Goal: Task Accomplishment & Management: Manage account settings

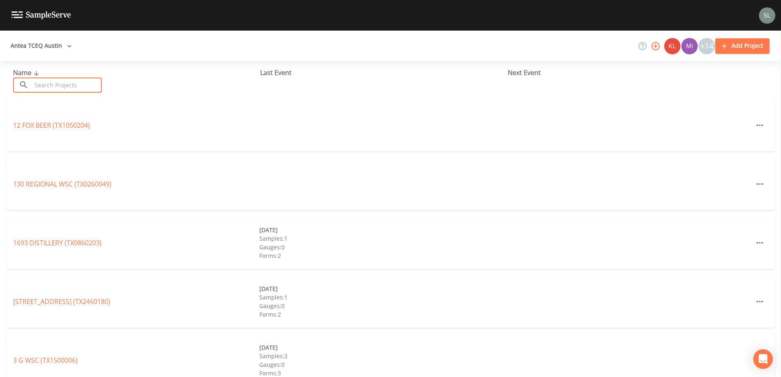
click at [90, 84] on input "text" at bounding box center [67, 85] width 70 height 15
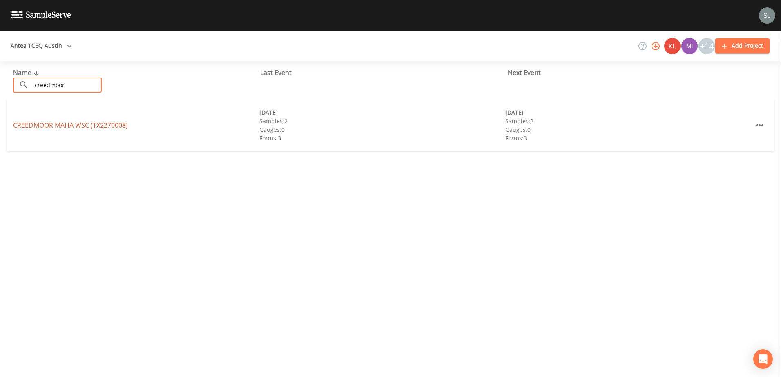
type input "creedmoor"
click at [124, 124] on link "CREEDMOOR MAHA WSC (TX2270008)" at bounding box center [70, 125] width 115 height 9
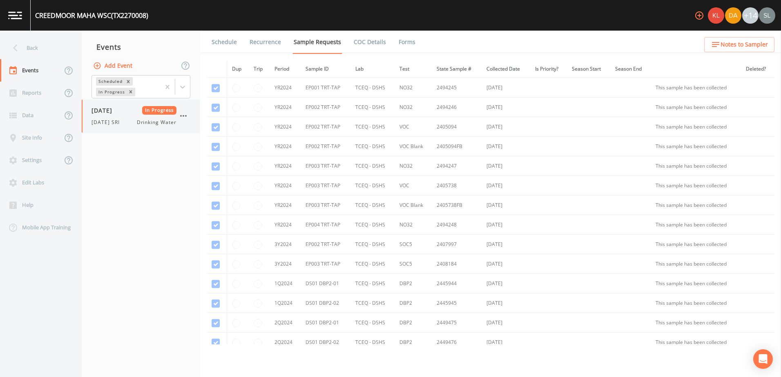
click at [118, 110] on span "[DATE]" at bounding box center [104, 110] width 27 height 9
click at [406, 41] on link "Forms" at bounding box center [406, 42] width 19 height 23
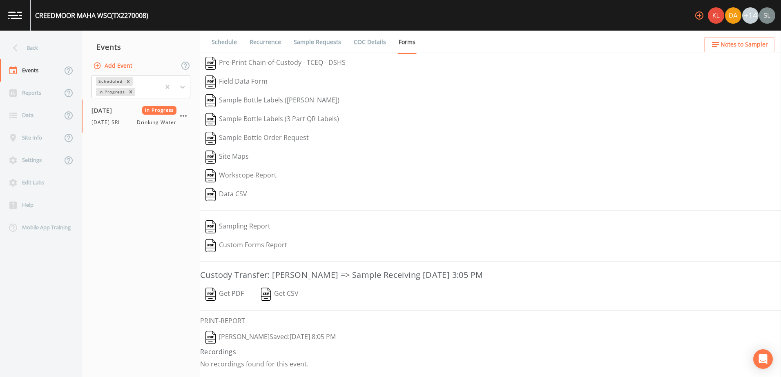
click at [278, 334] on button "[PERSON_NAME]  Saved: [DATE] 8:05 PM" at bounding box center [270, 337] width 141 height 19
drag, startPoint x: 244, startPoint y: 292, endPoint x: 268, endPoint y: 279, distance: 27.8
click at [244, 292] on button "Get PDF" at bounding box center [224, 294] width 49 height 19
click at [185, 116] on icon "button" at bounding box center [183, 116] width 10 height 10
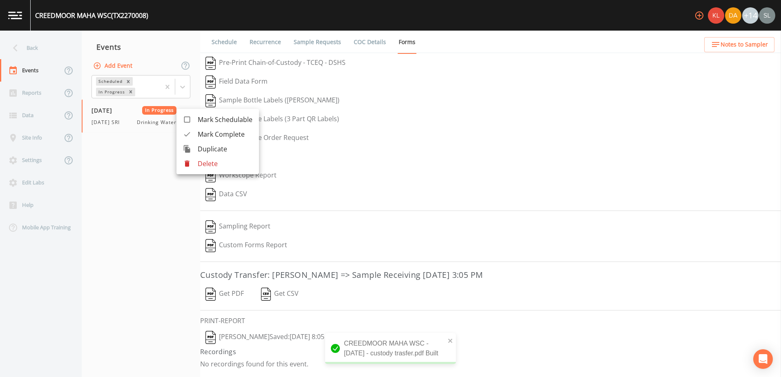
click at [198, 131] on span "Mark Complete" at bounding box center [225, 134] width 55 height 10
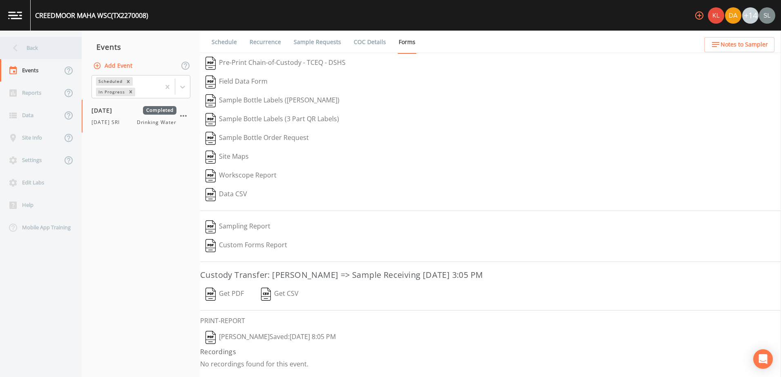
click at [40, 52] on div "Back" at bounding box center [37, 48] width 74 height 22
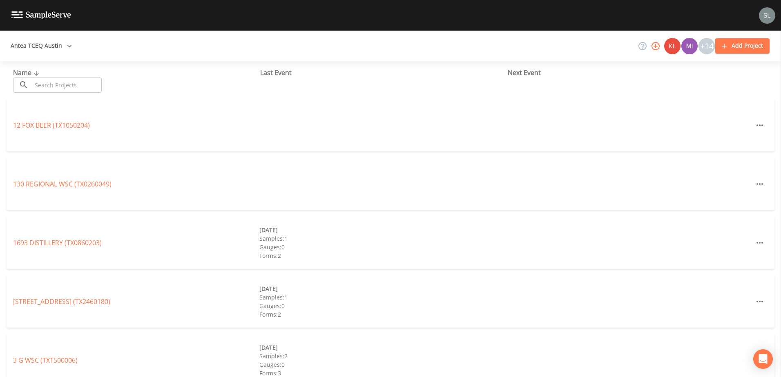
click at [59, 88] on input "text" at bounding box center [67, 85] width 70 height 15
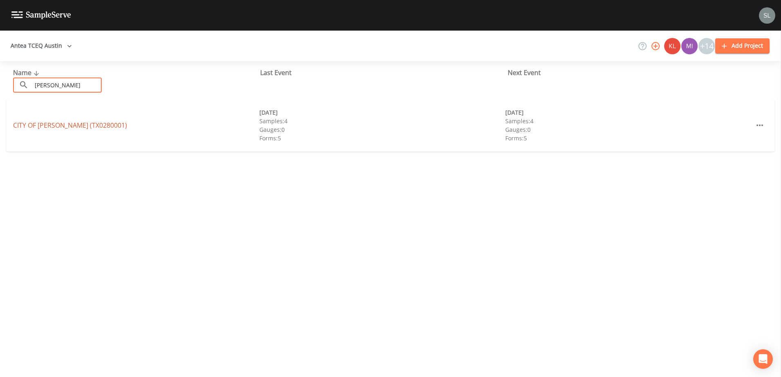
type input "[PERSON_NAME]"
click at [91, 121] on link "[GEOGRAPHIC_DATA][PERSON_NAME] (TX0280001)" at bounding box center [70, 125] width 114 height 9
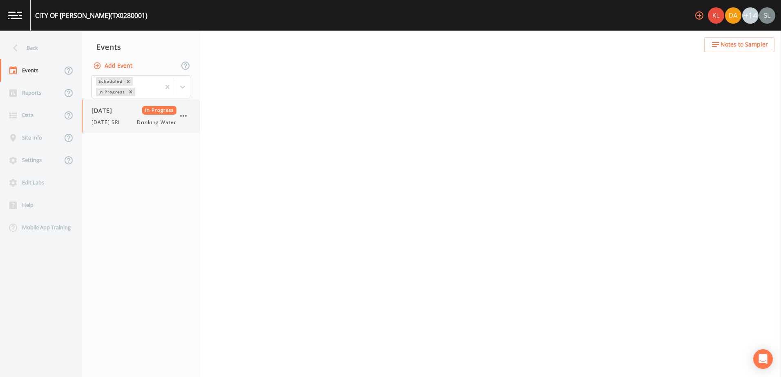
click at [98, 107] on span "[DATE]" at bounding box center [104, 110] width 27 height 9
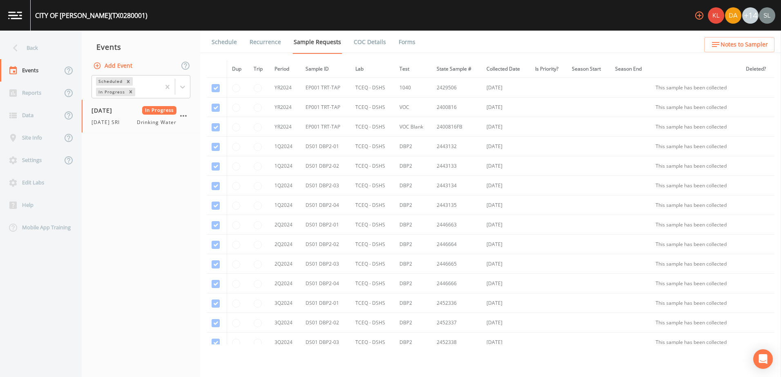
click at [405, 45] on link "Forms" at bounding box center [406, 42] width 19 height 23
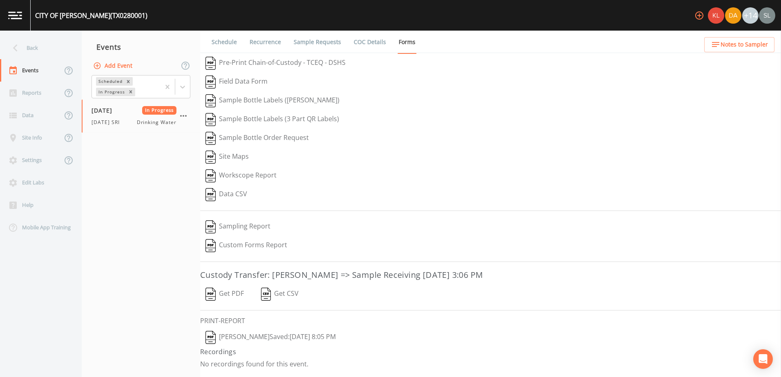
click at [279, 336] on button "[PERSON_NAME]  Saved: [DATE] 8:05 PM" at bounding box center [270, 337] width 141 height 19
click at [239, 293] on button "Get PDF" at bounding box center [224, 294] width 49 height 19
click at [185, 116] on icon "button" at bounding box center [183, 116] width 10 height 10
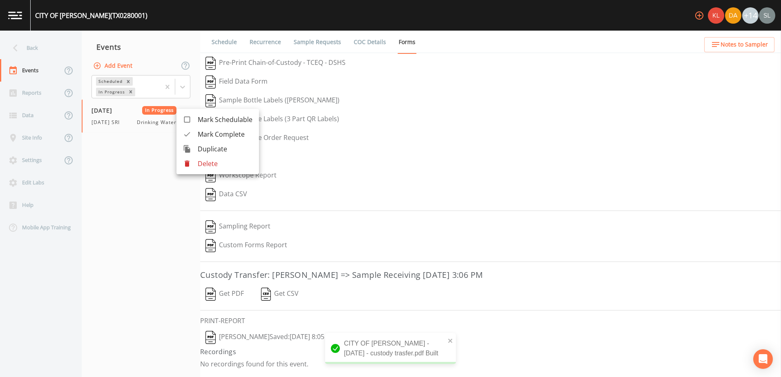
click at [205, 135] on span "Mark Complete" at bounding box center [225, 134] width 55 height 10
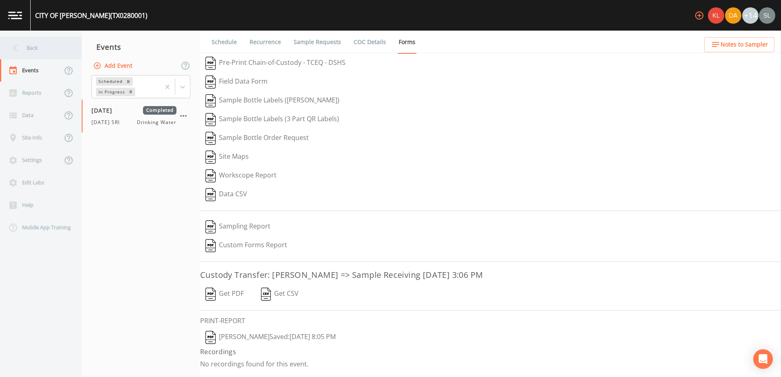
click at [40, 52] on div "Back" at bounding box center [37, 48] width 74 height 22
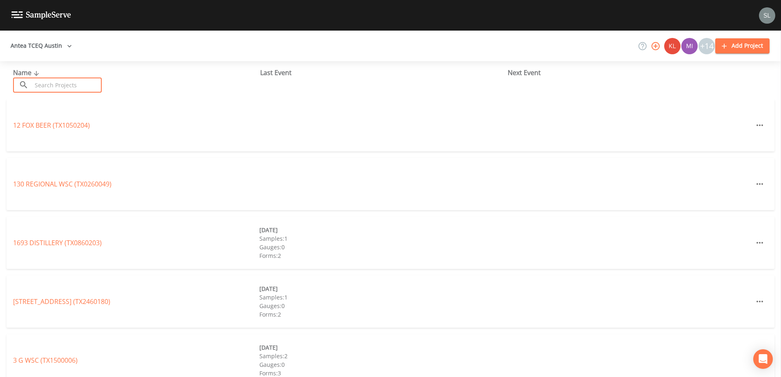
click at [52, 85] on input "text" at bounding box center [67, 85] width 70 height 15
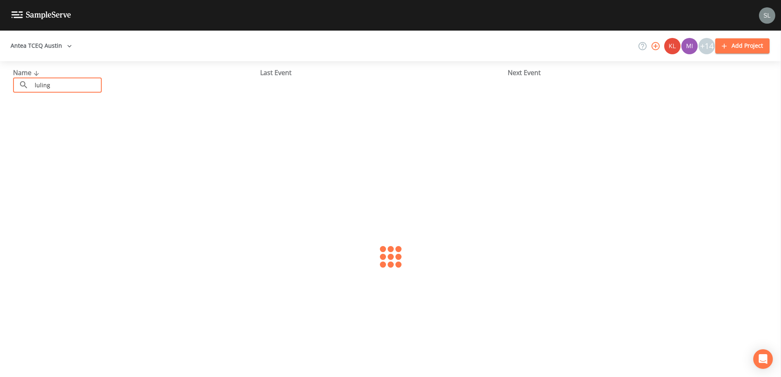
type input "luling"
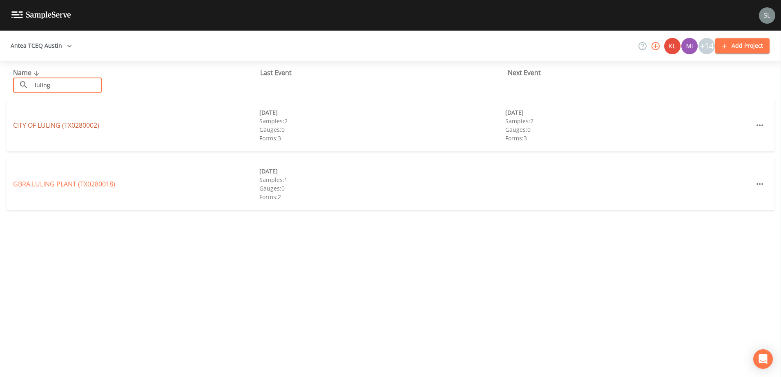
click at [56, 123] on link "CITY OF [GEOGRAPHIC_DATA] (TX0280002)" at bounding box center [56, 125] width 86 height 9
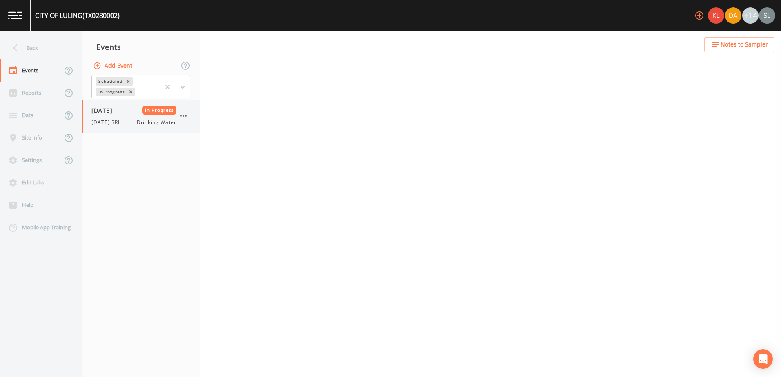
click at [103, 112] on span "[DATE]" at bounding box center [104, 110] width 27 height 9
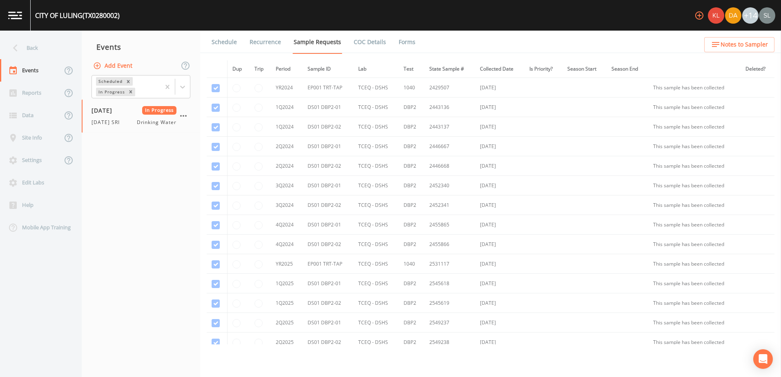
click at [397, 45] on link "Forms" at bounding box center [406, 42] width 19 height 23
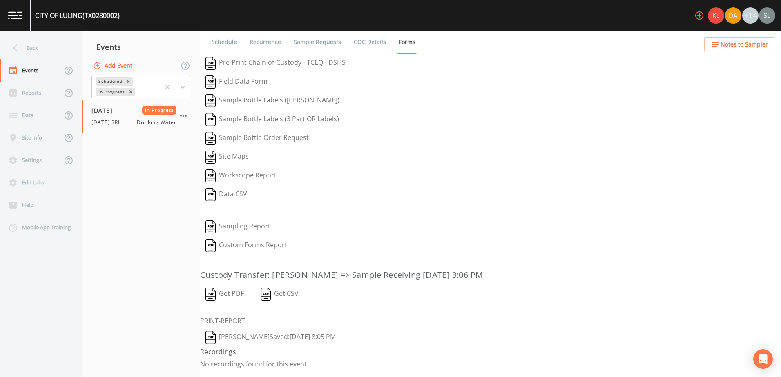
click at [277, 337] on button "[PERSON_NAME]  Saved: [DATE] 8:05 PM" at bounding box center [270, 337] width 141 height 19
click at [237, 294] on button "Get PDF" at bounding box center [224, 294] width 49 height 19
click at [182, 115] on icon "button" at bounding box center [183, 116] width 10 height 10
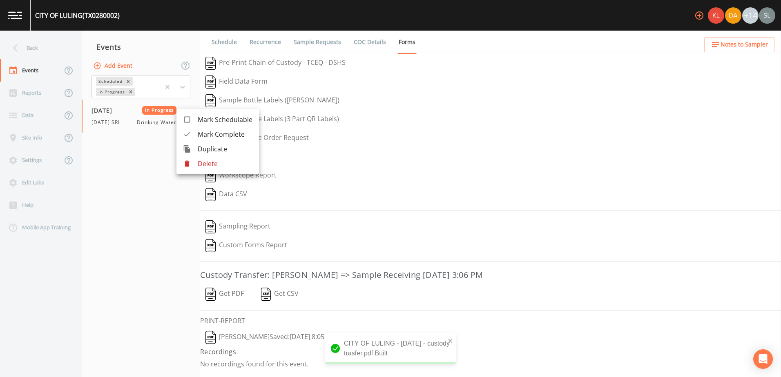
click at [212, 136] on span "Mark Complete" at bounding box center [225, 134] width 55 height 10
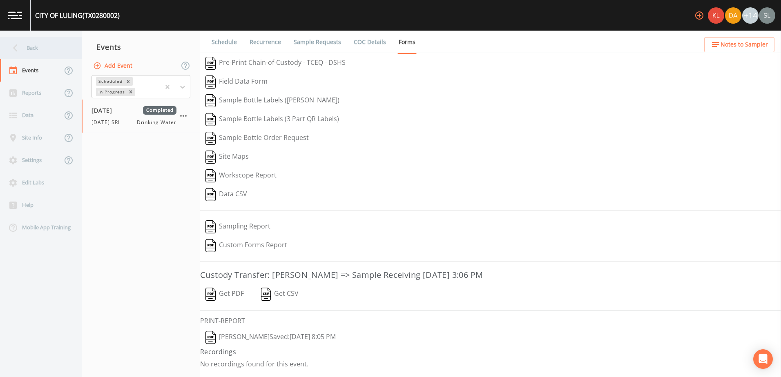
click at [62, 51] on div "Back" at bounding box center [37, 48] width 74 height 22
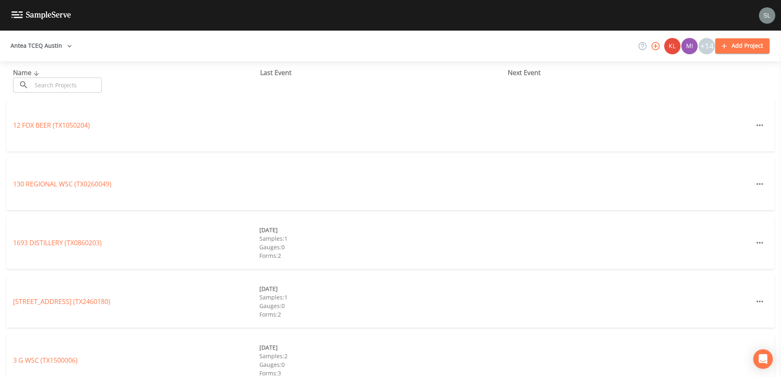
click at [53, 87] on input "text" at bounding box center [67, 85] width 70 height 15
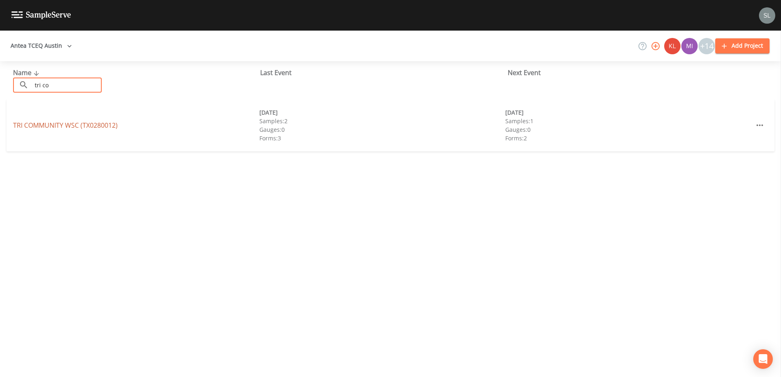
type input "tri co"
click at [98, 122] on link "TRI COMMUNITY WSC (TX0280012)" at bounding box center [65, 125] width 105 height 9
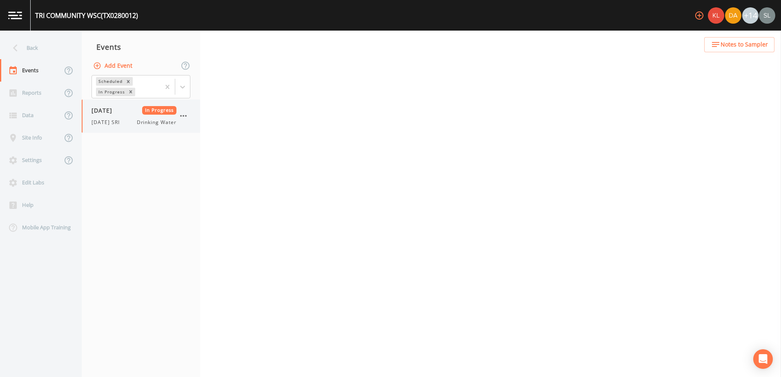
click at [114, 116] on div "[DATE] In Progress [DATE] SRI Drinking Water" at bounding box center [133, 116] width 85 height 20
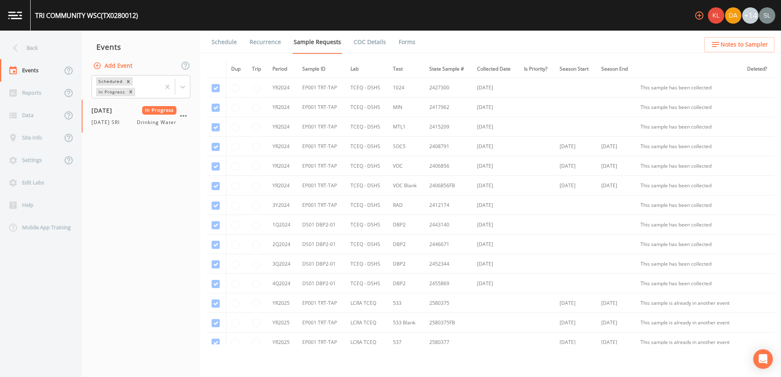
click at [411, 44] on link "Forms" at bounding box center [406, 42] width 19 height 23
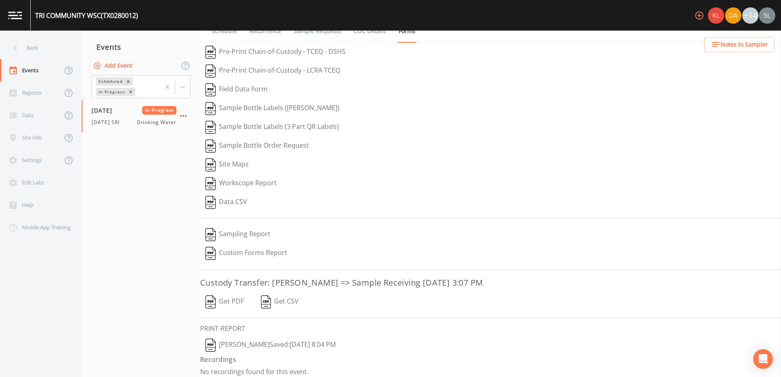
scroll to position [16, 0]
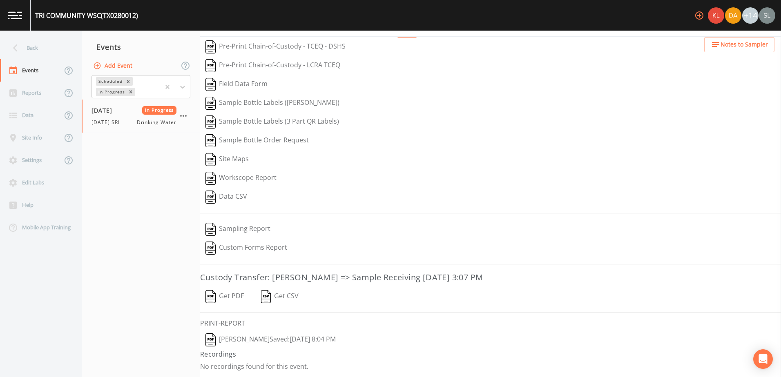
click at [304, 339] on button "[PERSON_NAME]  Saved: [DATE] 8:04 PM" at bounding box center [270, 340] width 141 height 19
click at [233, 292] on button "Get PDF" at bounding box center [224, 297] width 49 height 19
click at [181, 116] on icon "button" at bounding box center [183, 116] width 7 height 2
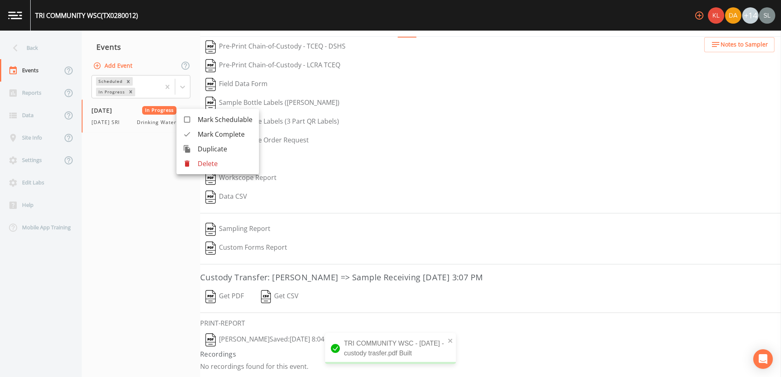
click at [208, 136] on span "Mark Complete" at bounding box center [225, 134] width 55 height 10
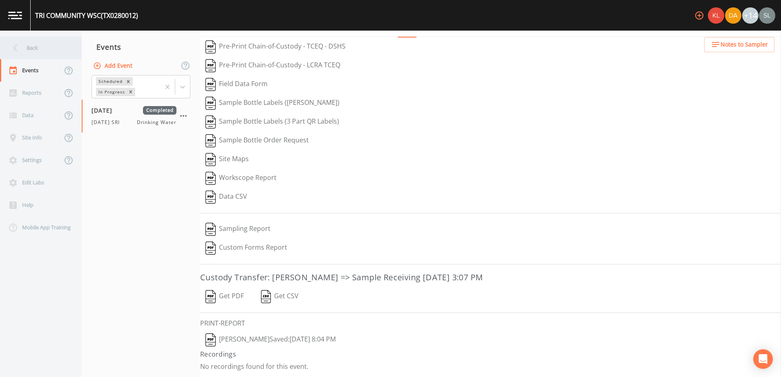
click at [26, 42] on div "Back" at bounding box center [37, 48] width 74 height 22
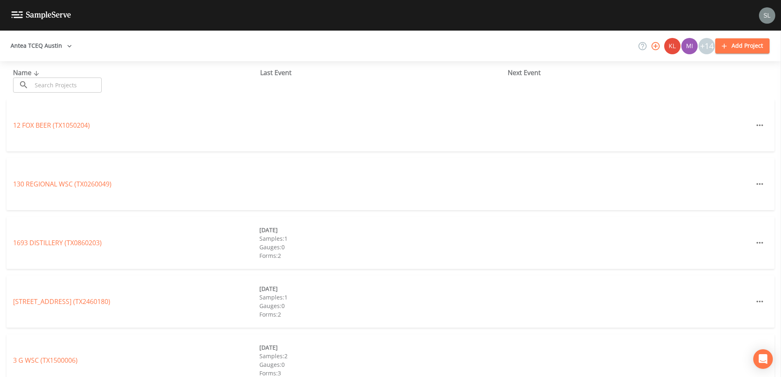
click at [51, 87] on input "text" at bounding box center [67, 85] width 70 height 15
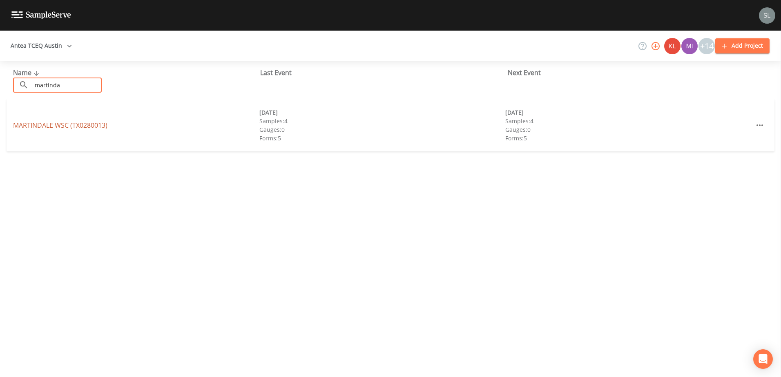
type input "martinda"
click at [101, 126] on link "MARTINDALE WSC (TX0280013)" at bounding box center [60, 125] width 94 height 9
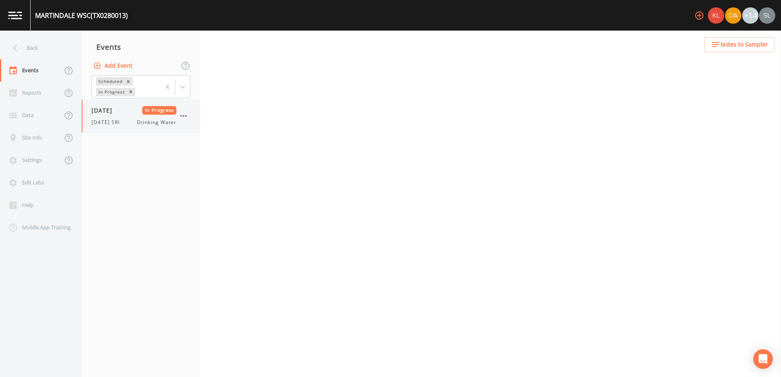
click at [107, 117] on div "[DATE] In Progress [DATE] SRI Drinking Water" at bounding box center [133, 116] width 85 height 20
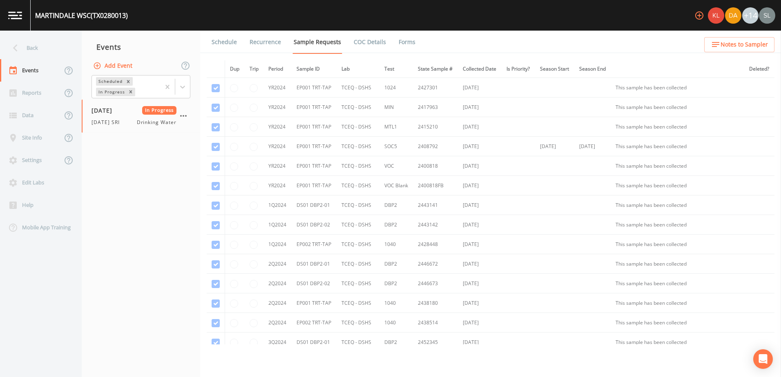
click at [405, 47] on link "Forms" at bounding box center [406, 42] width 19 height 23
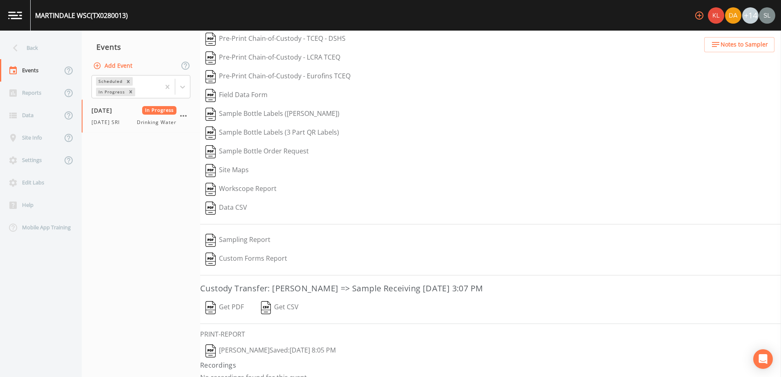
scroll to position [35, 0]
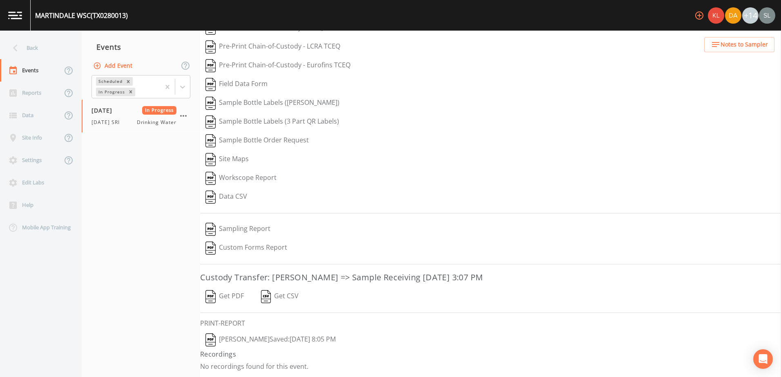
click at [325, 341] on button "[PERSON_NAME]  Saved: [DATE] 8:05 PM" at bounding box center [270, 340] width 141 height 19
click at [235, 294] on button "Get PDF" at bounding box center [224, 297] width 49 height 19
click at [185, 115] on icon "button" at bounding box center [183, 116] width 10 height 10
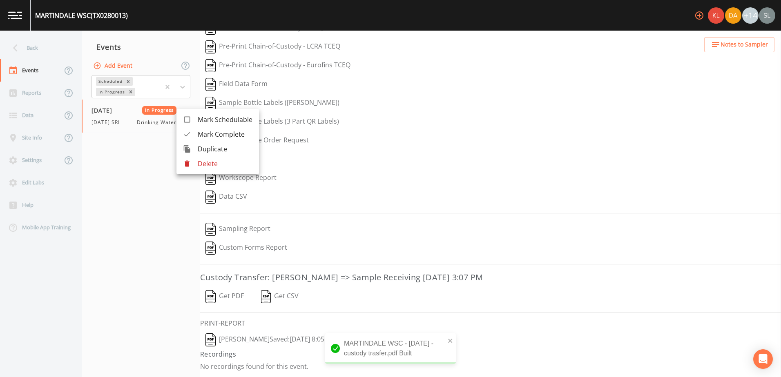
click at [194, 132] on div at bounding box center [190, 134] width 15 height 8
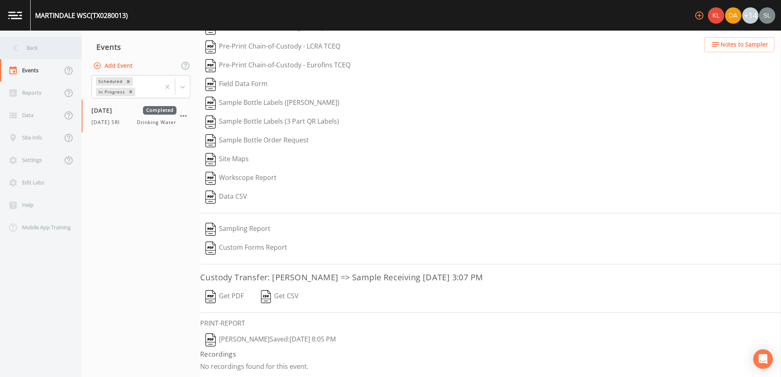
click at [43, 54] on div "Back" at bounding box center [37, 48] width 74 height 22
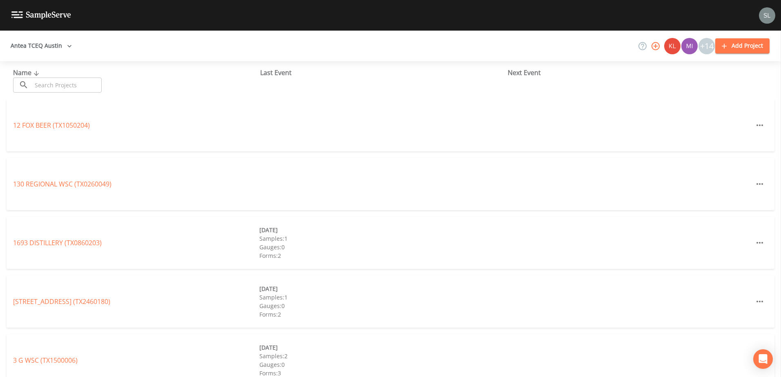
click at [60, 83] on input "text" at bounding box center [67, 85] width 70 height 15
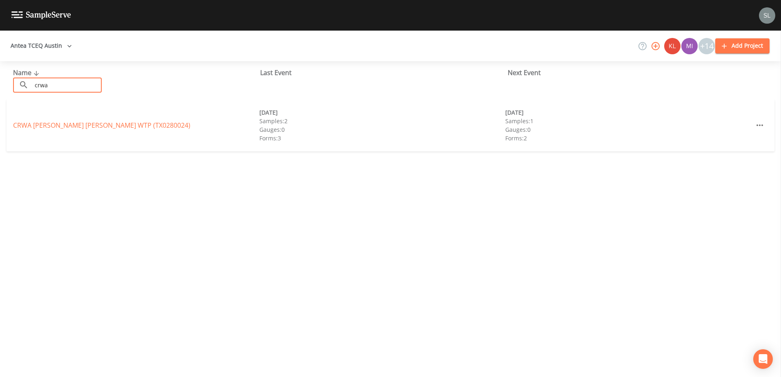
type input "crwa"
click at [125, 130] on div "CRWA [PERSON_NAME] [PERSON_NAME] WTP (TX0280024) [DATE] Samples: 2 Gauges: 0 Fo…" at bounding box center [391, 125] width 768 height 52
click at [125, 128] on link "CRWA [PERSON_NAME] [PERSON_NAME] WTP (TX0280024)" at bounding box center [101, 125] width 177 height 9
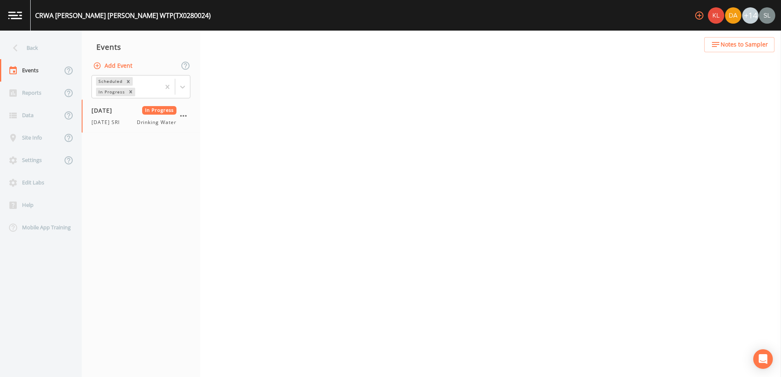
click at [111, 121] on span "[DATE] SRI" at bounding box center [107, 122] width 33 height 7
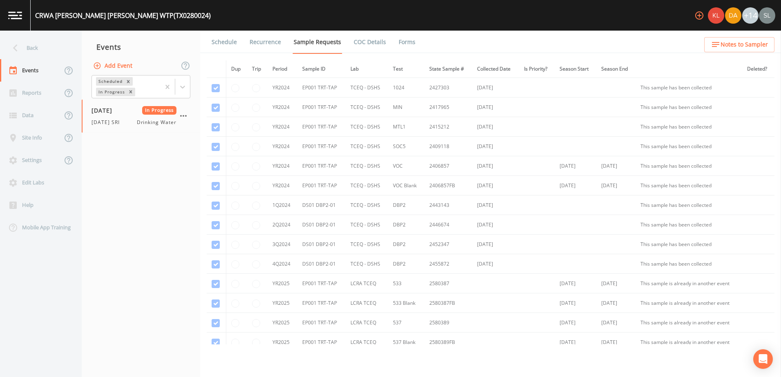
click at [399, 45] on link "Forms" at bounding box center [406, 42] width 19 height 23
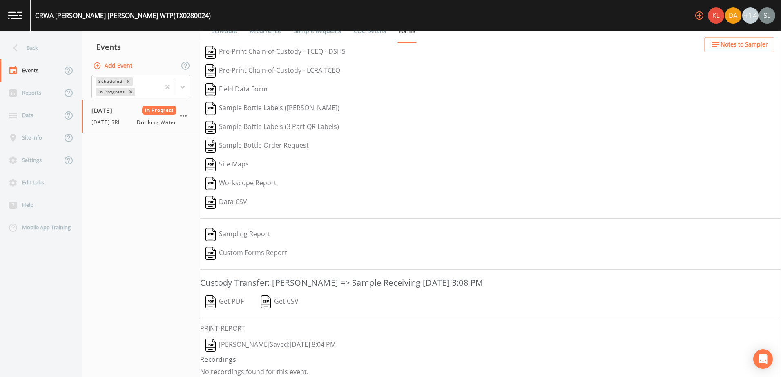
scroll to position [16, 0]
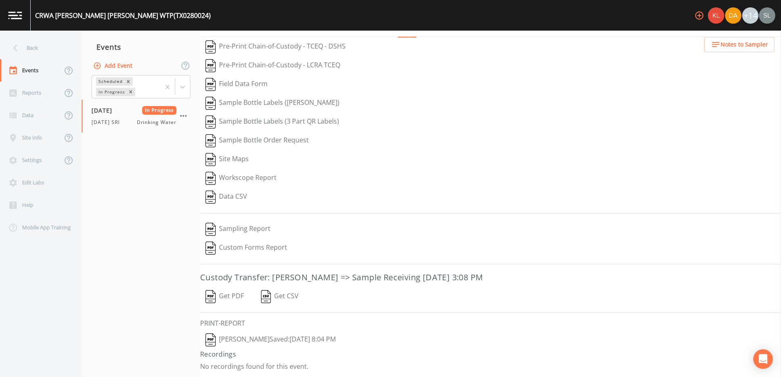
click at [279, 336] on button "[PERSON_NAME]  Saved: [DATE] 8:04 PM" at bounding box center [270, 340] width 141 height 19
click at [236, 297] on button "Get PDF" at bounding box center [224, 297] width 49 height 19
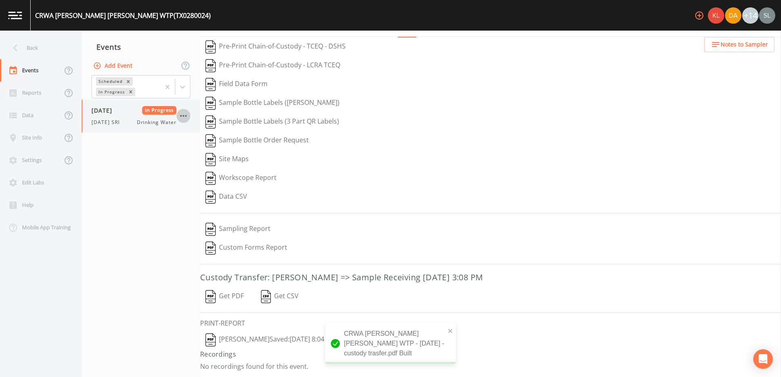
click at [185, 118] on icon "button" at bounding box center [183, 116] width 10 height 10
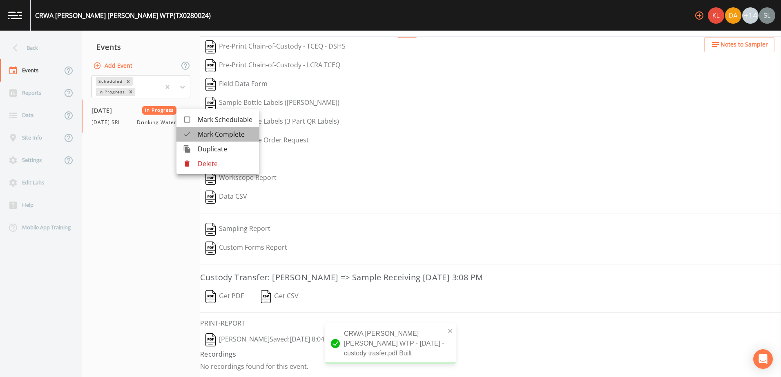
click at [195, 131] on div at bounding box center [190, 134] width 15 height 8
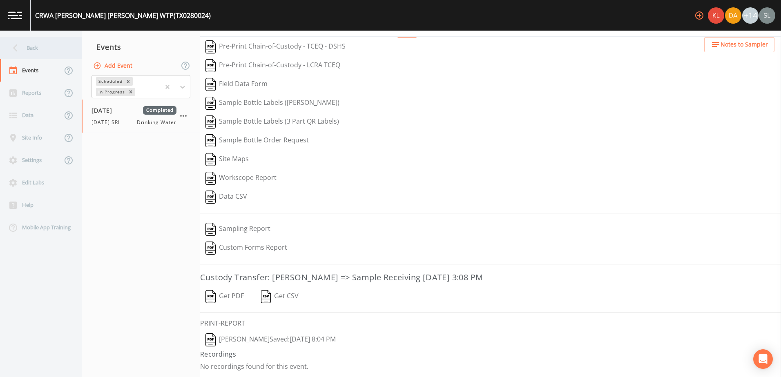
click at [47, 47] on div "Back" at bounding box center [37, 48] width 74 height 22
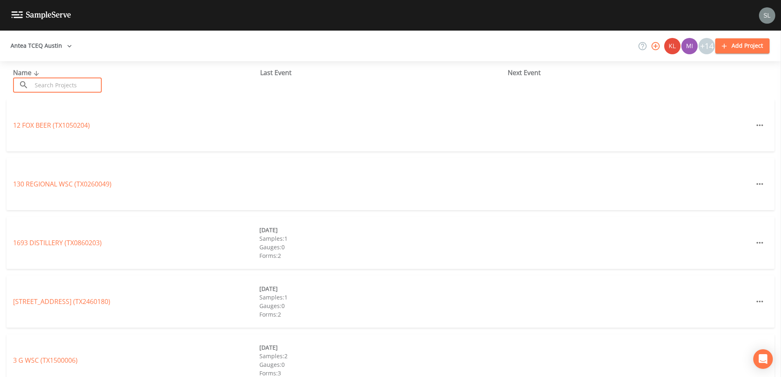
drag, startPoint x: 62, startPoint y: 82, endPoint x: 25, endPoint y: 101, distance: 42.0
click at [62, 82] on input "text" at bounding box center [67, 85] width 70 height 15
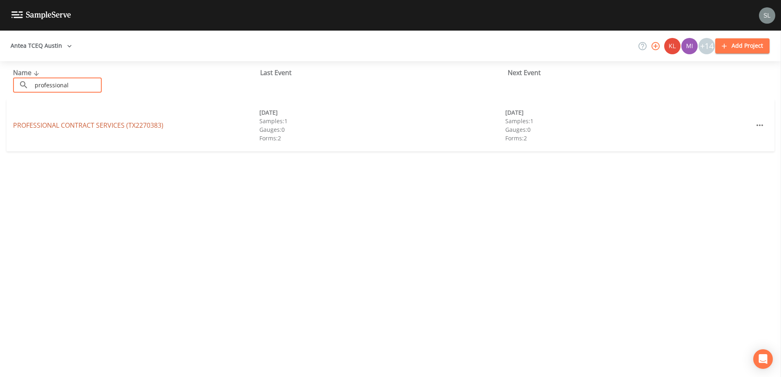
type input "professional"
click at [139, 125] on link "PROFESSIONAL CONTRACT SERVICES (TX2270383)" at bounding box center [88, 125] width 150 height 9
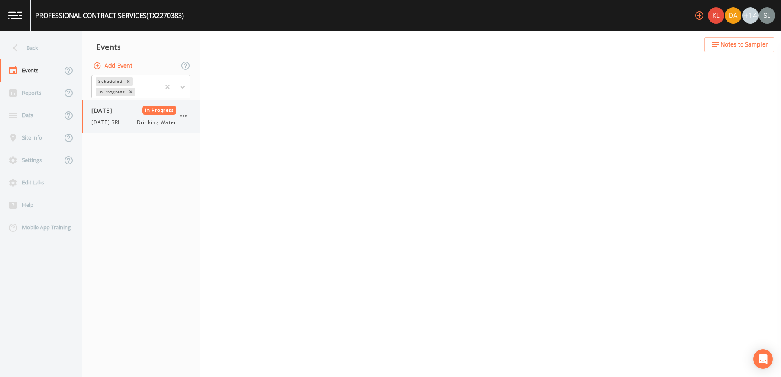
click at [125, 115] on div "[DATE] In Progress [DATE] SRI Drinking Water" at bounding box center [133, 116] width 85 height 20
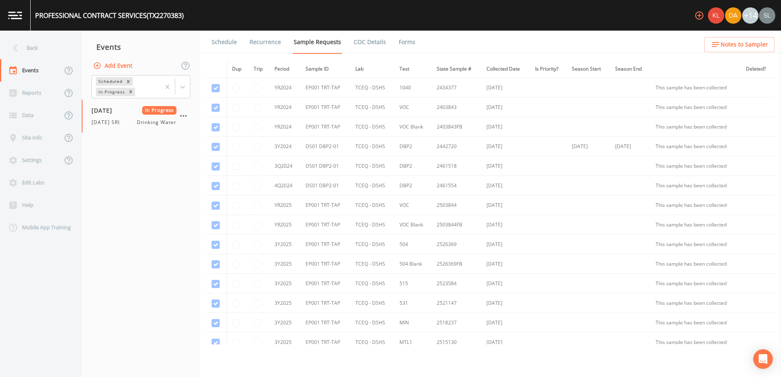
click at [405, 40] on link "Forms" at bounding box center [406, 42] width 19 height 23
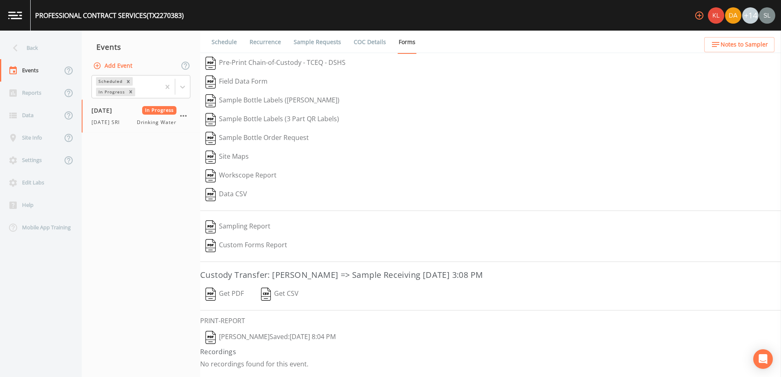
click at [317, 335] on button "[PERSON_NAME]  Saved: [DATE] 8:04 PM" at bounding box center [270, 337] width 141 height 19
drag, startPoint x: 236, startPoint y: 292, endPoint x: 241, endPoint y: 292, distance: 4.9
click at [236, 292] on button "Get PDF" at bounding box center [224, 294] width 49 height 19
click at [183, 116] on icon "button" at bounding box center [183, 116] width 7 height 2
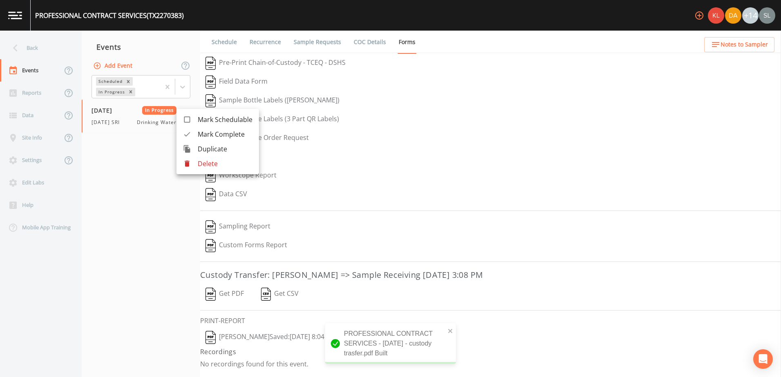
click at [207, 130] on span "Mark Complete" at bounding box center [225, 134] width 55 height 10
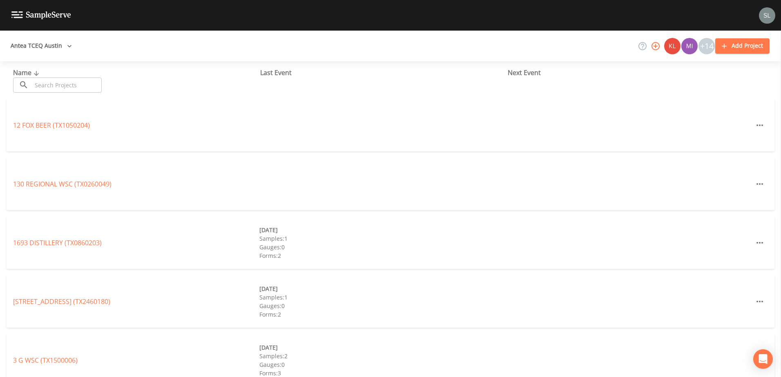
click at [85, 85] on input "text" at bounding box center [67, 85] width 70 height 15
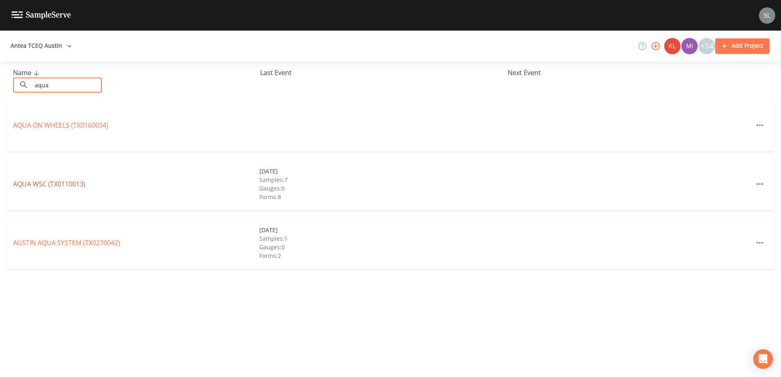
type input "aqua"
click at [75, 184] on link "AQUA WSC (TX0110013)" at bounding box center [49, 184] width 72 height 9
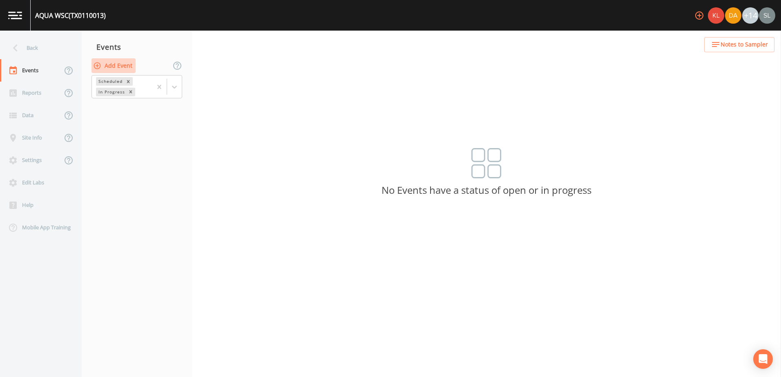
click at [119, 70] on button "Add Event" at bounding box center [113, 65] width 44 height 15
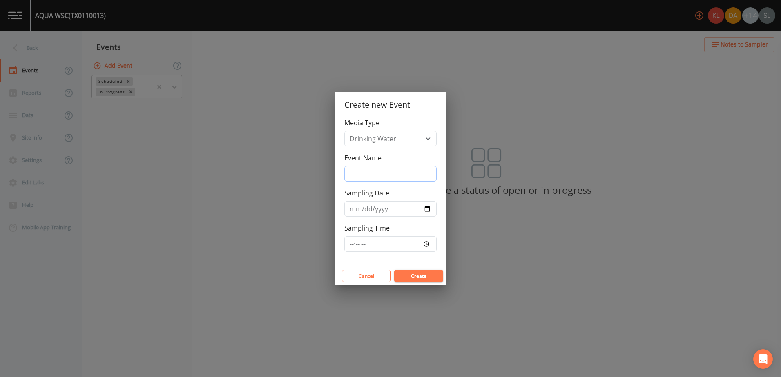
click at [383, 171] on input "Event Name" at bounding box center [390, 174] width 92 height 16
drag, startPoint x: 390, startPoint y: 176, endPoint x: 334, endPoint y: 171, distance: 57.0
click at [334, 171] on div "Create new Event Media Type Drinking Water Event Name 10/8/25 SRI Sampling Date…" at bounding box center [390, 188] width 781 height 377
type input "10/8/25 SRI"
click at [426, 209] on input "Sampling Date" at bounding box center [390, 209] width 92 height 16
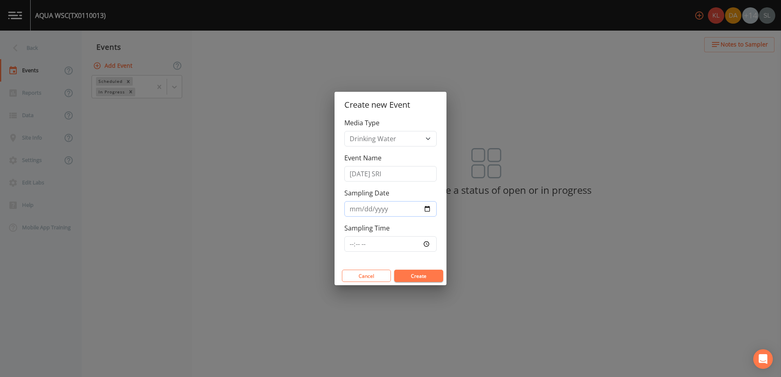
type input "2025-10-08"
click at [423, 276] on button "Create" at bounding box center [418, 276] width 49 height 12
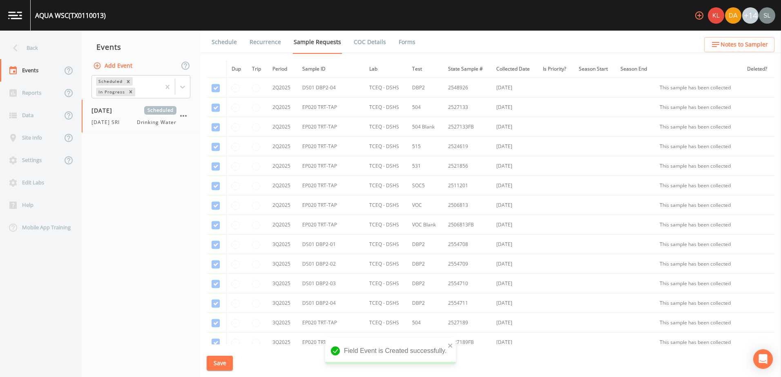
scroll to position [3288, 0]
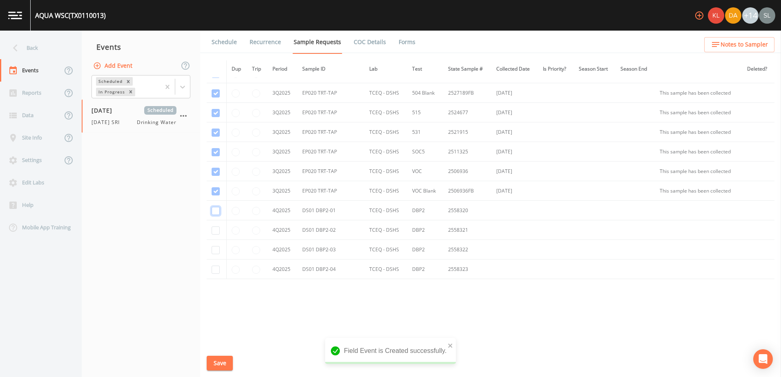
drag, startPoint x: 215, startPoint y: 211, endPoint x: 214, endPoint y: 230, distance: 18.4
click at [215, 211] on input "checkbox" at bounding box center [216, 211] width 8 height 8
checkbox input "true"
click at [214, 230] on input "checkbox" at bounding box center [216, 231] width 8 height 8
checkbox input "true"
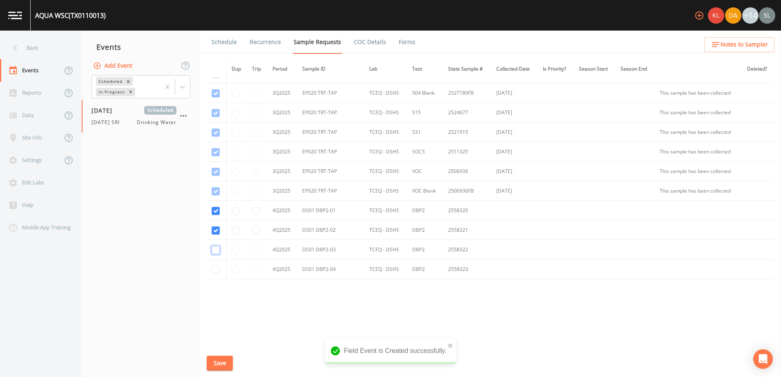
click at [216, 252] on input "checkbox" at bounding box center [216, 250] width 8 height 8
checkbox input "true"
click at [217, 271] on input "checkbox" at bounding box center [216, 270] width 8 height 8
checkbox input "true"
click at [223, 364] on button "Save" at bounding box center [220, 363] width 26 height 15
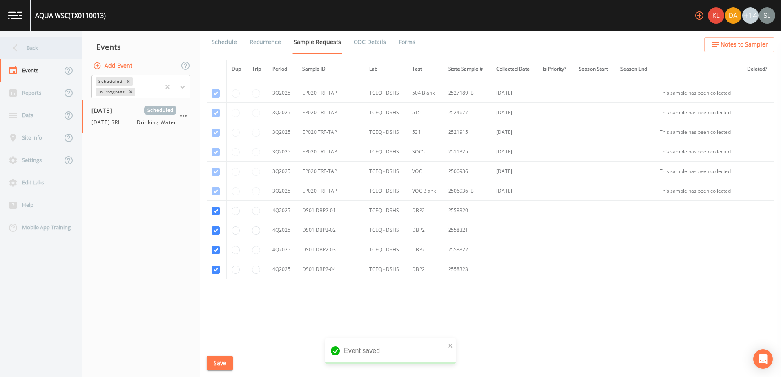
click at [49, 41] on div "Back" at bounding box center [37, 48] width 74 height 22
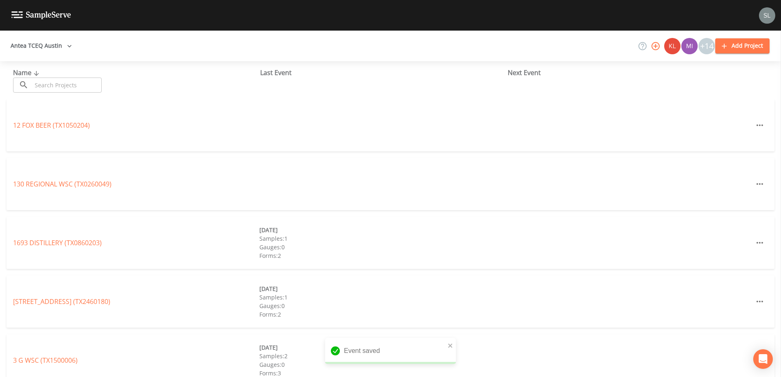
click at [85, 82] on input "text" at bounding box center [67, 85] width 70 height 15
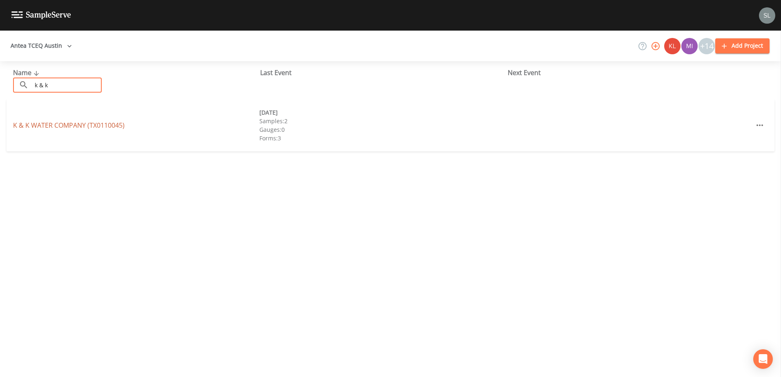
type input "k & k"
click at [95, 127] on link "K & K WATER COMPANY (TX0110045)" at bounding box center [68, 125] width 111 height 9
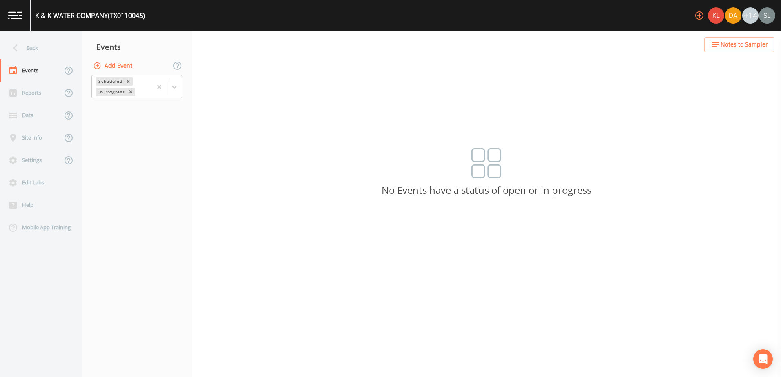
click at [111, 65] on button "Add Event" at bounding box center [113, 65] width 44 height 15
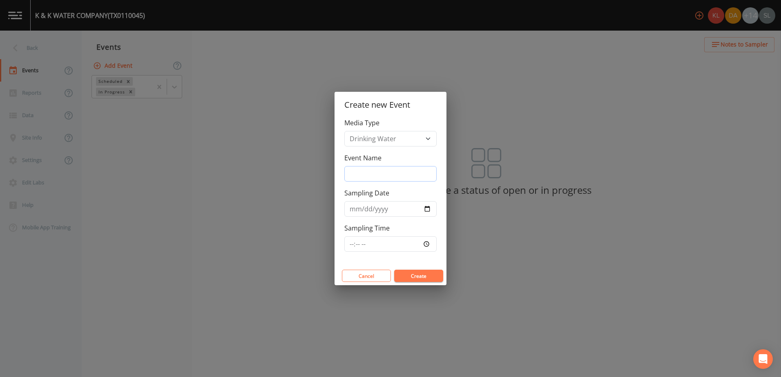
click at [354, 176] on input "Event Name" at bounding box center [390, 174] width 92 height 16
paste input "10/8/25 SRI"
type input "10/8/25 SRI"
click at [428, 213] on input "Sampling Date" at bounding box center [390, 209] width 92 height 16
type input "2025-10-08"
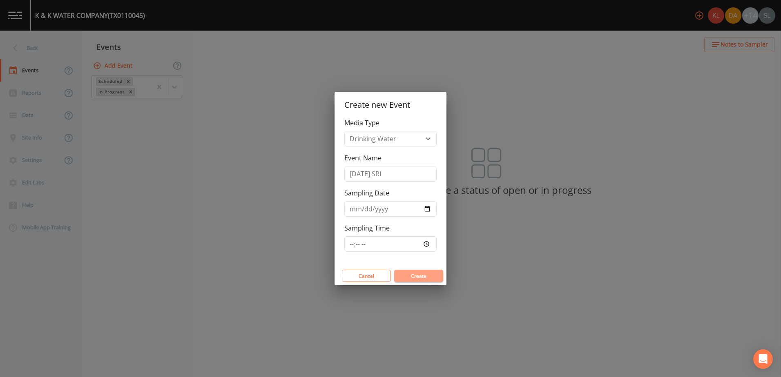
click at [418, 272] on button "Create" at bounding box center [418, 276] width 49 height 12
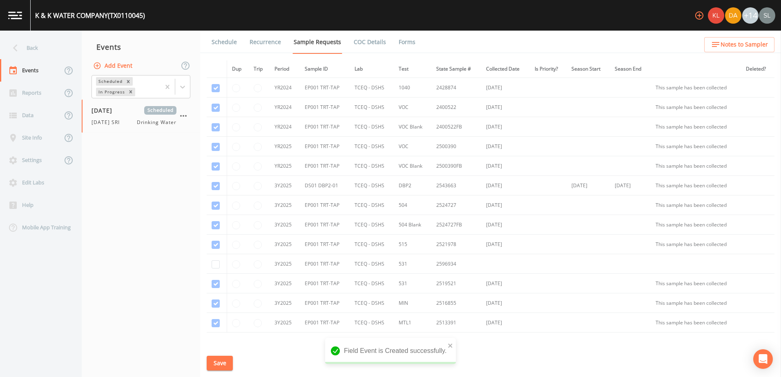
scroll to position [54, 0]
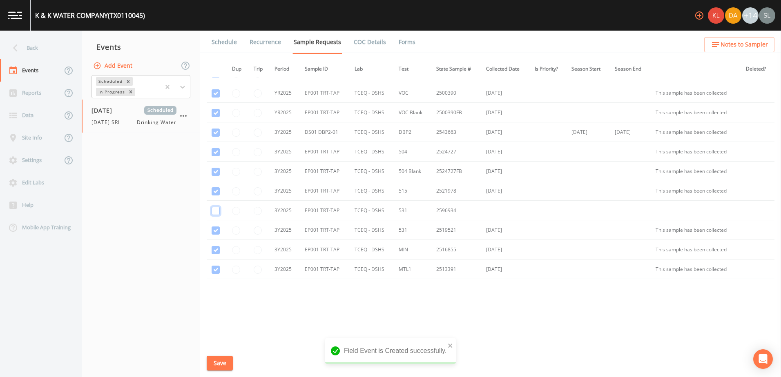
click at [216, 210] on input "checkbox" at bounding box center [216, 211] width 8 height 8
checkbox input "true"
click at [234, 210] on input "radio" at bounding box center [236, 211] width 8 height 8
radio input "true"
drag, startPoint x: 226, startPoint y: 361, endPoint x: 224, endPoint y: 356, distance: 5.6
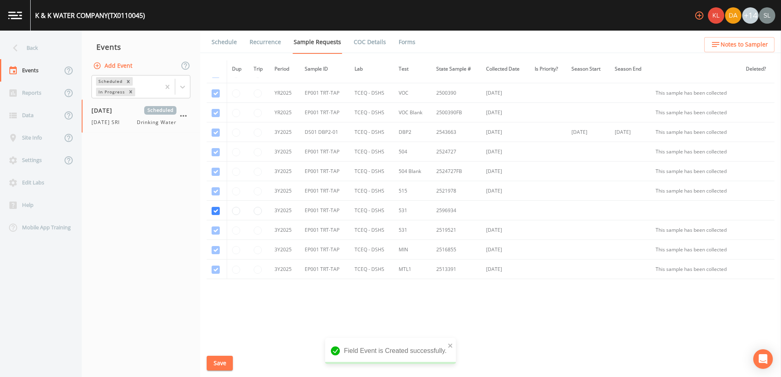
click at [225, 360] on button "Save" at bounding box center [220, 363] width 26 height 15
click at [50, 44] on div "Back" at bounding box center [37, 48] width 74 height 22
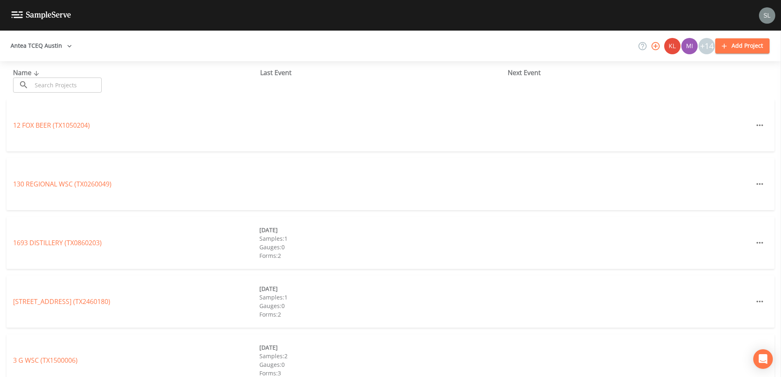
click at [81, 82] on input "text" at bounding box center [67, 85] width 70 height 15
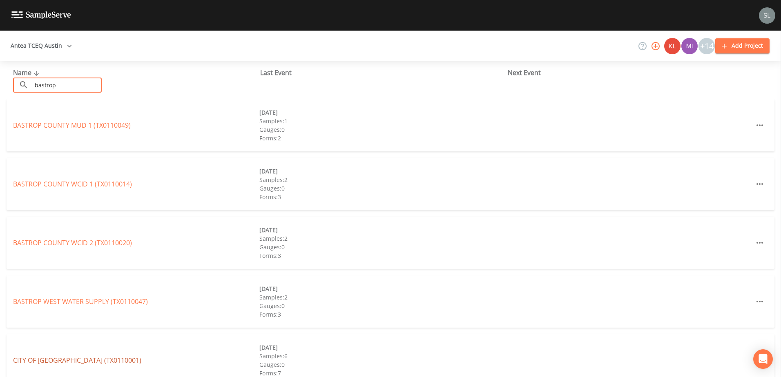
type input "bastrop"
click at [85, 362] on link "CITY OF BASTROP (TX0110001)" at bounding box center [77, 360] width 128 height 9
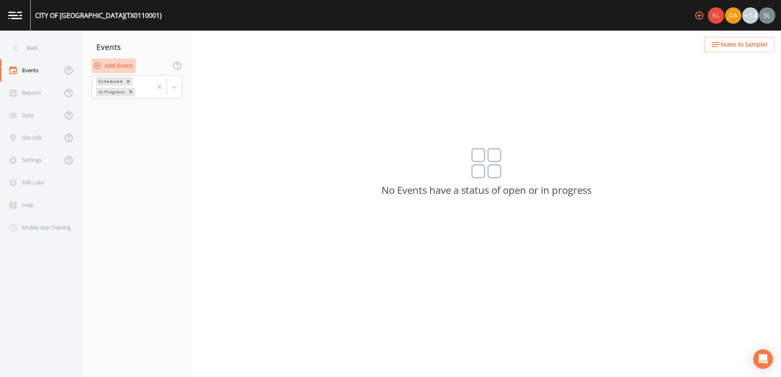
click at [120, 72] on button "Add Event" at bounding box center [113, 65] width 44 height 15
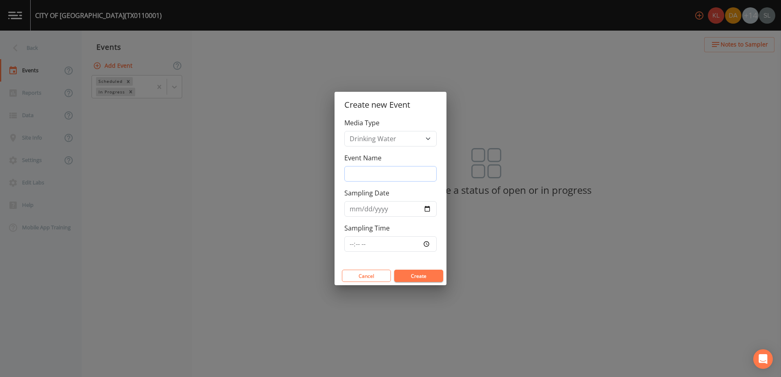
click at [366, 177] on input "Event Name" at bounding box center [390, 174] width 92 height 16
paste input "10/8/25 SRI"
type input "10/8/25 SRI"
click at [426, 208] on input "Sampling Date" at bounding box center [390, 209] width 92 height 16
type input "2025-10-08"
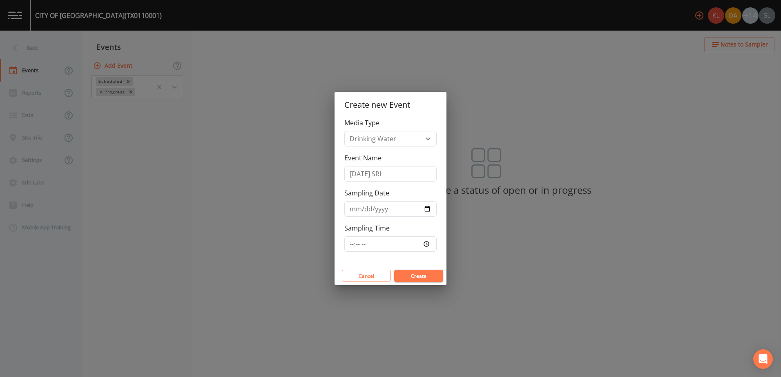
click at [428, 275] on button "Create" at bounding box center [418, 276] width 49 height 12
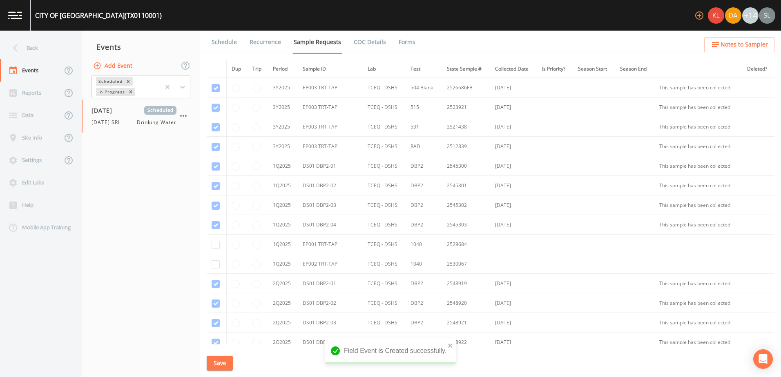
scroll to position [1583, 0]
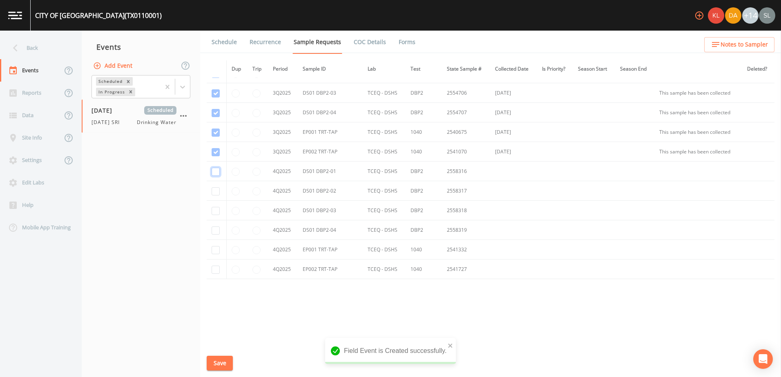
click at [215, 171] on input "checkbox" at bounding box center [216, 172] width 8 height 8
checkbox input "true"
click at [216, 190] on input "checkbox" at bounding box center [216, 191] width 8 height 8
checkbox input "true"
click at [215, 208] on input "checkbox" at bounding box center [216, 211] width 8 height 8
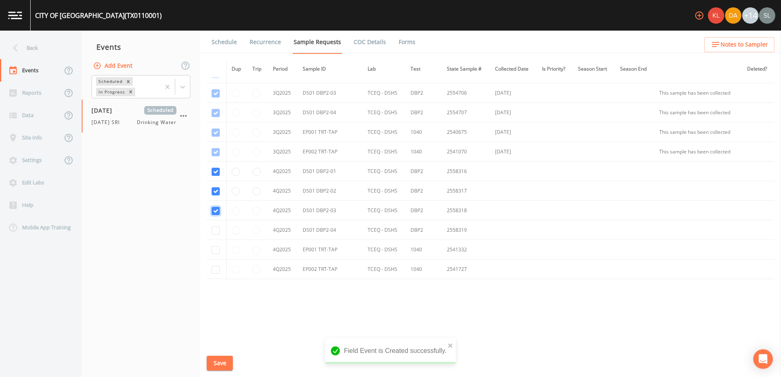
checkbox input "true"
click at [213, 230] on input "checkbox" at bounding box center [216, 231] width 8 height 8
checkbox input "true"
click at [215, 250] on input "checkbox" at bounding box center [216, 250] width 8 height 8
checkbox input "true"
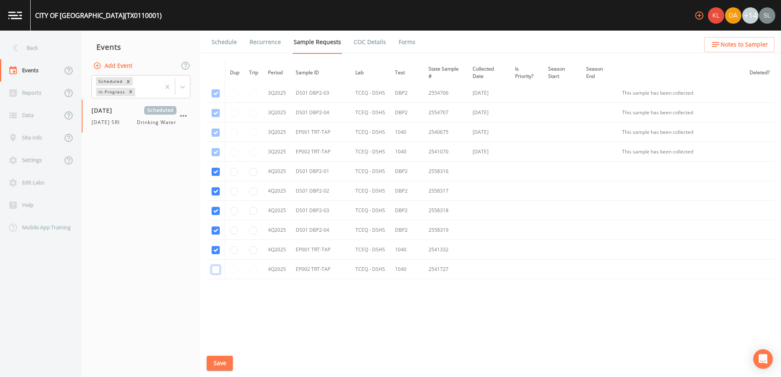
click at [215, 272] on input "checkbox" at bounding box center [216, 270] width 8 height 8
checkbox input "true"
click at [226, 359] on button "Save" at bounding box center [220, 363] width 26 height 15
drag, startPoint x: 45, startPoint y: 45, endPoint x: 48, endPoint y: 50, distance: 5.8
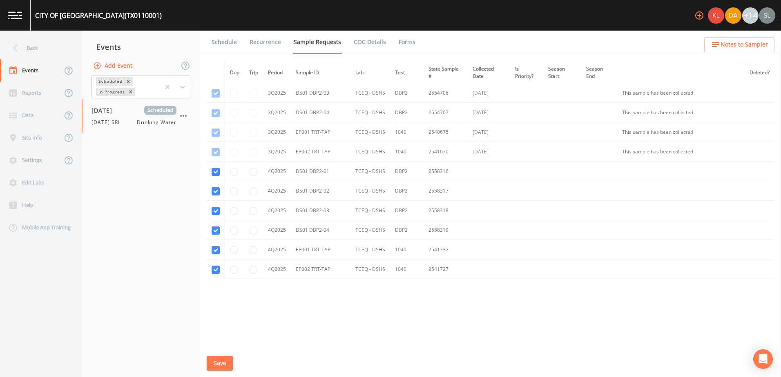
click at [45, 45] on div "Back" at bounding box center [37, 48] width 74 height 22
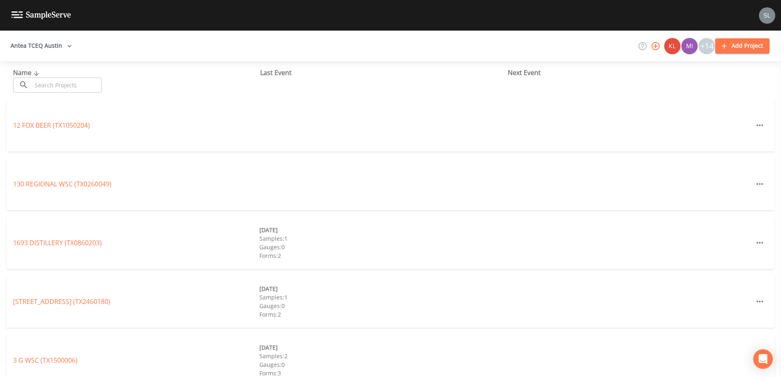
click at [87, 86] on input "text" at bounding box center [67, 85] width 70 height 15
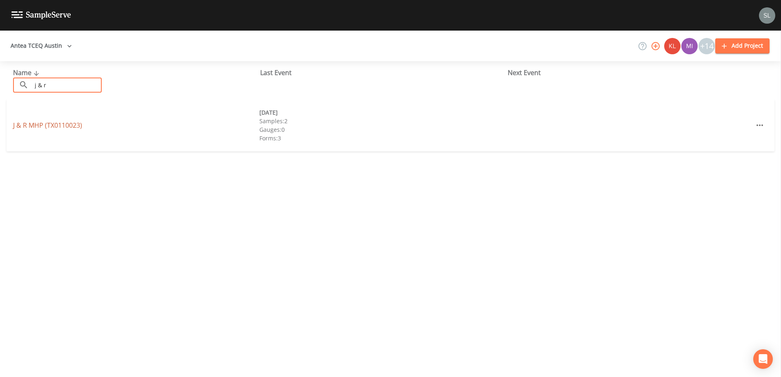
type input "j & r"
click at [56, 123] on link "J & R MHP (TX0110023)" at bounding box center [47, 125] width 69 height 9
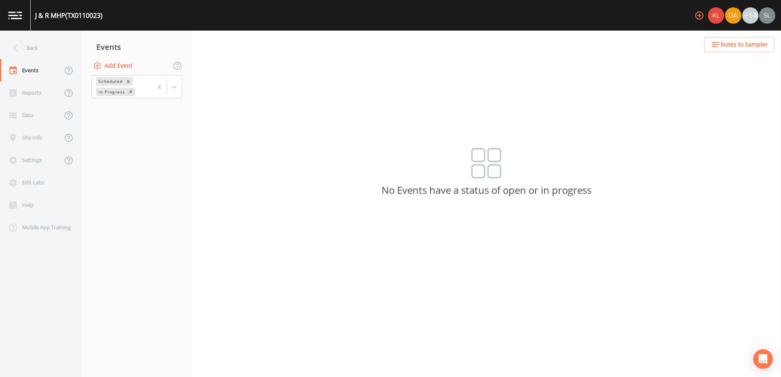
click at [122, 69] on button "Add Event" at bounding box center [113, 65] width 44 height 15
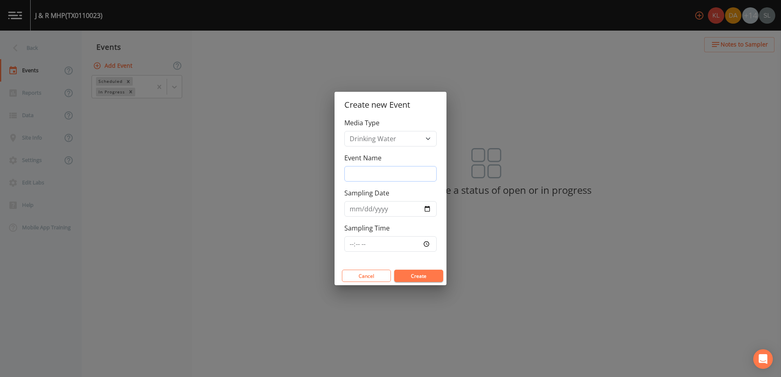
click at [354, 174] on input "Event Name" at bounding box center [390, 174] width 92 height 16
paste input "10/8/25 SRI"
type input "10/8/25 SRI"
click at [427, 205] on input "Sampling Date" at bounding box center [390, 209] width 92 height 16
type input "2025-10-08"
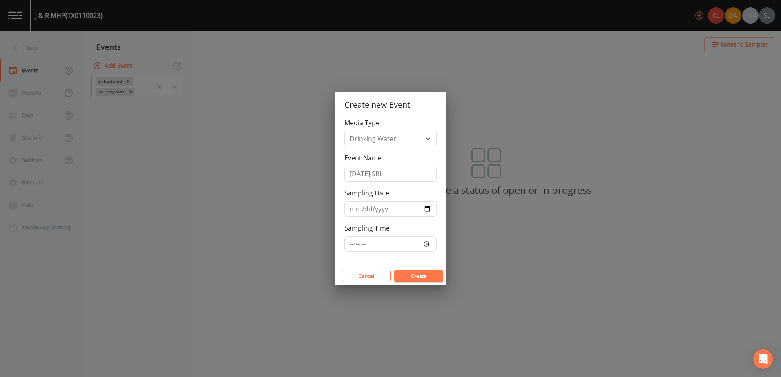
click at [428, 279] on button "Create" at bounding box center [418, 276] width 49 height 12
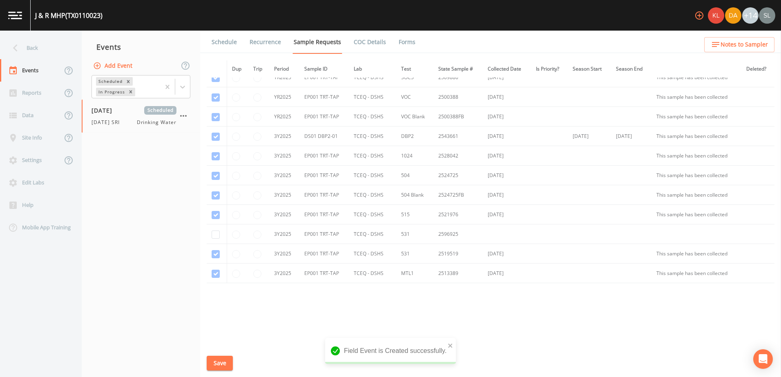
scroll to position [289, 0]
click at [216, 231] on input "checkbox" at bounding box center [216, 231] width 8 height 8
checkbox input "true"
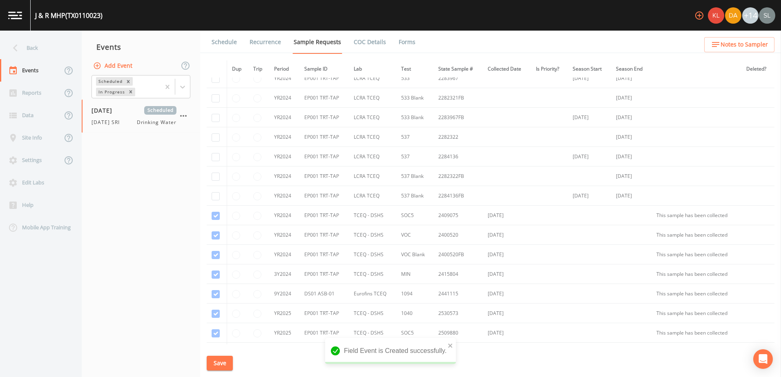
scroll to position [0, 0]
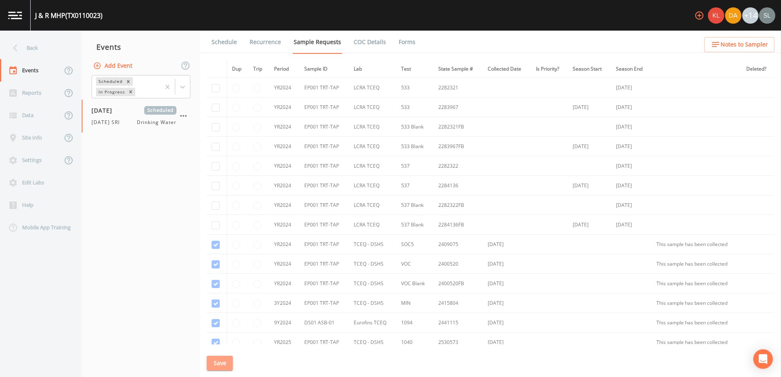
click at [222, 365] on button "Save" at bounding box center [220, 363] width 26 height 15
click at [54, 51] on div "Back" at bounding box center [37, 48] width 74 height 22
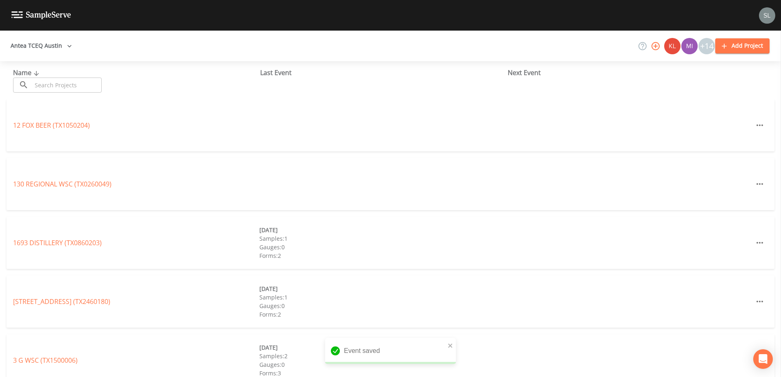
click at [74, 85] on input "text" at bounding box center [67, 85] width 70 height 15
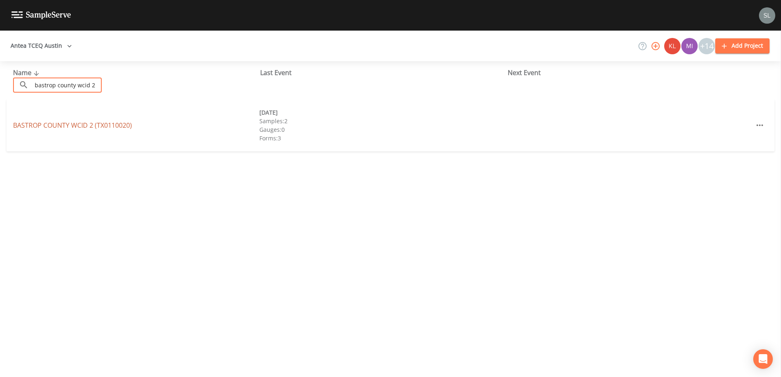
type input "bastrop county wcid 2"
click at [94, 127] on link "BASTROP COUNTY WCID 2 (TX0110020)" at bounding box center [72, 125] width 119 height 9
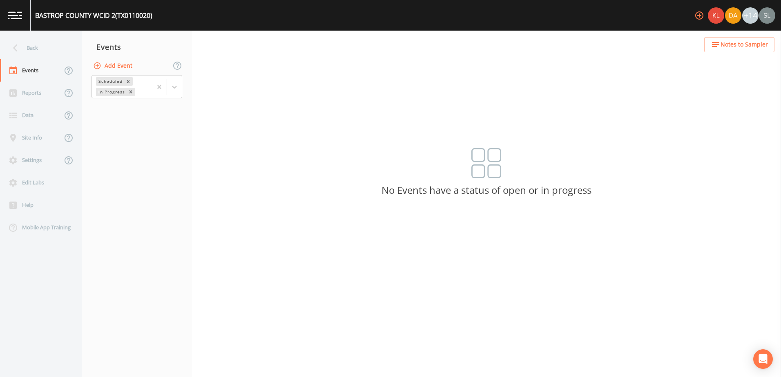
click at [120, 67] on button "Add Event" at bounding box center [113, 65] width 44 height 15
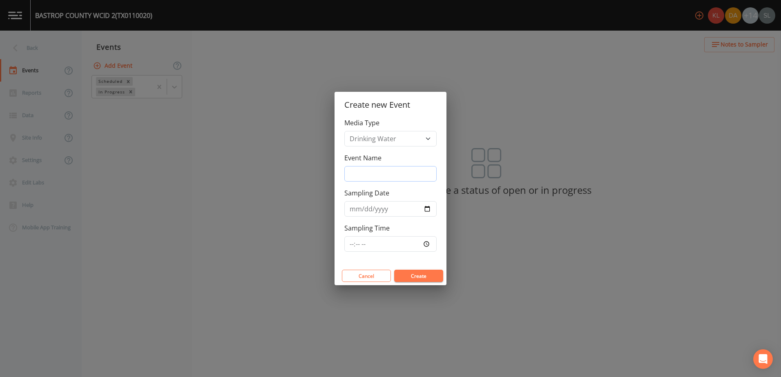
click at [383, 175] on input "Event Name" at bounding box center [390, 174] width 92 height 16
paste input "10/8/25 SRI"
type input "10/8/25 SRI"
click at [427, 210] on input "Sampling Date" at bounding box center [390, 209] width 92 height 16
type input "2025-10-08"
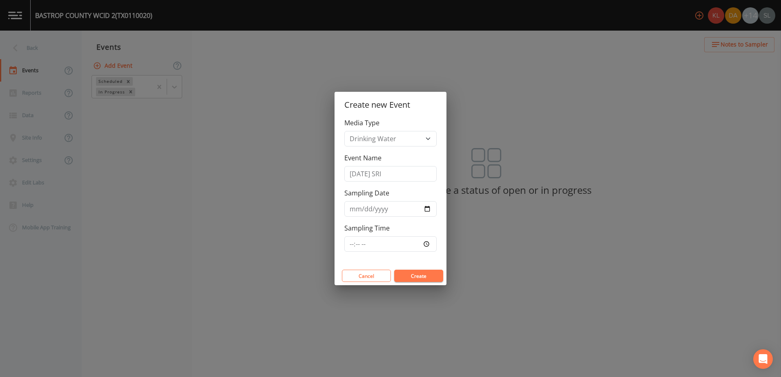
click at [422, 276] on button "Create" at bounding box center [418, 276] width 49 height 12
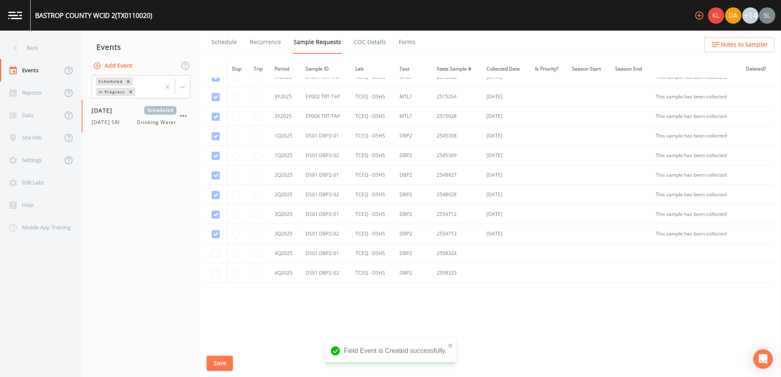
scroll to position [602, 0]
click at [216, 252] on input "checkbox" at bounding box center [216, 250] width 8 height 8
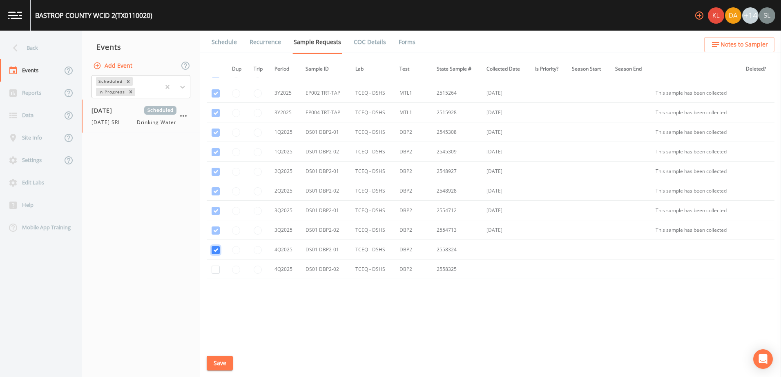
checkbox input "true"
click at [218, 271] on input "checkbox" at bounding box center [216, 270] width 8 height 8
checkbox input "true"
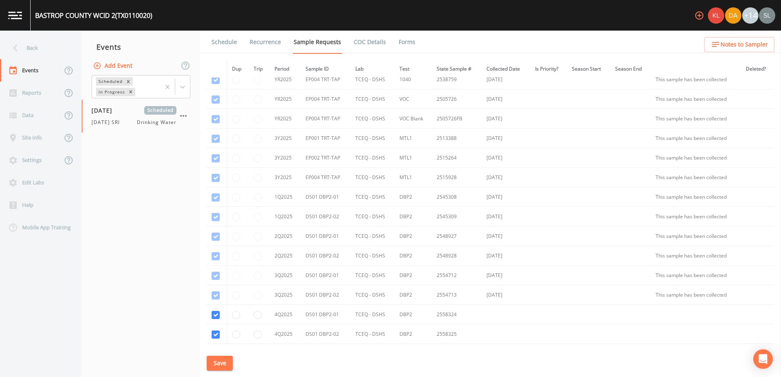
scroll to position [439, 0]
click at [227, 364] on button "Save" at bounding box center [220, 363] width 26 height 15
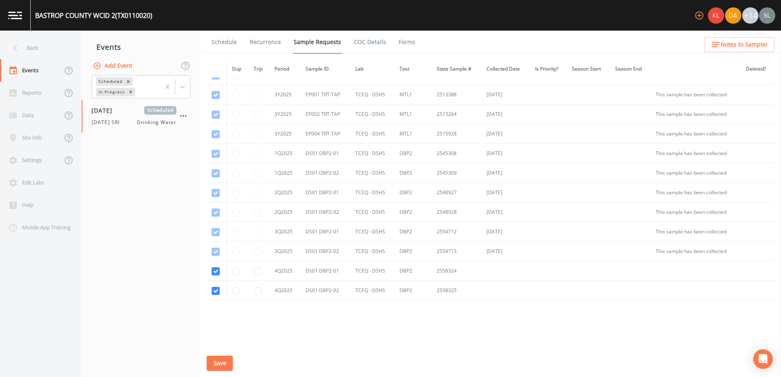
scroll to position [602, 0]
click at [226, 360] on button "Save" at bounding box center [220, 363] width 26 height 15
click at [228, 362] on button "Save" at bounding box center [220, 363] width 26 height 15
click at [38, 42] on div "Back" at bounding box center [37, 48] width 74 height 22
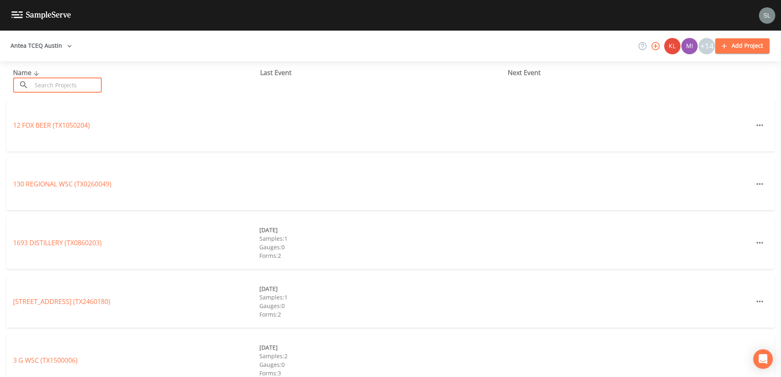
click at [67, 82] on input "text" at bounding box center [67, 85] width 70 height 15
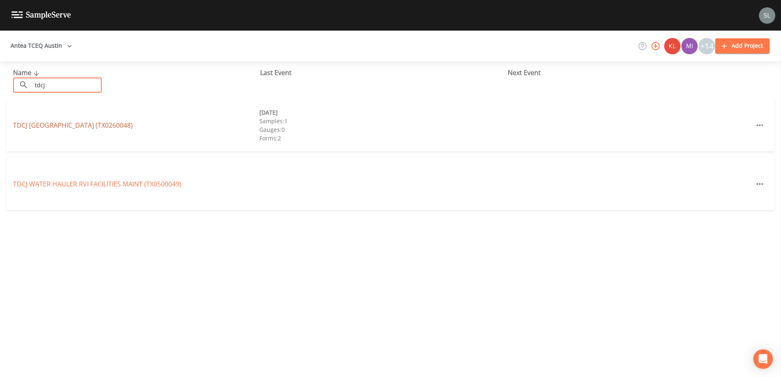
type input "tdcj"
click at [81, 123] on link "TDCJ BUFFALO RANCH (TX0260048)" at bounding box center [73, 125] width 120 height 9
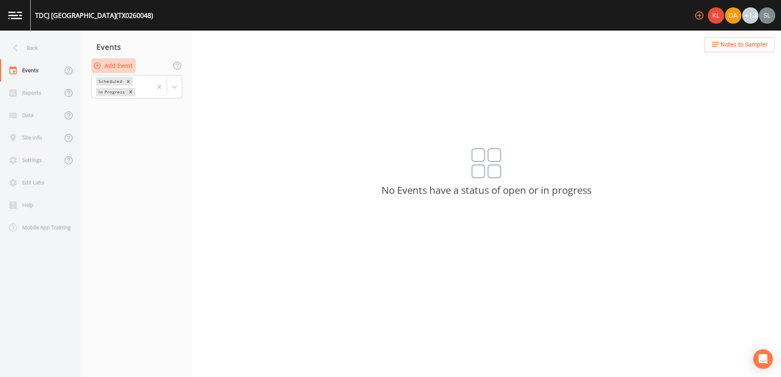
click at [113, 64] on button "Add Event" at bounding box center [113, 65] width 44 height 15
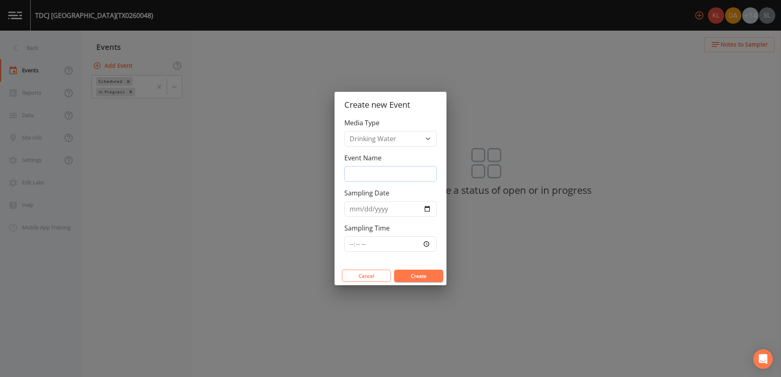
click at [379, 181] on input "Event Name" at bounding box center [390, 174] width 92 height 16
drag, startPoint x: 388, startPoint y: 173, endPoint x: 315, endPoint y: 172, distance: 73.5
click at [315, 172] on div "Create new Event Media Type Drinking Water Event Name 10/9/25 SRI Sampling Date…" at bounding box center [390, 188] width 781 height 377
type input "10/9/25 SRI"
drag, startPoint x: 423, startPoint y: 209, endPoint x: 426, endPoint y: 214, distance: 6.4
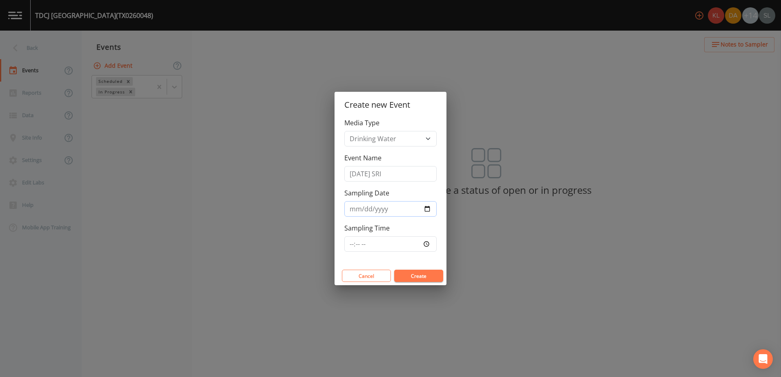
click at [423, 210] on input "Sampling Date" at bounding box center [390, 209] width 92 height 16
type input "2025-10-09"
click at [423, 275] on button "Create" at bounding box center [418, 276] width 49 height 12
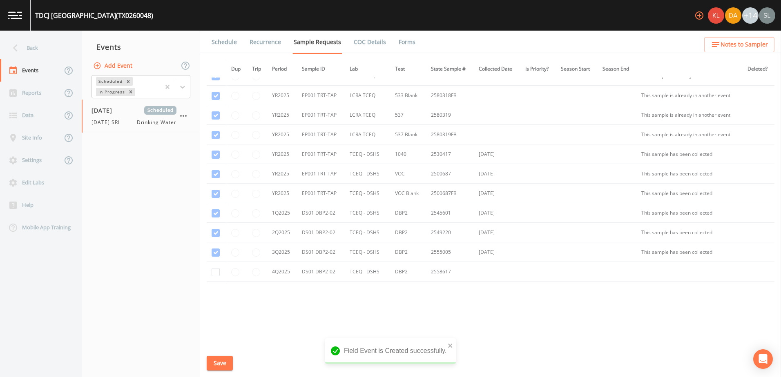
scroll to position [308, 0]
click at [214, 270] on input "checkbox" at bounding box center [216, 270] width 8 height 8
checkbox input "true"
click at [221, 358] on button "Save" at bounding box center [220, 363] width 26 height 15
click at [55, 47] on div "Back" at bounding box center [37, 48] width 74 height 22
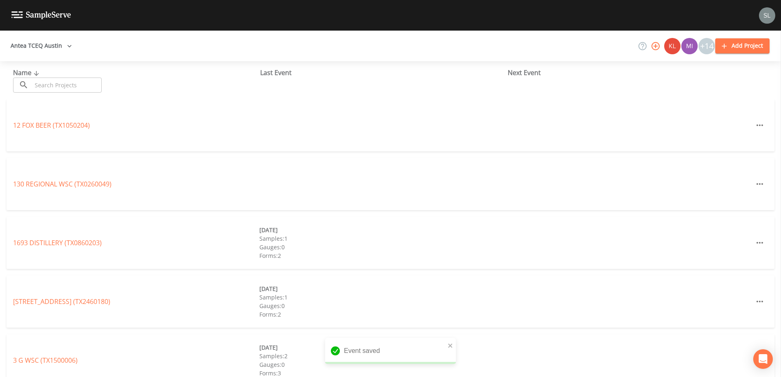
click at [79, 83] on input "text" at bounding box center [67, 85] width 70 height 15
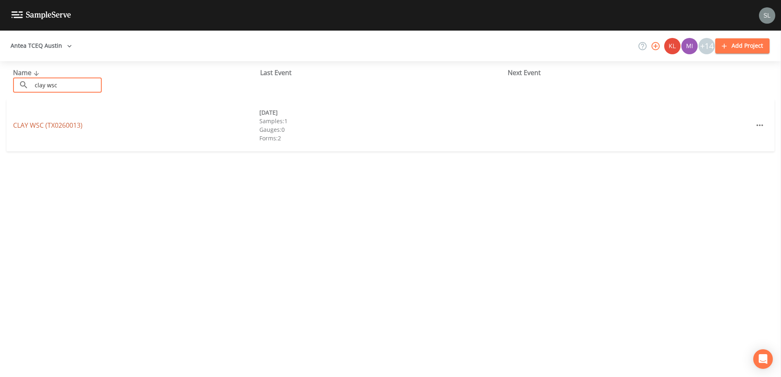
type input "clay wsc"
click at [69, 126] on link "CLAY WSC (TX0260013)" at bounding box center [47, 125] width 69 height 9
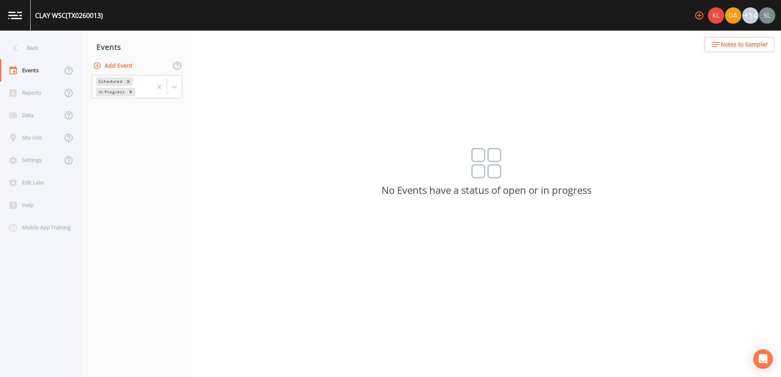
click at [125, 67] on button "Add Event" at bounding box center [113, 65] width 44 height 15
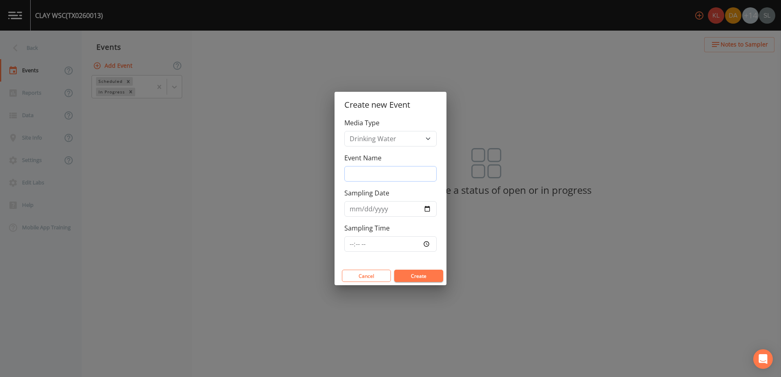
click at [362, 173] on input "Event Name" at bounding box center [390, 174] width 92 height 16
paste input "10/9/25 SRI"
type input "10/9/25 SRI"
click at [427, 208] on input "Sampling Date" at bounding box center [390, 209] width 92 height 16
type input "2025-10-09"
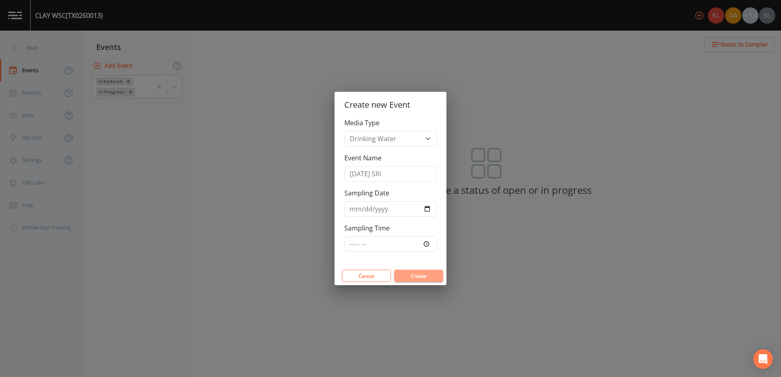
click at [427, 276] on button "Create" at bounding box center [418, 276] width 49 height 12
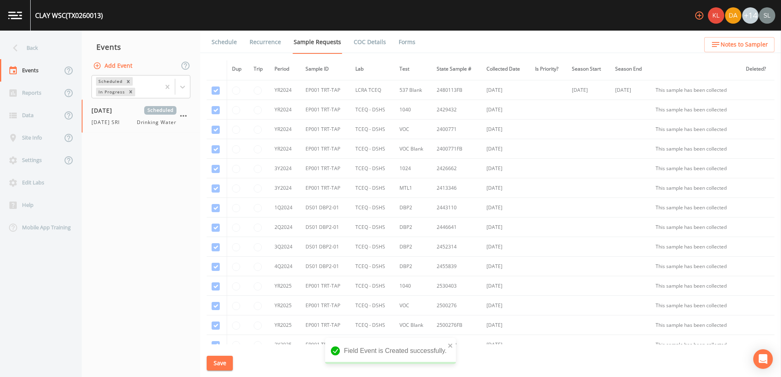
scroll to position [367, 0]
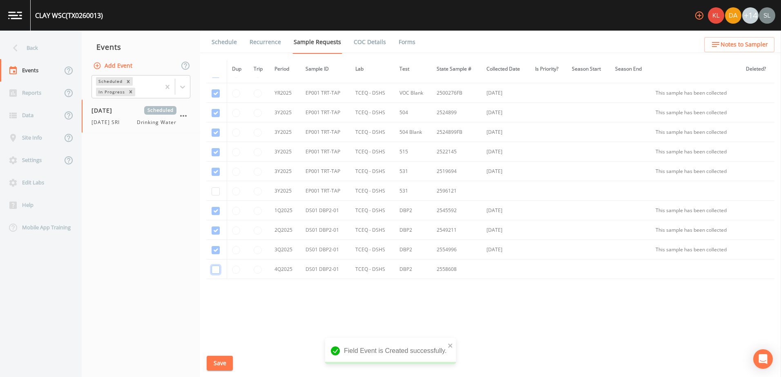
click at [213, 270] on input "checkbox" at bounding box center [216, 270] width 8 height 8
checkbox input "true"
click at [216, 192] on input "checkbox" at bounding box center [216, 191] width 8 height 8
checkbox input "true"
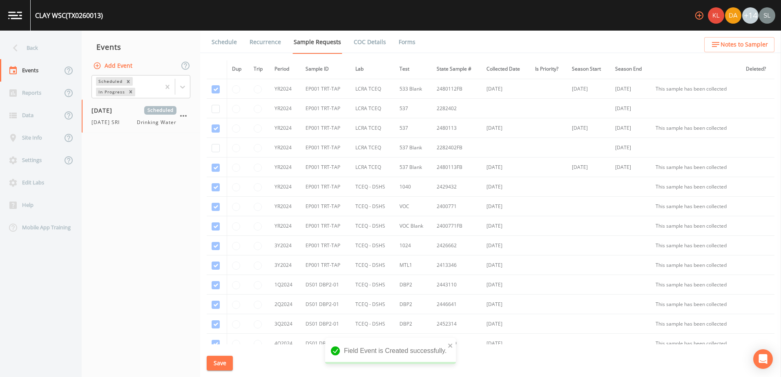
scroll to position [0, 0]
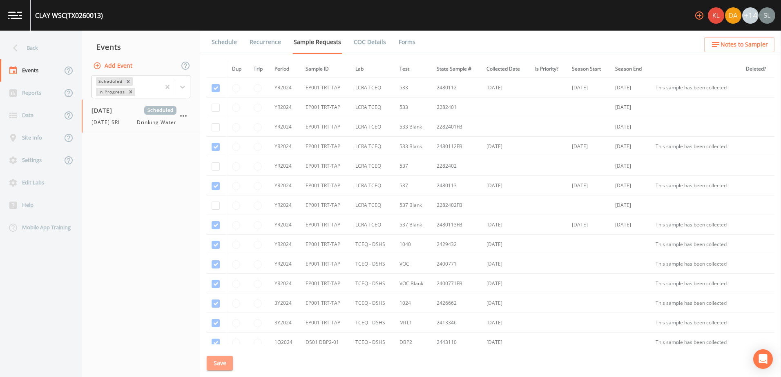
click at [226, 357] on button "Save" at bounding box center [220, 363] width 26 height 15
click at [51, 45] on div "Back" at bounding box center [37, 48] width 74 height 22
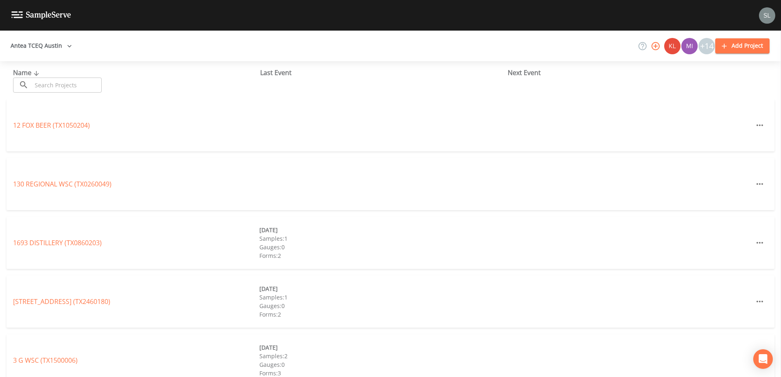
click at [86, 84] on input "text" at bounding box center [67, 85] width 70 height 15
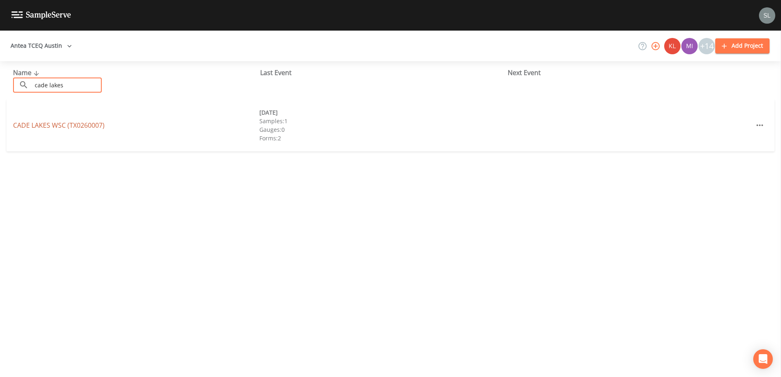
type input "cade lakes"
click at [74, 125] on link "CADE LAKES WSC (TX0260007)" at bounding box center [58, 125] width 91 height 9
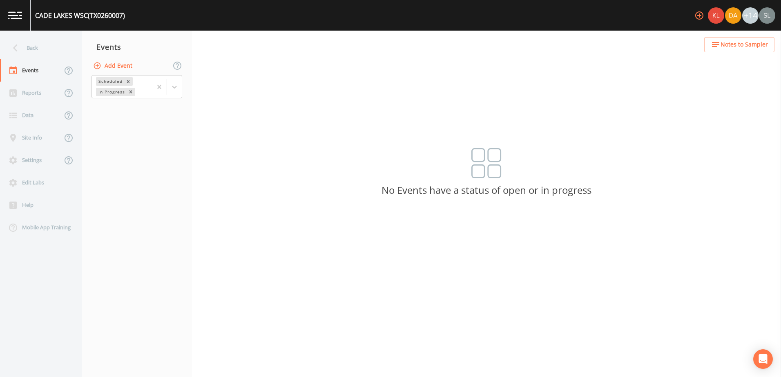
click at [127, 68] on button "Add Event" at bounding box center [113, 65] width 44 height 15
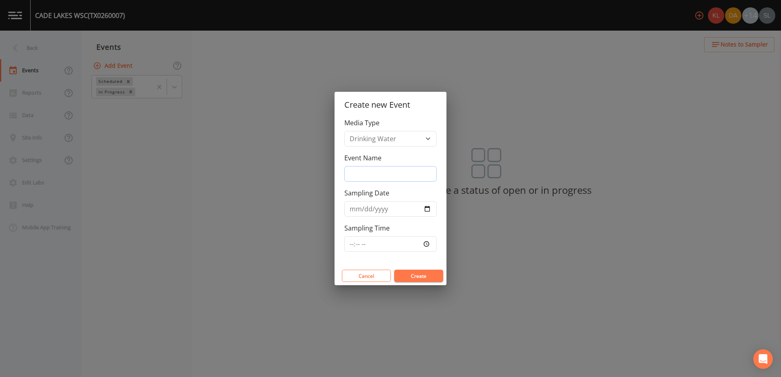
click at [424, 178] on input "Event Name" at bounding box center [390, 174] width 92 height 16
paste input "10/9/25 SRI"
type input "10/9/25 SRI"
click at [426, 208] on input "Sampling Date" at bounding box center [390, 209] width 92 height 16
type input "2025-10-09"
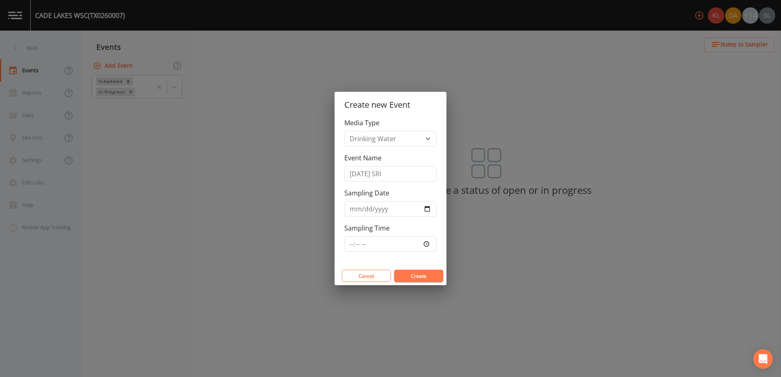
click at [424, 274] on button "Create" at bounding box center [418, 276] width 49 height 12
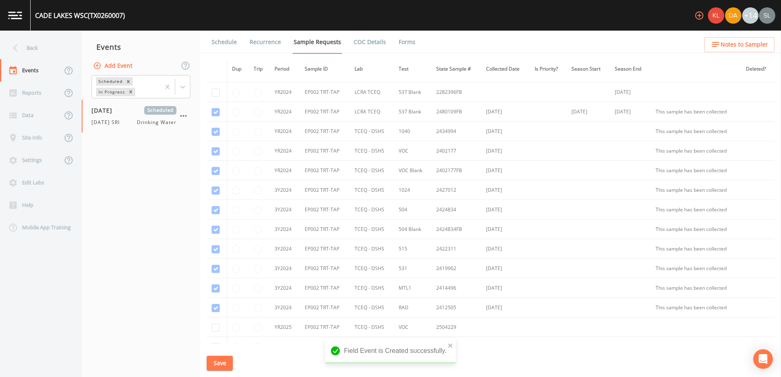
scroll to position [250, 0]
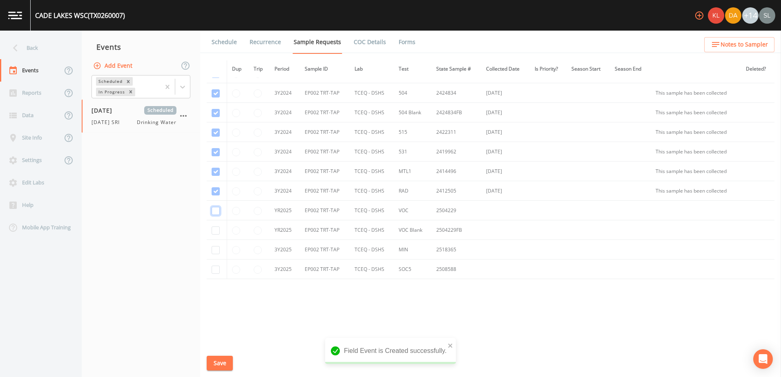
click at [217, 212] on input "checkbox" at bounding box center [216, 211] width 8 height 8
checkbox input "true"
click at [217, 232] on input "checkbox" at bounding box center [216, 231] width 8 height 8
checkbox input "true"
drag, startPoint x: 216, startPoint y: 249, endPoint x: 216, endPoint y: 262, distance: 13.1
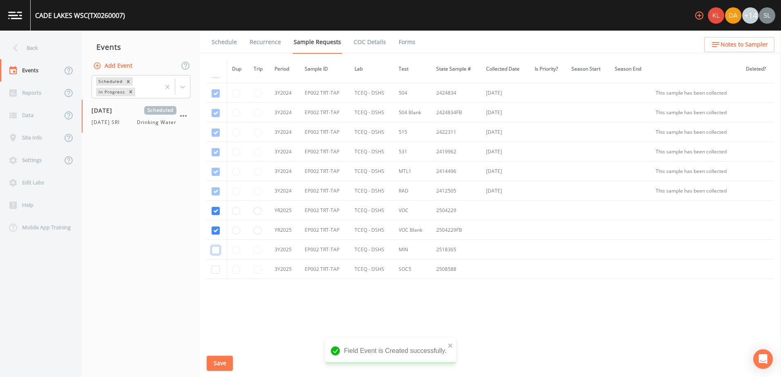
click at [216, 250] on input "checkbox" at bounding box center [216, 250] width 8 height 8
checkbox input "true"
click at [216, 269] on input "checkbox" at bounding box center [216, 270] width 8 height 8
checkbox input "true"
click at [257, 271] on input "radio" at bounding box center [258, 270] width 8 height 8
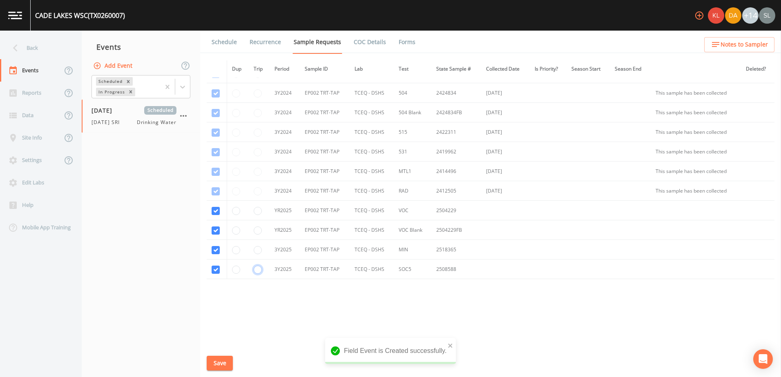
radio input "true"
click at [222, 358] on button "Save" at bounding box center [220, 363] width 26 height 15
drag, startPoint x: 61, startPoint y: 51, endPoint x: 65, endPoint y: 61, distance: 9.9
click at [61, 51] on div "Back" at bounding box center [37, 48] width 74 height 22
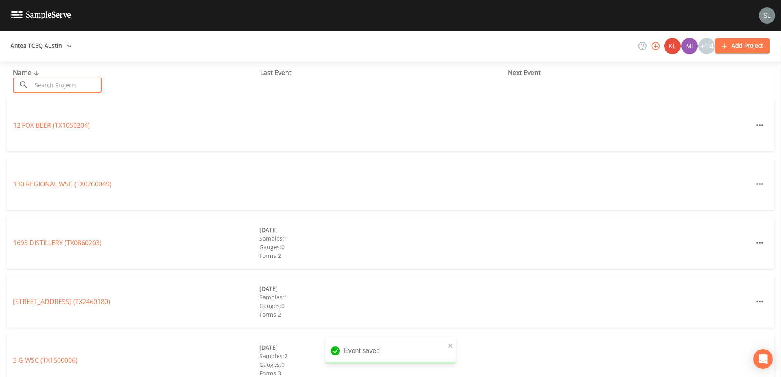
click at [66, 83] on input "text" at bounding box center [67, 85] width 70 height 15
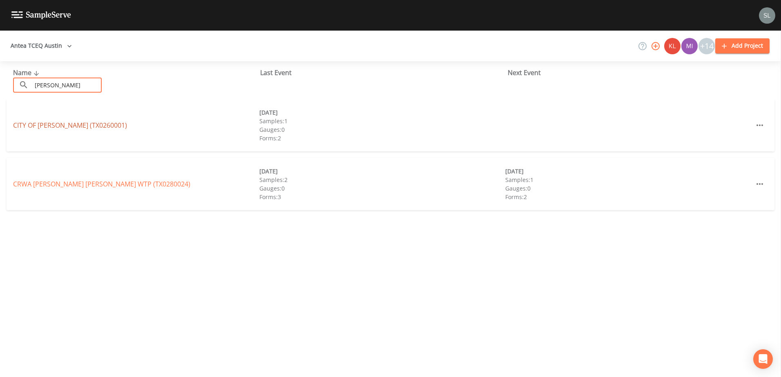
type input "caldwell"
click at [66, 126] on link "CITY OF CALDWELL (TX0260001)" at bounding box center [70, 125] width 114 height 9
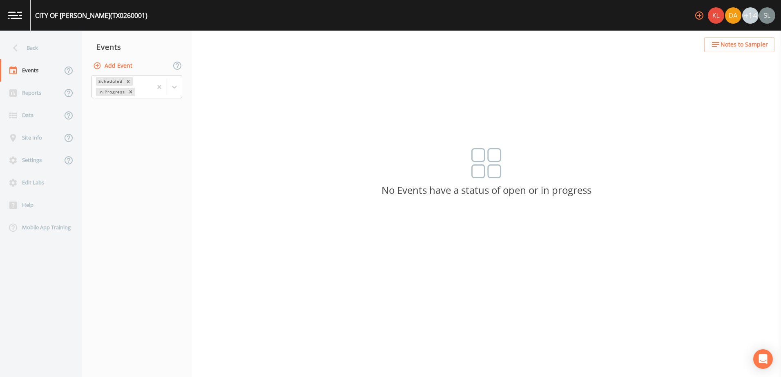
click at [106, 65] on button "Add Event" at bounding box center [113, 65] width 44 height 15
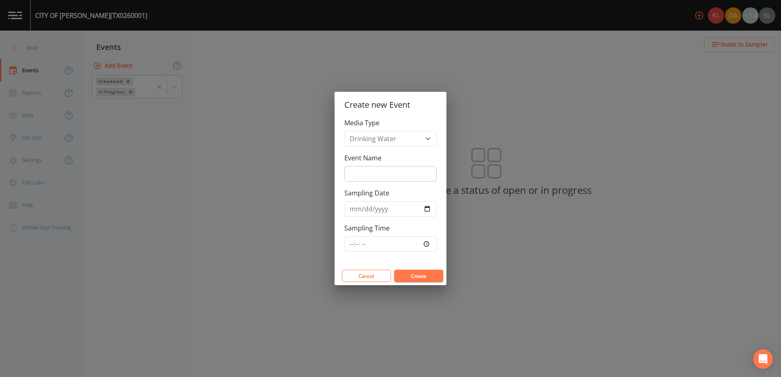
click at [368, 174] on input "Event Name" at bounding box center [390, 174] width 92 height 16
paste input "10/9/25 SRI"
type input "10/9/25 SRI"
click at [428, 208] on input "Sampling Date" at bounding box center [390, 209] width 92 height 16
type input "2025-10-09"
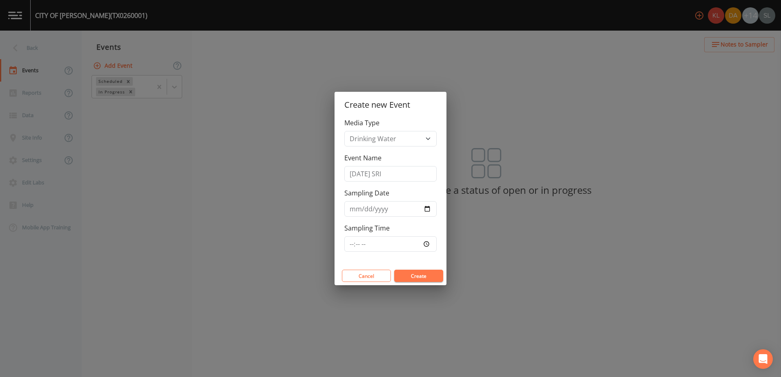
click at [428, 275] on button "Create" at bounding box center [418, 276] width 49 height 12
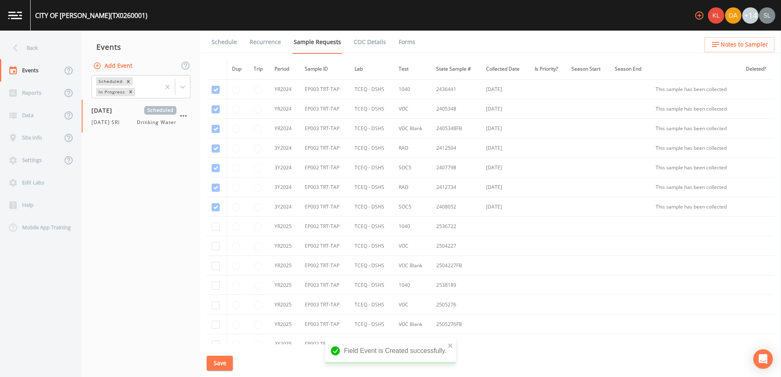
scroll to position [171, 0]
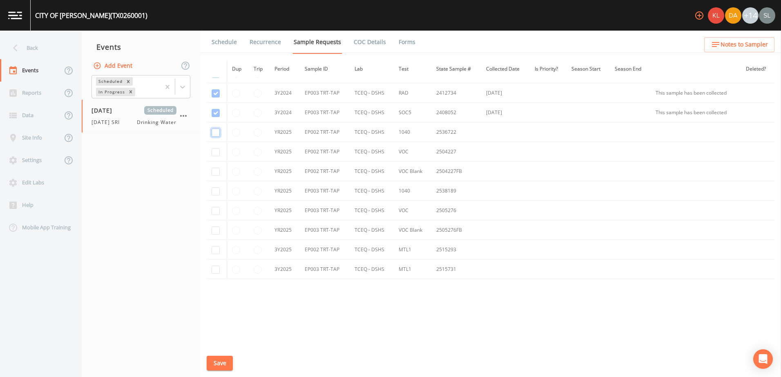
click at [216, 131] on input "checkbox" at bounding box center [216, 133] width 8 height 8
checkbox input "true"
click at [216, 156] on input "checkbox" at bounding box center [216, 152] width 8 height 8
checkbox input "true"
click at [215, 173] on input "checkbox" at bounding box center [216, 172] width 8 height 8
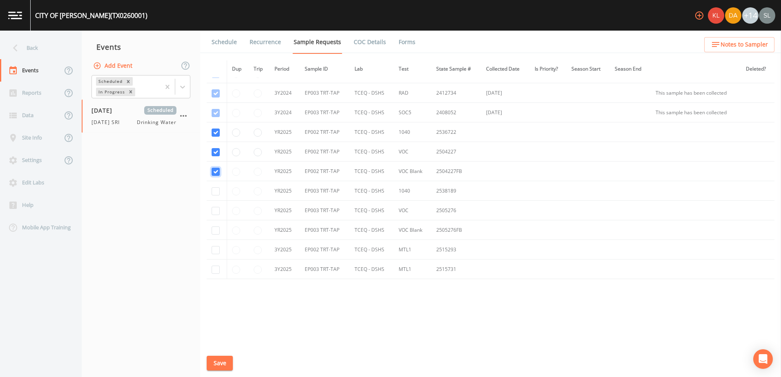
checkbox input "true"
click at [215, 194] on input "checkbox" at bounding box center [216, 191] width 8 height 8
checkbox input "true"
click at [215, 214] on input "checkbox" at bounding box center [216, 211] width 8 height 8
checkbox input "true"
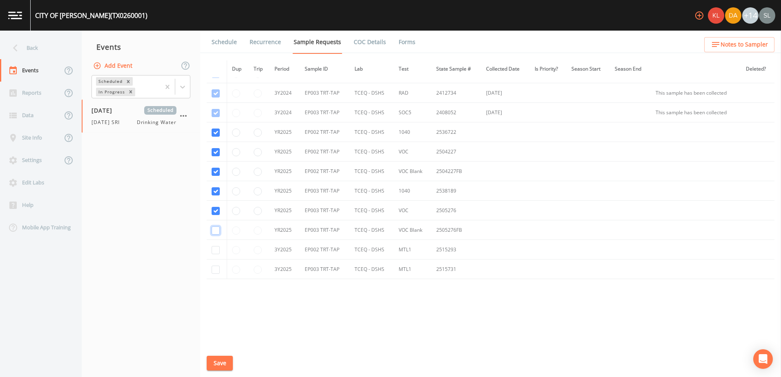
click at [218, 233] on input "checkbox" at bounding box center [216, 231] width 8 height 8
checkbox input "true"
click at [216, 251] on input "checkbox" at bounding box center [216, 250] width 8 height 8
checkbox input "true"
click at [214, 274] on input "checkbox" at bounding box center [216, 270] width 8 height 8
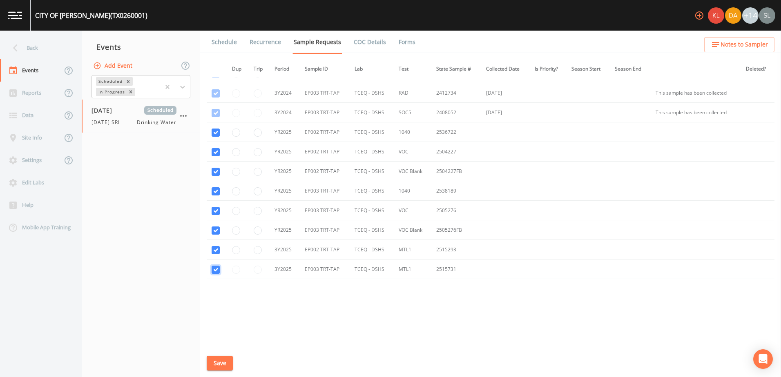
checkbox input "true"
click at [214, 360] on button "Save" at bounding box center [220, 363] width 26 height 15
click at [32, 44] on div "Back" at bounding box center [37, 48] width 74 height 22
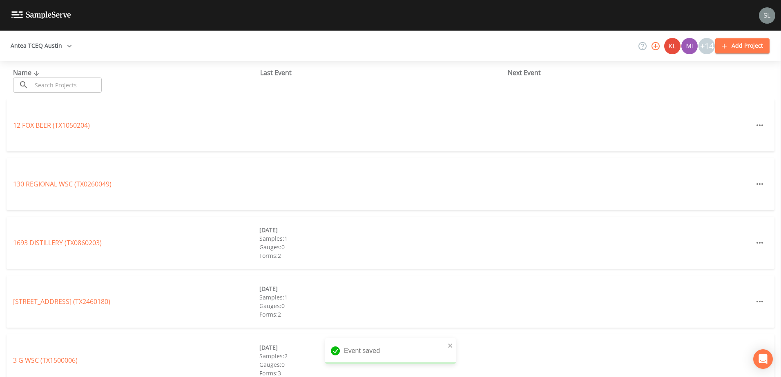
click at [75, 89] on input "text" at bounding box center [67, 85] width 70 height 15
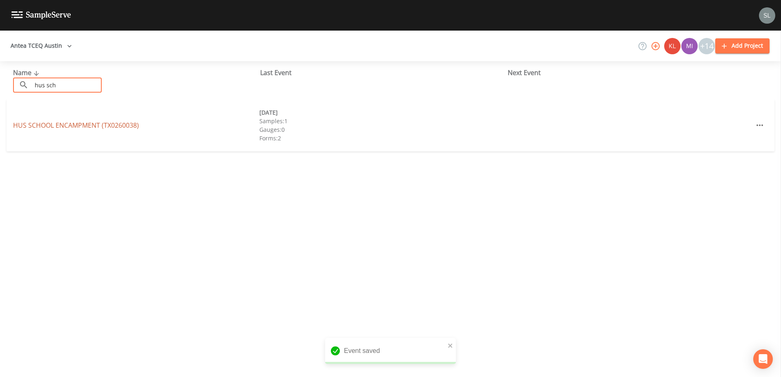
type input "hus sch"
click at [80, 124] on link "HUS SCHOOL ENCAMPMENT (TX0260038)" at bounding box center [76, 125] width 126 height 9
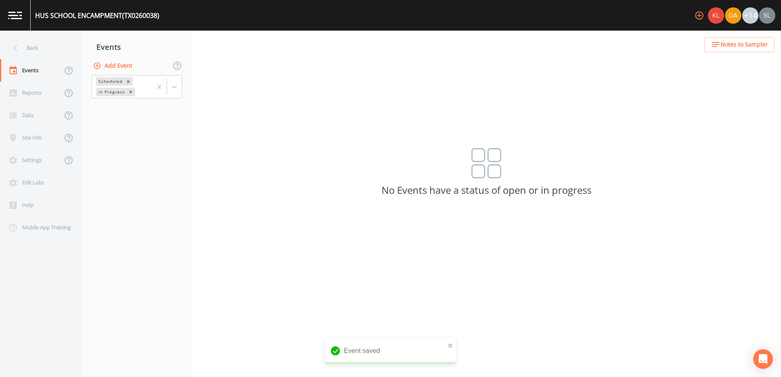
click at [112, 70] on button "Add Event" at bounding box center [113, 65] width 44 height 15
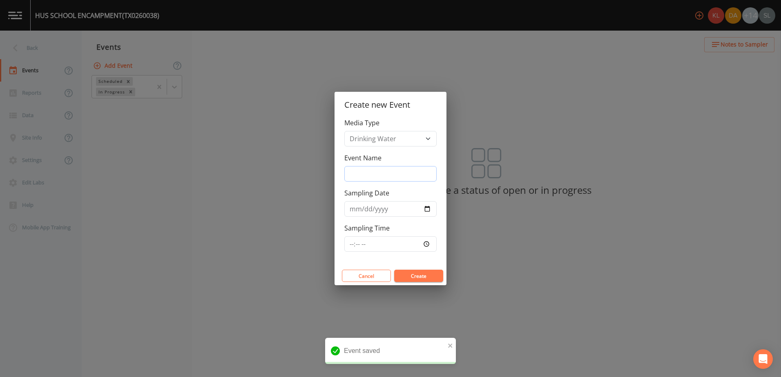
click at [372, 178] on input "Event Name" at bounding box center [390, 174] width 92 height 16
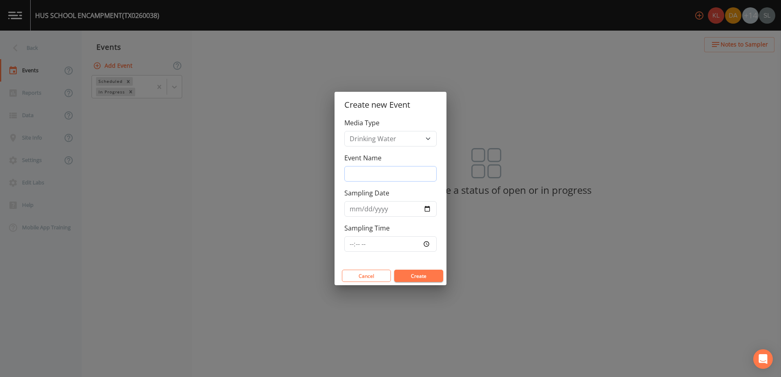
paste input "10/9/25 SRI"
type input "10/9/25 SRI"
click at [428, 206] on input "Sampling Date" at bounding box center [390, 209] width 92 height 16
type input "2025-10-09"
click at [423, 278] on button "Create" at bounding box center [418, 276] width 49 height 12
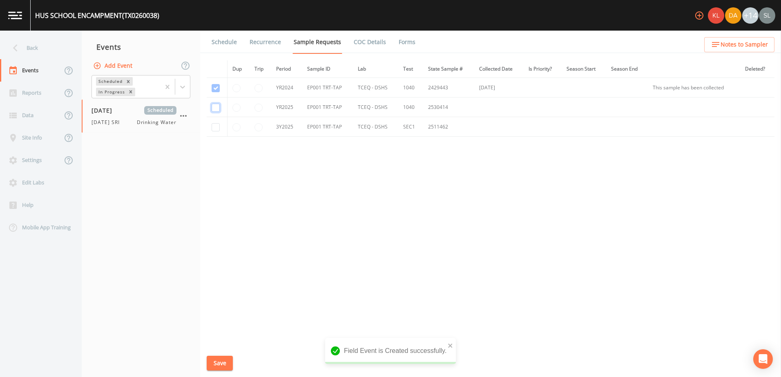
click at [216, 108] on input "checkbox" at bounding box center [216, 108] width 8 height 8
checkbox input "true"
click at [215, 127] on input "checkbox" at bounding box center [216, 127] width 8 height 8
checkbox input "true"
click at [220, 365] on button "Save" at bounding box center [220, 363] width 26 height 15
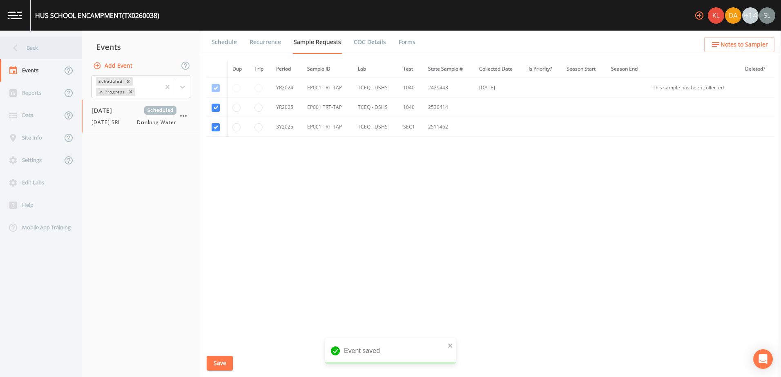
click at [56, 53] on div "Back" at bounding box center [37, 48] width 74 height 22
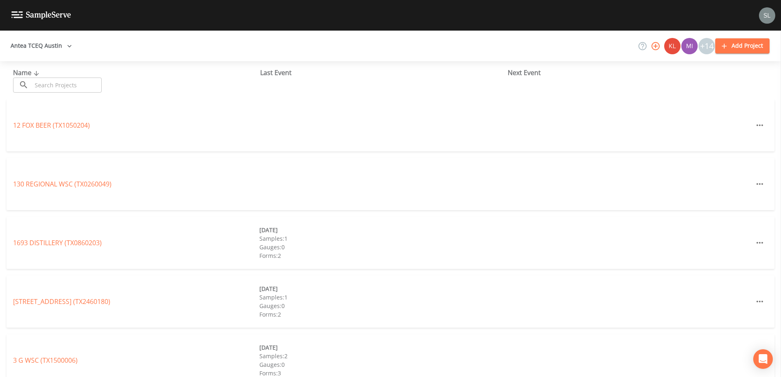
click at [74, 87] on input "text" at bounding box center [67, 85] width 70 height 15
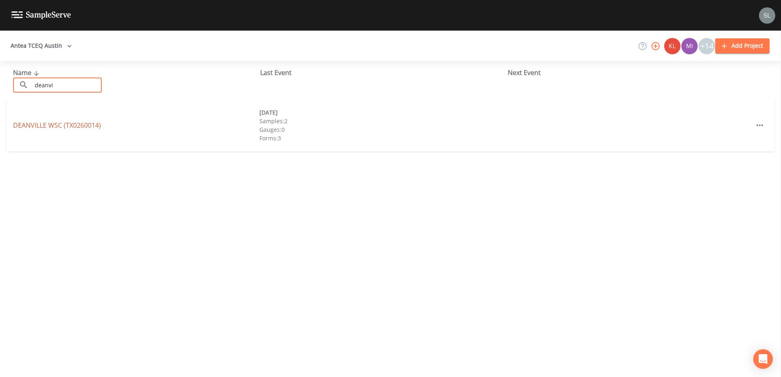
type input "deanvi"
click at [78, 125] on link "DEANVILLE WSC (TX0260014)" at bounding box center [57, 125] width 88 height 9
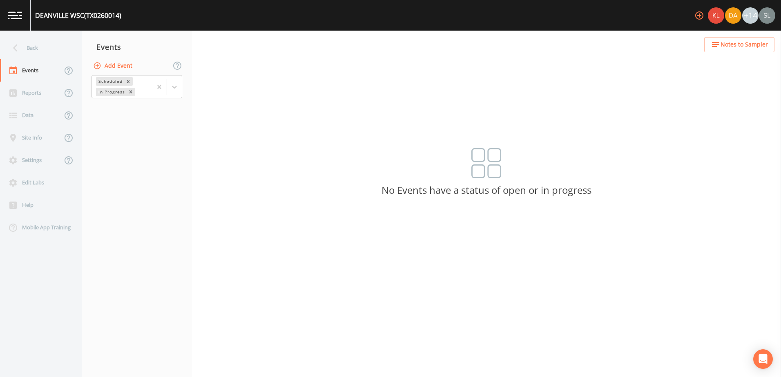
click at [119, 69] on button "Add Event" at bounding box center [113, 65] width 44 height 15
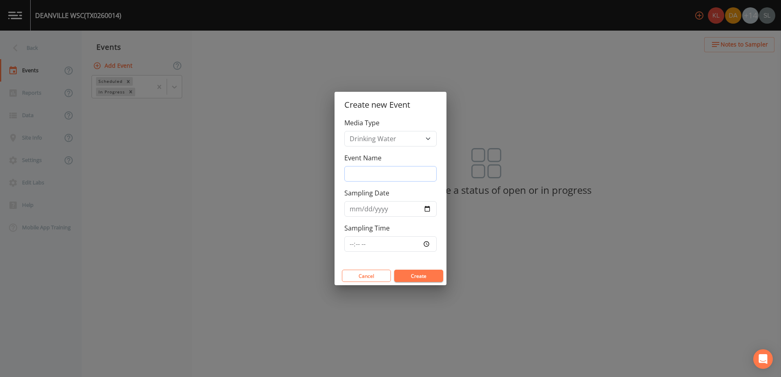
click at [382, 170] on input "Event Name" at bounding box center [390, 174] width 92 height 16
paste input "10/9/25 SRI"
type input "10/9/25 SRI"
click at [428, 210] on input "Sampling Date" at bounding box center [390, 209] width 92 height 16
type input "2025-10-09"
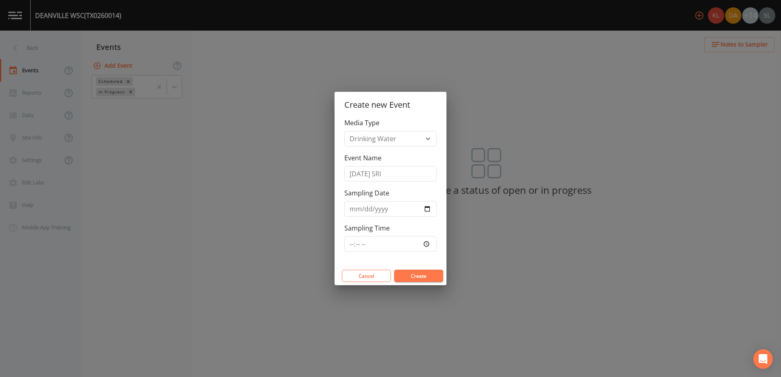
click at [421, 275] on button "Create" at bounding box center [418, 276] width 49 height 12
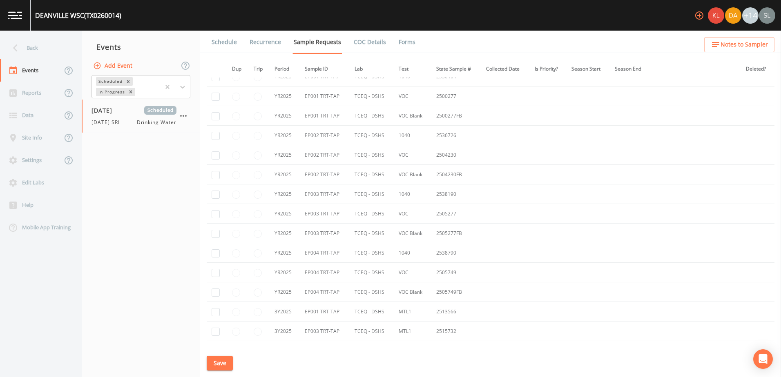
scroll to position [1009, 0]
click at [214, 117] on input "checkbox" at bounding box center [216, 118] width 8 height 8
checkbox input "true"
click at [216, 234] on input "checkbox" at bounding box center [216, 236] width 8 height 8
checkbox input "true"
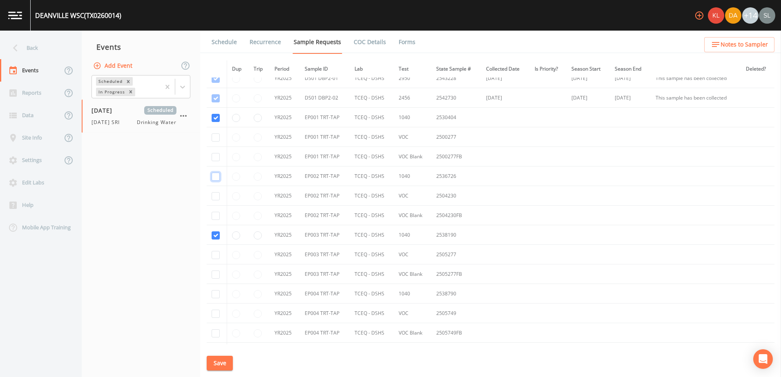
click at [214, 177] on input "checkbox" at bounding box center [216, 177] width 8 height 8
checkbox input "true"
click at [218, 295] on input "checkbox" at bounding box center [216, 294] width 8 height 8
checkbox input "true"
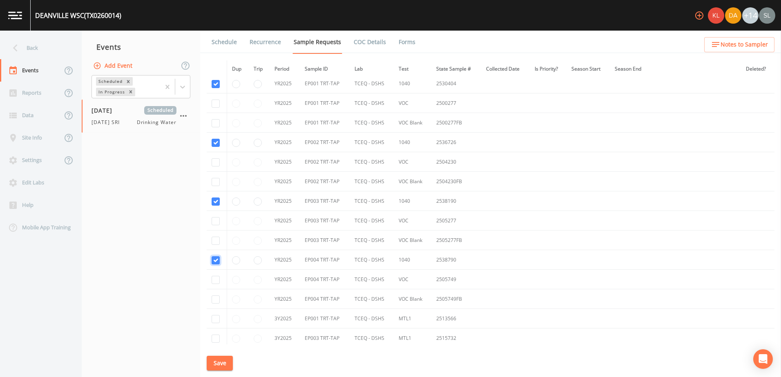
scroll to position [1091, 0]
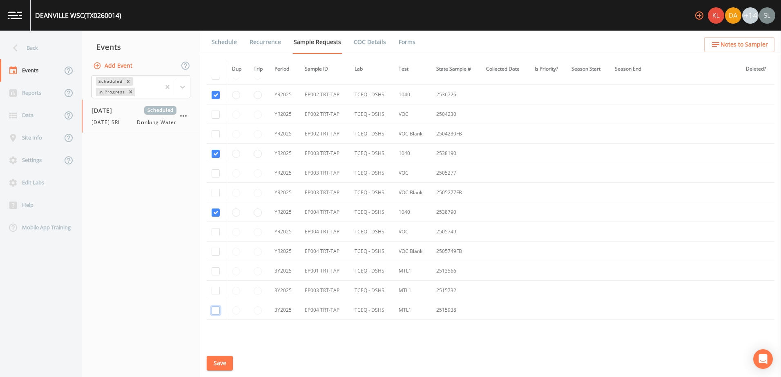
click at [214, 308] on input "checkbox" at bounding box center [216, 311] width 8 height 8
checkbox input "true"
click at [218, 293] on input "checkbox" at bounding box center [216, 291] width 8 height 8
checkbox input "true"
click at [217, 272] on input "checkbox" at bounding box center [216, 272] width 8 height 8
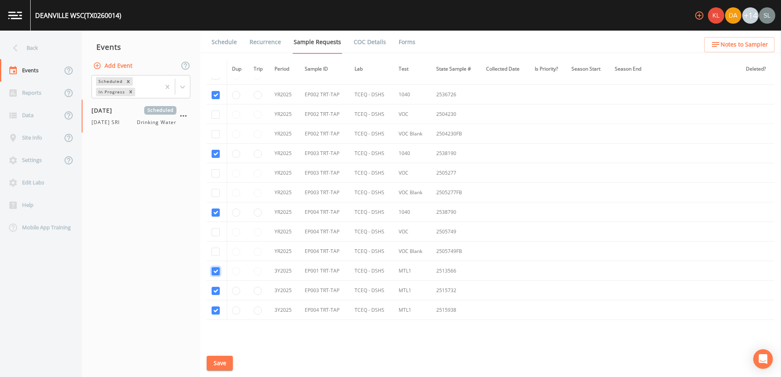
checkbox input "true"
click at [214, 250] on input "checkbox" at bounding box center [216, 252] width 8 height 8
checkbox input "true"
drag, startPoint x: 214, startPoint y: 230, endPoint x: 214, endPoint y: 223, distance: 6.5
click at [214, 230] on input "checkbox" at bounding box center [216, 232] width 8 height 8
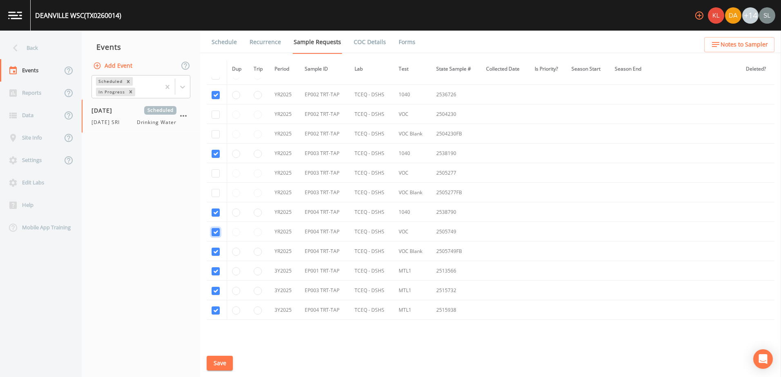
checkbox input "true"
click at [212, 194] on input "checkbox" at bounding box center [216, 193] width 8 height 8
checkbox input "true"
click at [213, 173] on input "checkbox" at bounding box center [216, 173] width 8 height 8
checkbox input "true"
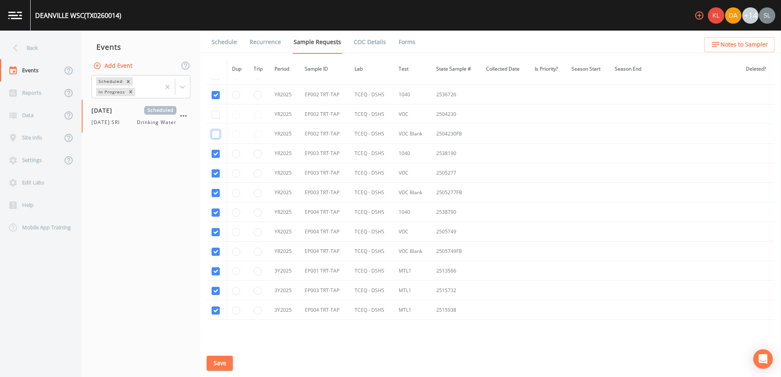
click at [214, 133] on input "checkbox" at bounding box center [216, 134] width 8 height 8
checkbox input "true"
click at [214, 116] on input "checkbox" at bounding box center [216, 115] width 8 height 8
checkbox input "true"
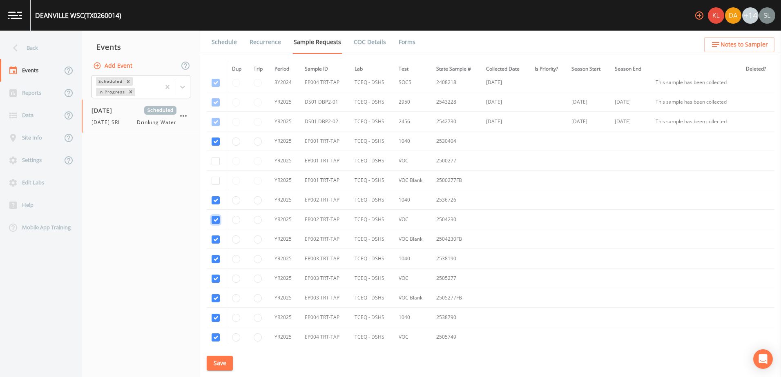
scroll to position [968, 0]
drag, startPoint x: 214, startPoint y: 173, endPoint x: 216, endPoint y: 185, distance: 11.6
click at [214, 173] on td at bounding box center [217, 178] width 20 height 20
click at [214, 196] on input "checkbox" at bounding box center [216, 198] width 8 height 8
checkbox input "true"
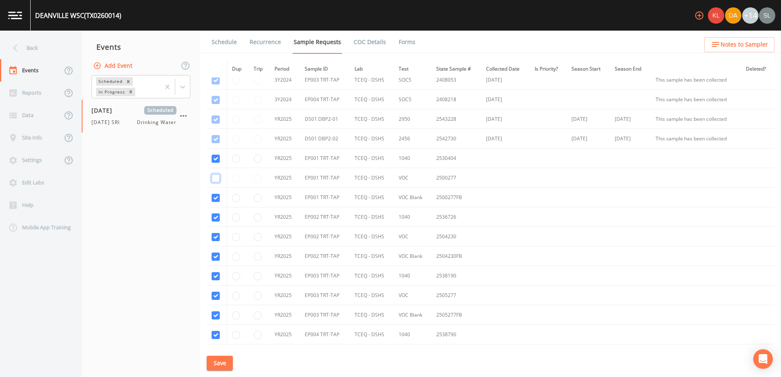
click at [216, 176] on input "checkbox" at bounding box center [216, 178] width 8 height 8
checkbox input "true"
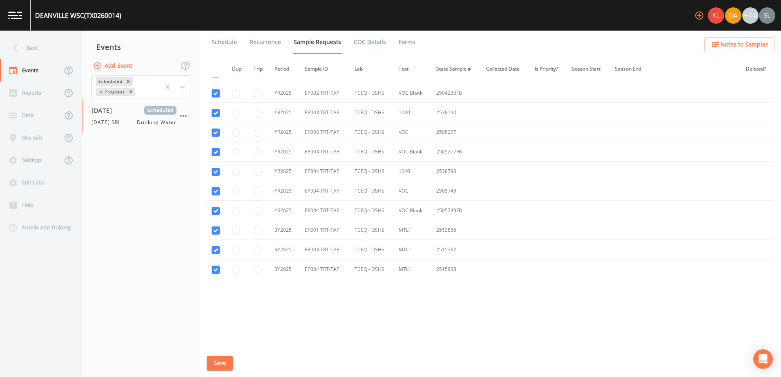
click at [220, 363] on button "Save" at bounding box center [220, 363] width 26 height 15
click at [43, 49] on div "Back" at bounding box center [37, 48] width 74 height 22
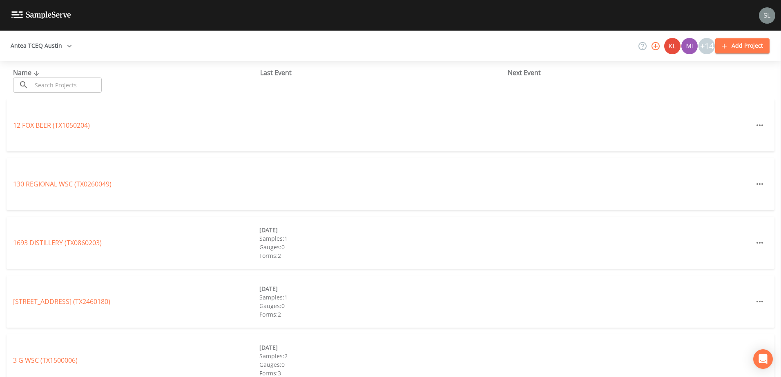
click at [85, 80] on input "text" at bounding box center [67, 85] width 70 height 15
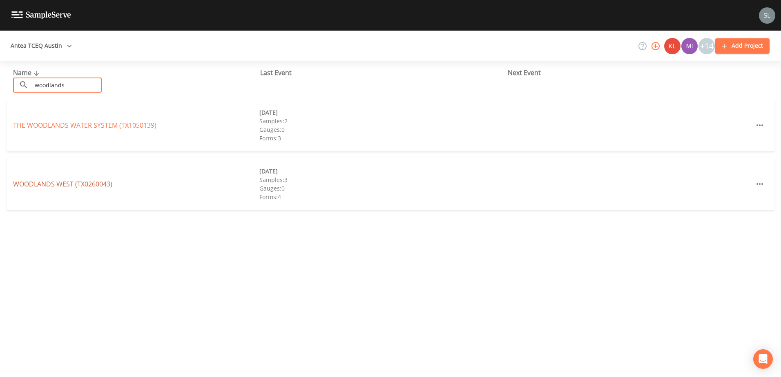
type input "woodlands"
click at [85, 185] on link "WOODLANDS WEST (TX0260043)" at bounding box center [62, 184] width 99 height 9
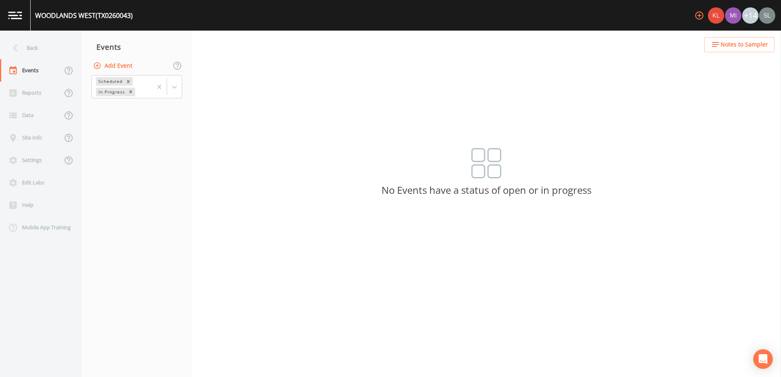
click at [121, 62] on button "Add Event" at bounding box center [113, 65] width 44 height 15
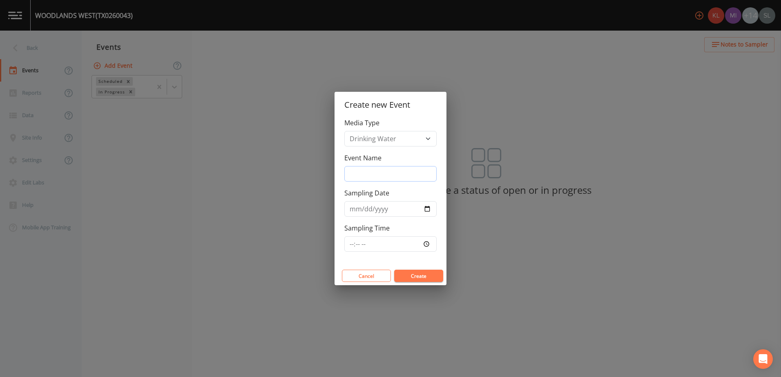
click at [354, 172] on input "Event Name" at bounding box center [390, 174] width 92 height 16
paste input "10/9/25 SRI"
type input "10/9/25 SRI"
drag, startPoint x: 423, startPoint y: 206, endPoint x: 425, endPoint y: 214, distance: 7.9
click at [423, 207] on input "Sampling Date" at bounding box center [390, 209] width 92 height 16
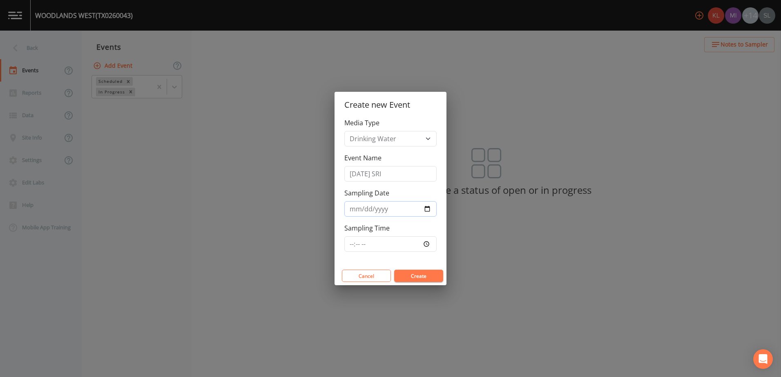
type input "2025-10-09"
click at [428, 274] on button "Create" at bounding box center [418, 276] width 49 height 12
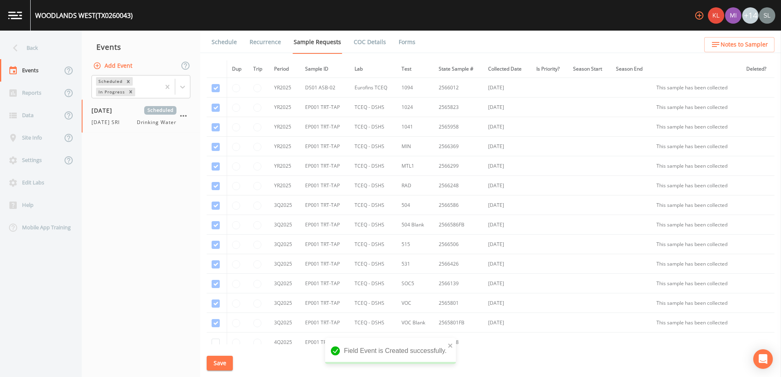
scroll to position [191, 0]
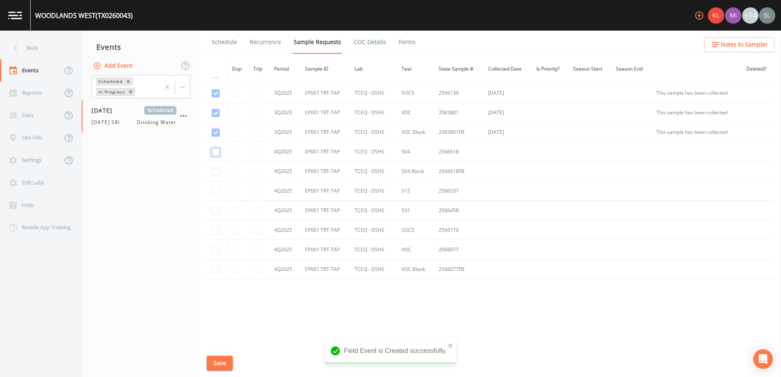
click at [216, 152] on input "checkbox" at bounding box center [216, 152] width 8 height 8
checkbox input "true"
click at [216, 171] on input "checkbox" at bounding box center [216, 172] width 8 height 8
checkbox input "true"
drag, startPoint x: 216, startPoint y: 191, endPoint x: 216, endPoint y: 211, distance: 20.4
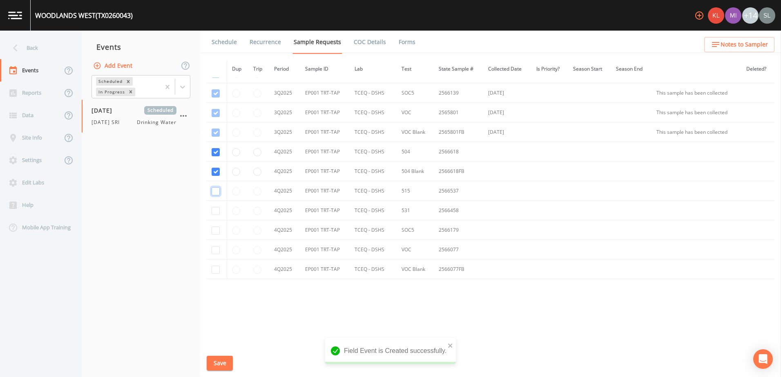
click at [216, 191] on input "checkbox" at bounding box center [216, 191] width 8 height 8
checkbox input "true"
click at [216, 212] on input "checkbox" at bounding box center [216, 211] width 8 height 8
checkbox input "true"
drag, startPoint x: 216, startPoint y: 225, endPoint x: 216, endPoint y: 234, distance: 9.8
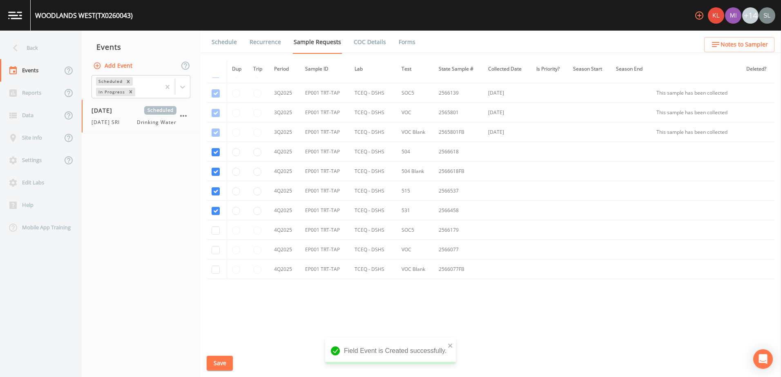
click at [216, 225] on td at bounding box center [217, 231] width 20 height 20
click at [216, 234] on input "checkbox" at bounding box center [216, 231] width 8 height 8
checkbox input "true"
click at [216, 247] on input "checkbox" at bounding box center [216, 250] width 8 height 8
checkbox input "true"
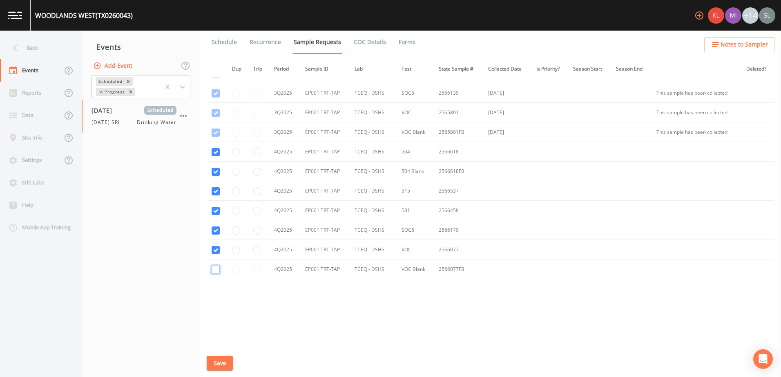
click at [218, 269] on input "checkbox" at bounding box center [216, 270] width 8 height 8
checkbox input "true"
click at [218, 361] on button "Save" at bounding box center [220, 363] width 26 height 15
click at [235, 193] on input "radio" at bounding box center [236, 191] width 8 height 8
radio input "true"
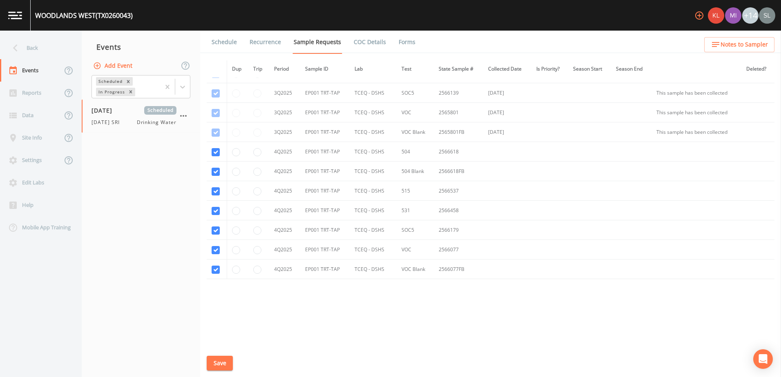
click at [222, 368] on button "Save" at bounding box center [220, 363] width 26 height 15
click at [56, 49] on div "Back" at bounding box center [37, 48] width 74 height 22
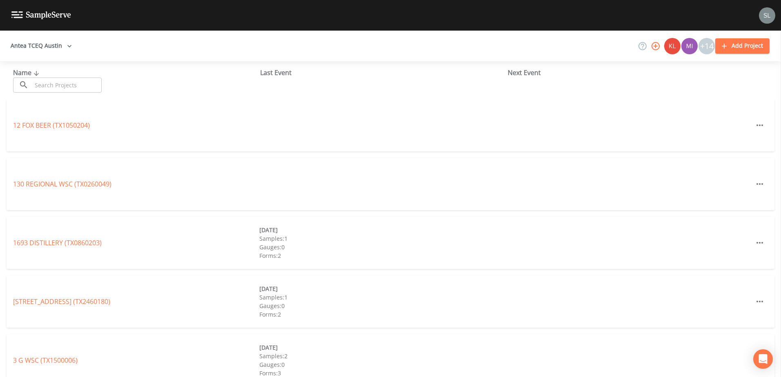
click at [80, 85] on input "text" at bounding box center [67, 85] width 70 height 15
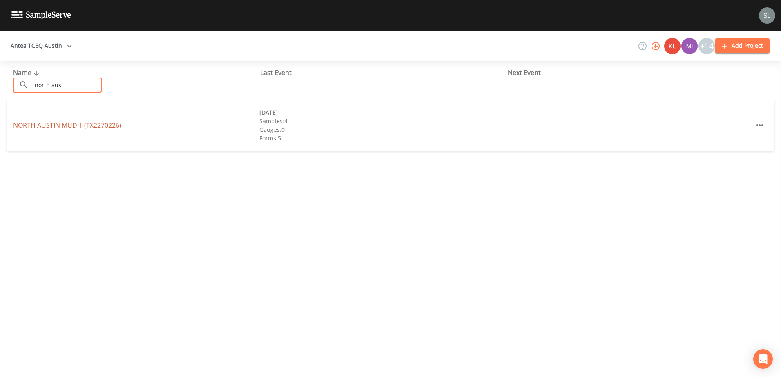
type input "north aust"
click at [52, 125] on link "NORTH AUSTIN MUD 1 (TX2270226)" at bounding box center [67, 125] width 108 height 9
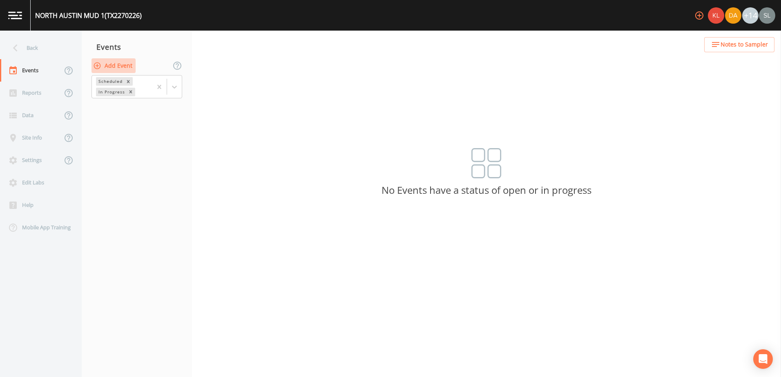
click at [127, 66] on button "Add Event" at bounding box center [113, 65] width 44 height 15
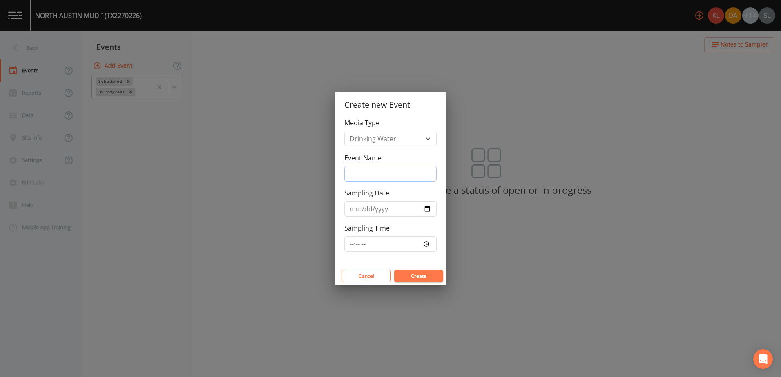
click at [364, 171] on input "Event Name" at bounding box center [390, 174] width 92 height 16
drag, startPoint x: 386, startPoint y: 175, endPoint x: 325, endPoint y: 170, distance: 61.5
click at [325, 170] on div "Create new Event Media Type Drinking Water Event Name 10/15/25 SRI Sampling Dat…" at bounding box center [390, 188] width 781 height 377
type input "10/15/25 SRI"
click at [431, 209] on input "Sampling Date" at bounding box center [390, 209] width 92 height 16
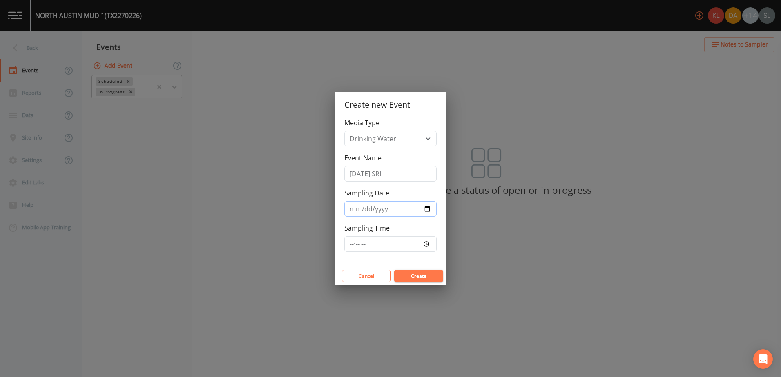
click at [426, 207] on input "Sampling Date" at bounding box center [390, 209] width 92 height 16
type input "2025-10-15"
click at [422, 275] on button "Create" at bounding box center [418, 276] width 49 height 12
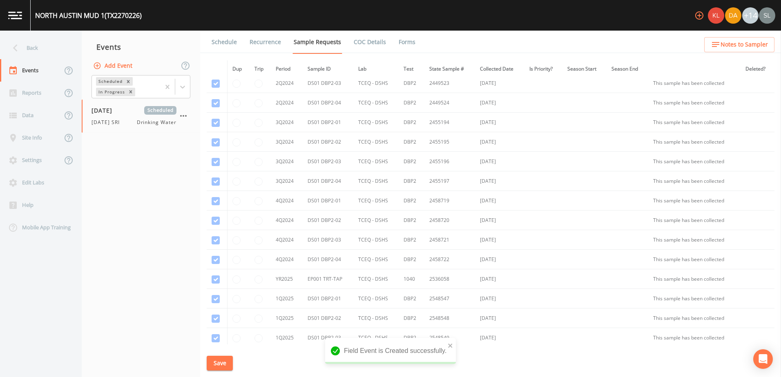
scroll to position [465, 0]
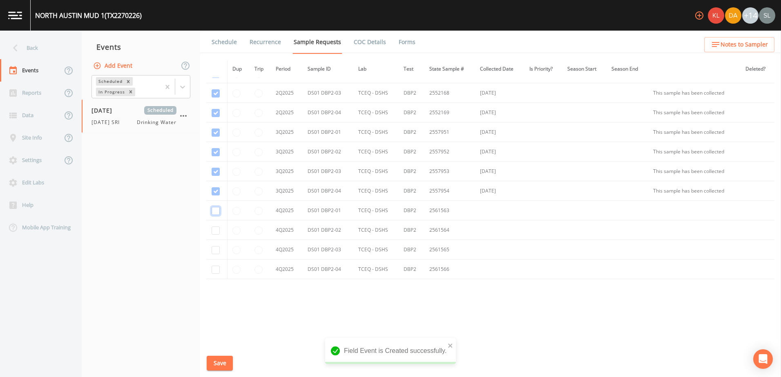
click at [215, 211] on input "checkbox" at bounding box center [216, 211] width 8 height 8
checkbox input "true"
click at [217, 234] on input "checkbox" at bounding box center [216, 231] width 8 height 8
checkbox input "true"
click at [214, 249] on input "checkbox" at bounding box center [216, 250] width 8 height 8
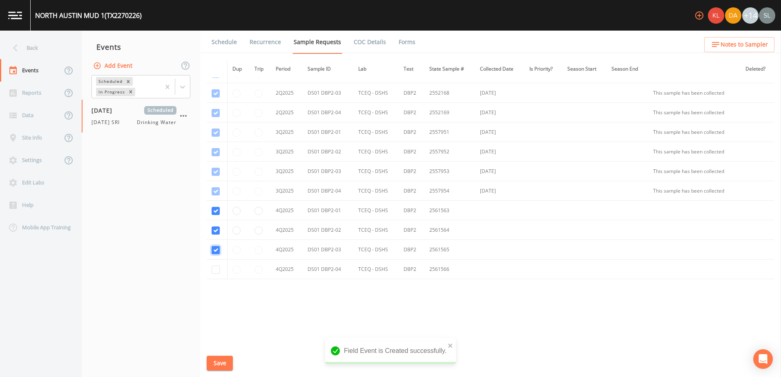
checkbox input "true"
drag, startPoint x: 215, startPoint y: 272, endPoint x: 218, endPoint y: 303, distance: 31.2
click at [215, 272] on input "checkbox" at bounding box center [216, 270] width 8 height 8
checkbox input "true"
click at [226, 363] on button "Save" at bounding box center [220, 363] width 26 height 15
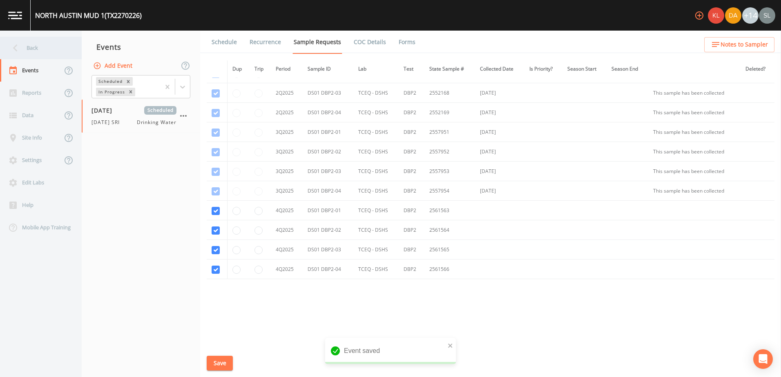
click at [65, 51] on div "Back" at bounding box center [37, 48] width 74 height 22
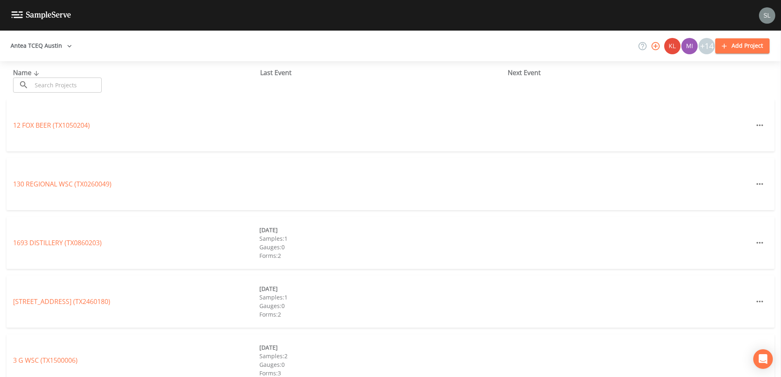
click at [76, 82] on input "text" at bounding box center [67, 85] width 70 height 15
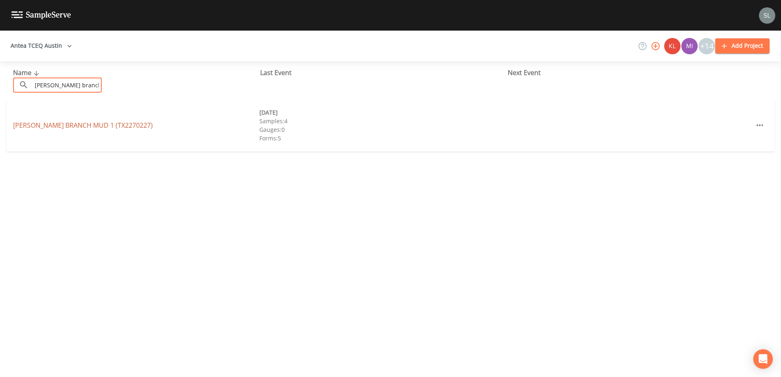
type input "wells branch"
click at [92, 126] on link "WELLS BRANCH MUD 1 (TX2270227)" at bounding box center [83, 125] width 140 height 9
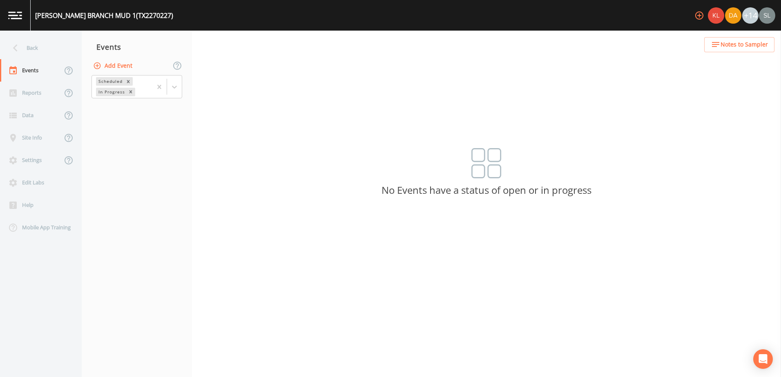
click at [120, 65] on button "Add Event" at bounding box center [113, 65] width 44 height 15
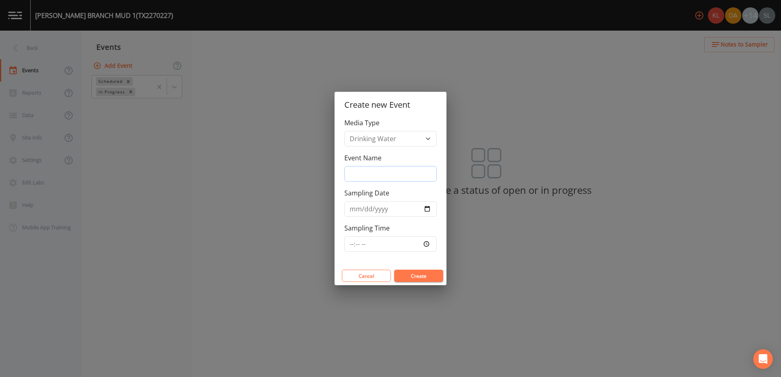
click at [366, 174] on input "Event Name" at bounding box center [390, 174] width 92 height 16
paste input "10/15/25 SRI"
type input "10/15/25 SRI"
click at [426, 207] on input "Sampling Date" at bounding box center [390, 209] width 92 height 16
type input "2025-10-15"
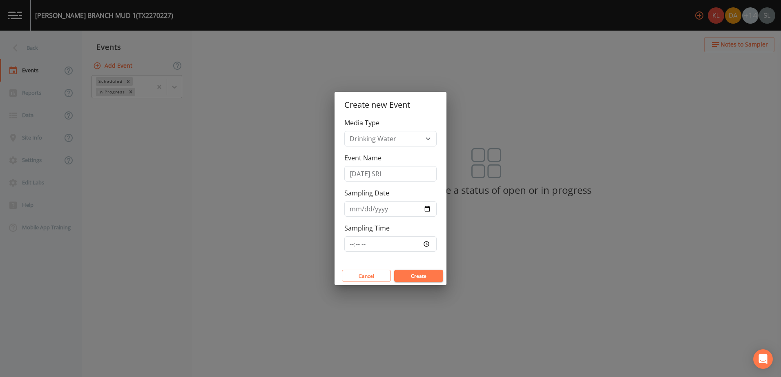
click at [424, 278] on button "Create" at bounding box center [418, 276] width 49 height 12
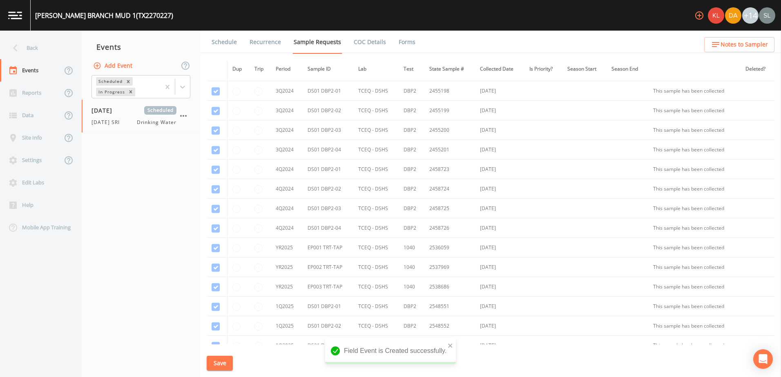
scroll to position [544, 0]
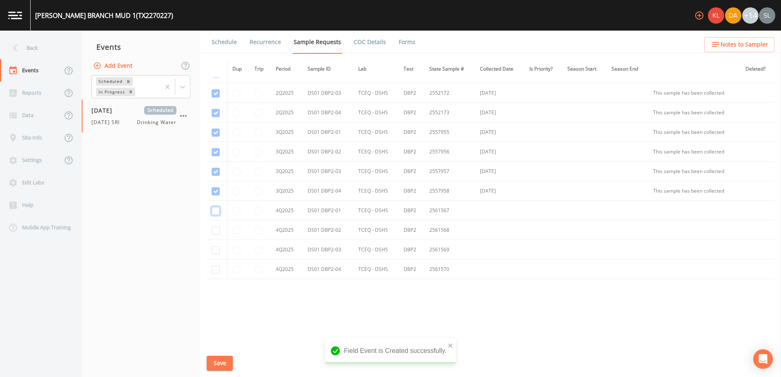
click at [214, 212] on input "checkbox" at bounding box center [216, 211] width 8 height 8
checkbox input "true"
click at [216, 231] on input "checkbox" at bounding box center [216, 231] width 8 height 8
checkbox input "true"
click at [213, 248] on input "checkbox" at bounding box center [216, 250] width 8 height 8
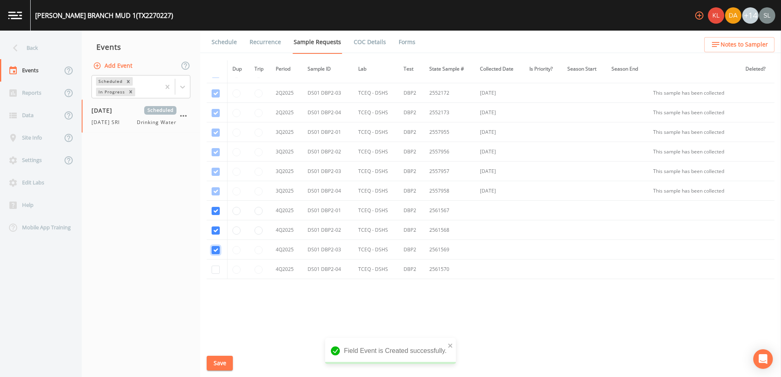
checkbox input "true"
click at [216, 270] on input "checkbox" at bounding box center [216, 270] width 8 height 8
checkbox input "true"
click at [220, 359] on button "Save" at bounding box center [220, 363] width 26 height 15
click at [47, 54] on div "Back" at bounding box center [37, 48] width 74 height 22
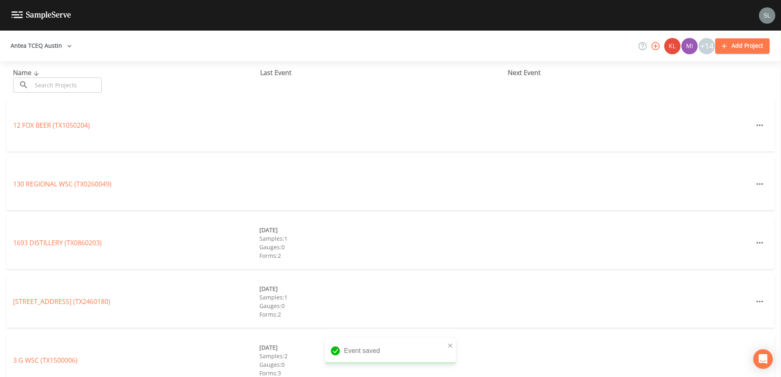
click at [69, 85] on input "text" at bounding box center [67, 85] width 70 height 15
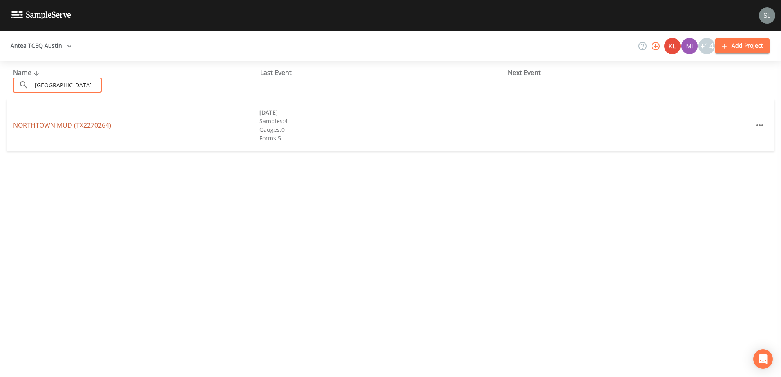
type input "northtown"
click at [87, 122] on link "NORTHTOWN MUD (TX2270264)" at bounding box center [62, 125] width 98 height 9
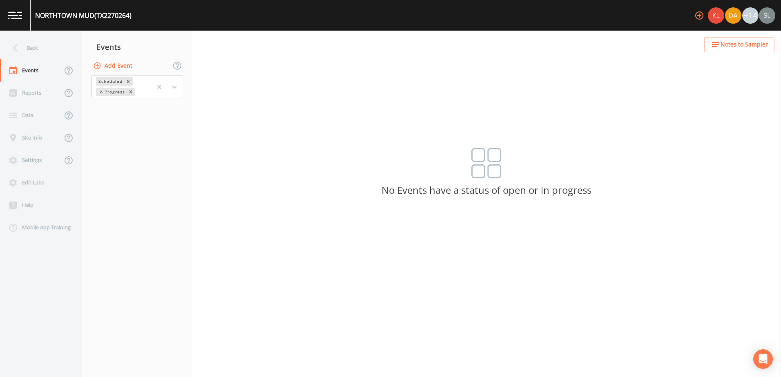
click at [118, 67] on button "Add Event" at bounding box center [113, 65] width 44 height 15
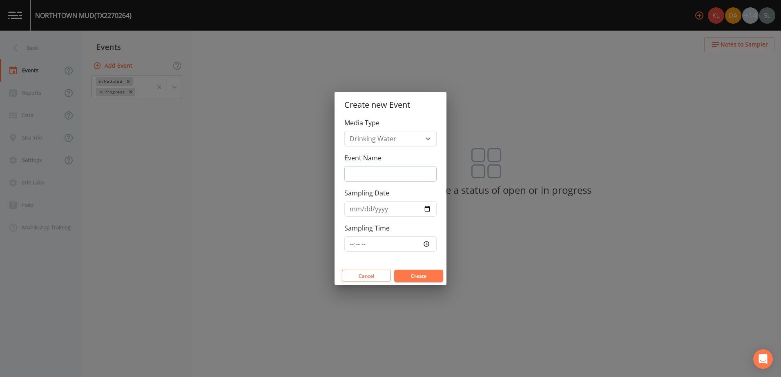
click at [402, 179] on input "Event Name" at bounding box center [390, 174] width 92 height 16
paste input "10/15/25 SRI"
type input "10/15/25 SRI"
drag, startPoint x: 424, startPoint y: 208, endPoint x: 420, endPoint y: 218, distance: 10.4
click at [424, 209] on input "Sampling Date" at bounding box center [390, 209] width 92 height 16
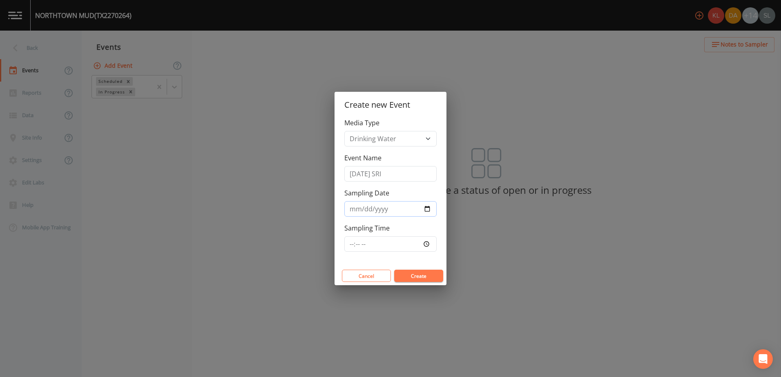
type input "2025-10-15"
click at [427, 276] on button "Create" at bounding box center [418, 276] width 49 height 12
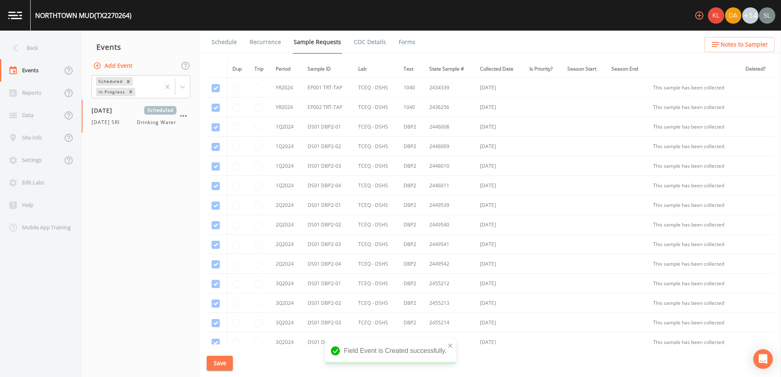
scroll to position [504, 0]
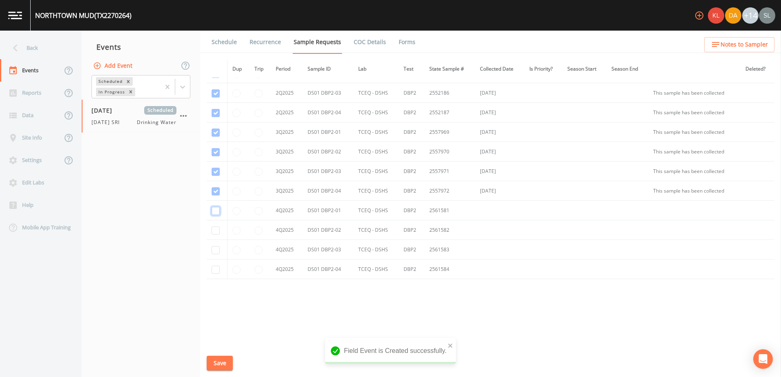
click at [215, 211] on input "checkbox" at bounding box center [216, 211] width 8 height 8
checkbox input "true"
click at [216, 230] on input "checkbox" at bounding box center [216, 231] width 8 height 8
checkbox input "true"
drag, startPoint x: 214, startPoint y: 250, endPoint x: 215, endPoint y: 262, distance: 11.6
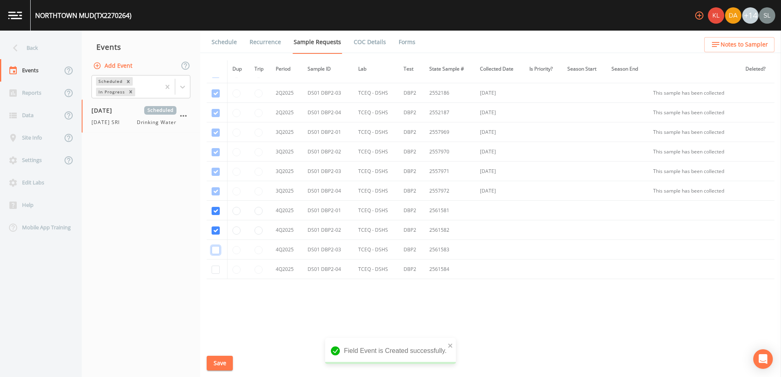
click at [214, 252] on input "checkbox" at bounding box center [216, 250] width 8 height 8
checkbox input "true"
click at [214, 270] on input "checkbox" at bounding box center [216, 270] width 8 height 8
checkbox input "true"
click at [225, 370] on button "Save" at bounding box center [220, 363] width 26 height 15
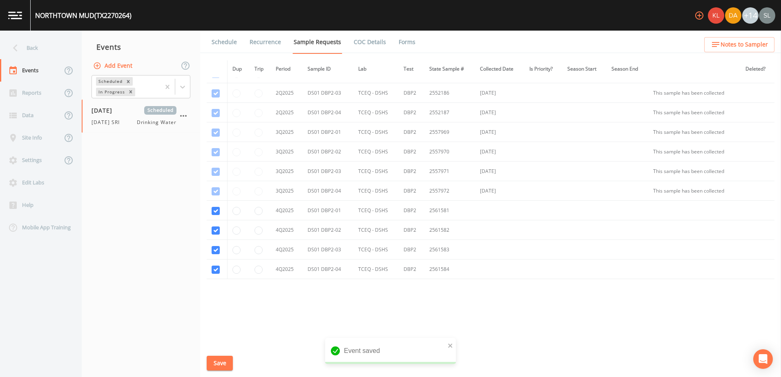
click at [36, 50] on div "Back" at bounding box center [37, 48] width 74 height 22
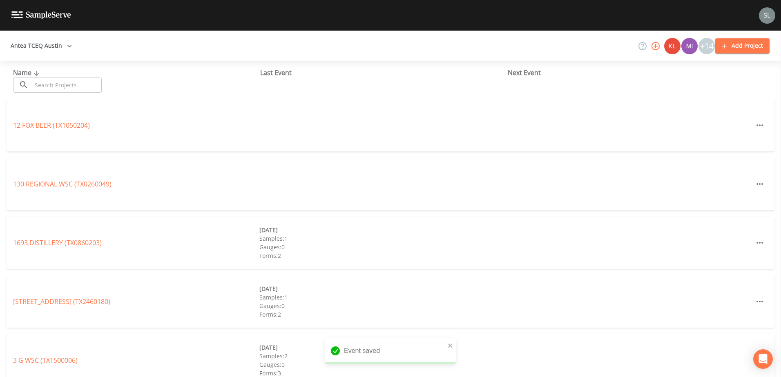
click at [60, 82] on input "text" at bounding box center [67, 85] width 70 height 15
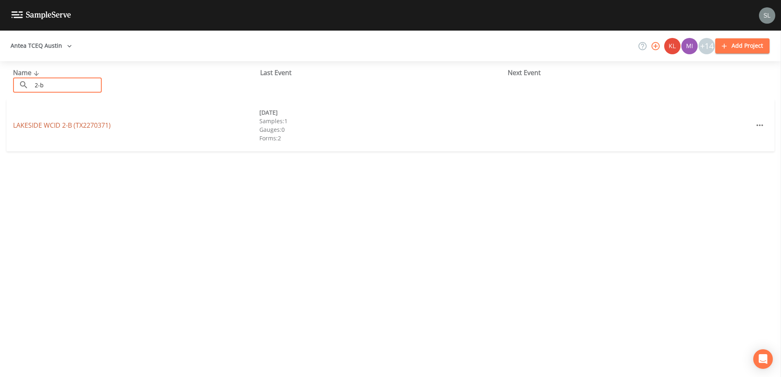
type input "2-b"
click at [77, 127] on link "LAKESIDE WCID 2-B (TX2270371)" at bounding box center [62, 125] width 98 height 9
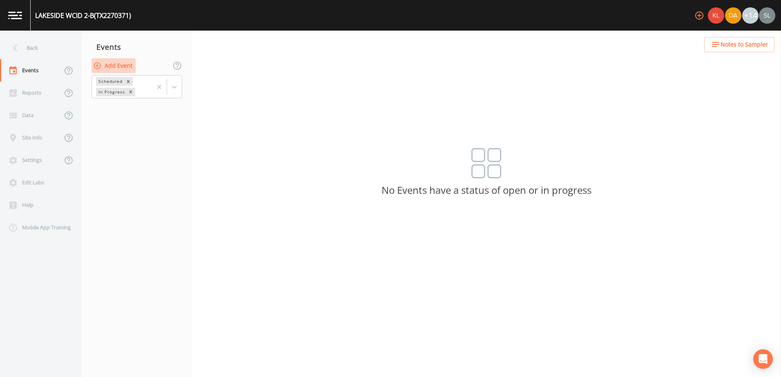
click at [113, 65] on button "Add Event" at bounding box center [113, 65] width 44 height 15
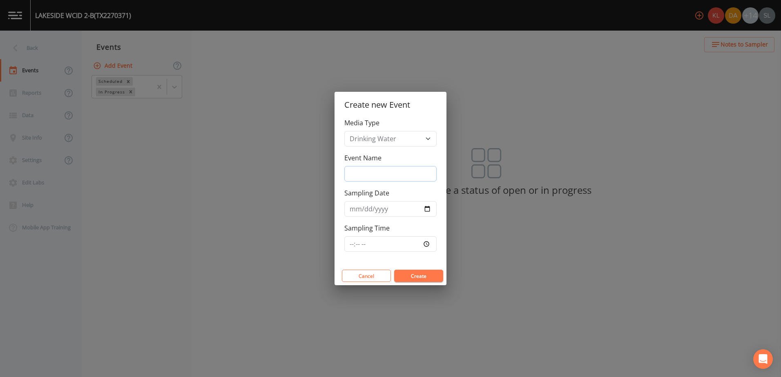
click at [352, 175] on input "Event Name" at bounding box center [390, 174] width 92 height 16
paste input "10/15/25 SRI"
type input "10/15/25 SRI"
click at [428, 208] on input "Sampling Date" at bounding box center [390, 209] width 92 height 16
type input "2025-10-15"
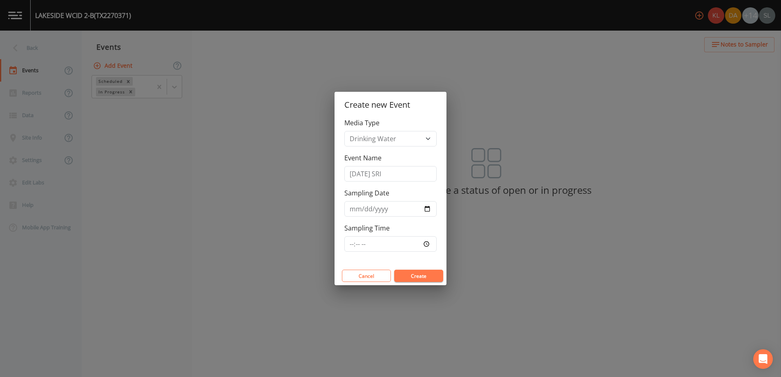
click at [418, 277] on button "Create" at bounding box center [418, 276] width 49 height 12
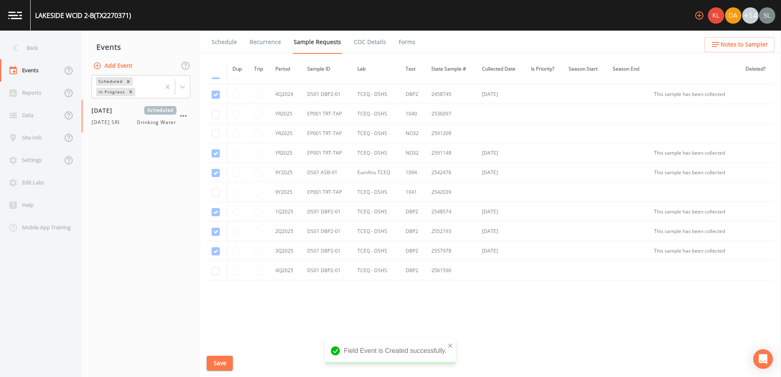
scroll to position [54, 0]
click at [217, 270] on input "checkbox" at bounding box center [216, 270] width 8 height 8
checkbox input "true"
click at [221, 361] on button "Save" at bounding box center [220, 363] width 26 height 15
click at [51, 46] on div "Back" at bounding box center [37, 48] width 74 height 22
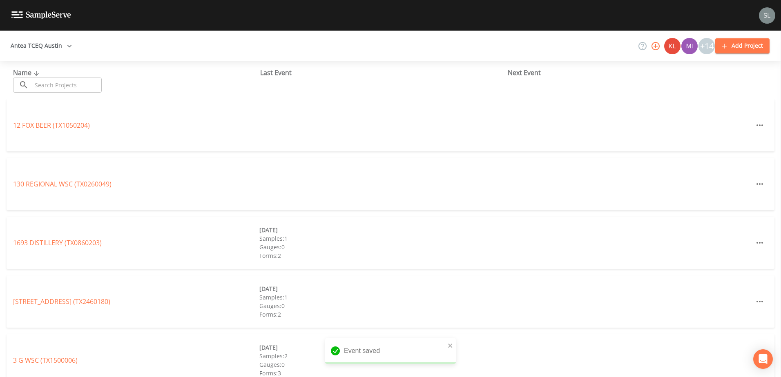
click at [71, 84] on input "text" at bounding box center [67, 85] width 70 height 15
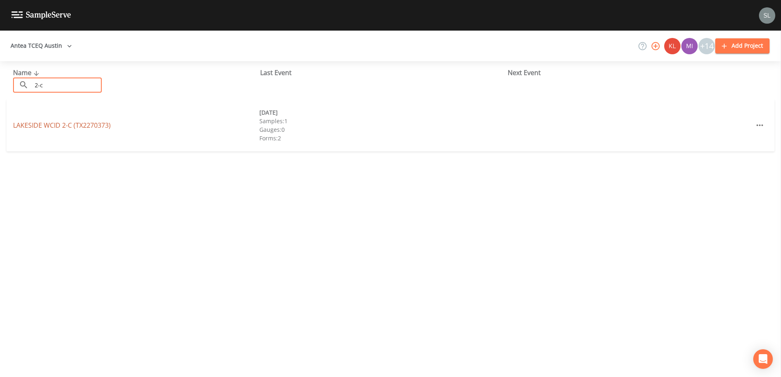
type input "2-c"
click at [70, 122] on link "LAKESIDE WCID 2-C (TX2270373)" at bounding box center [62, 125] width 98 height 9
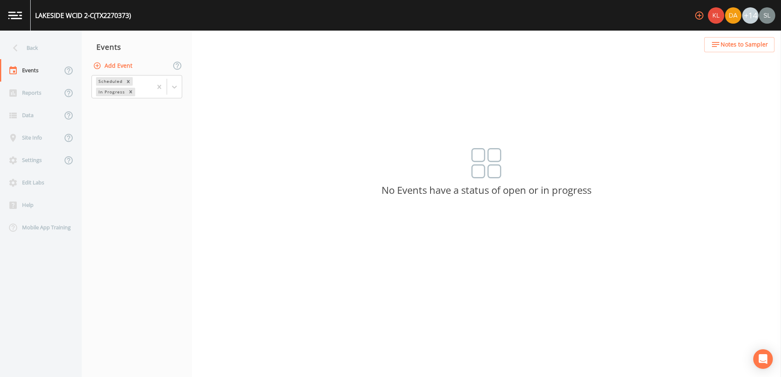
click at [116, 64] on button "Add Event" at bounding box center [113, 65] width 44 height 15
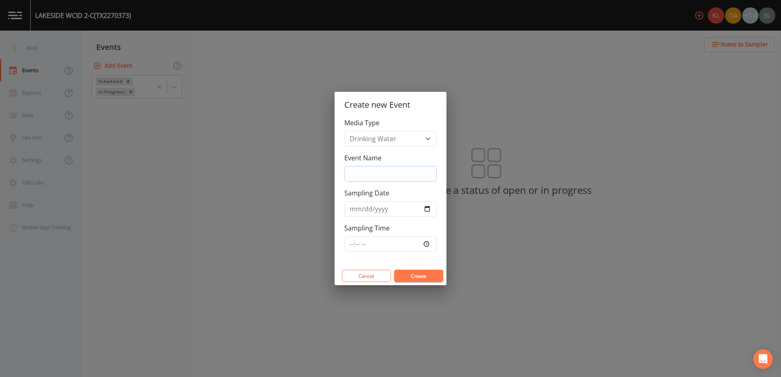
click at [370, 171] on input "Event Name" at bounding box center [390, 174] width 92 height 16
paste input "10/15/25 SRI"
type input "10/15/25 SRI"
click at [426, 209] on input "Sampling Date" at bounding box center [390, 209] width 92 height 16
type input "2025-10-15"
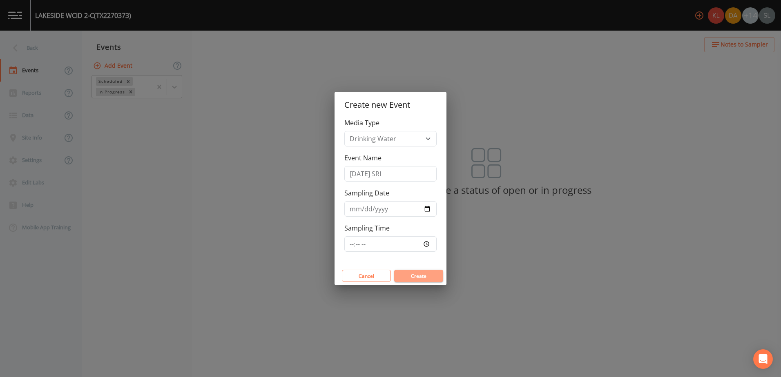
click at [425, 275] on button "Create" at bounding box center [418, 276] width 49 height 12
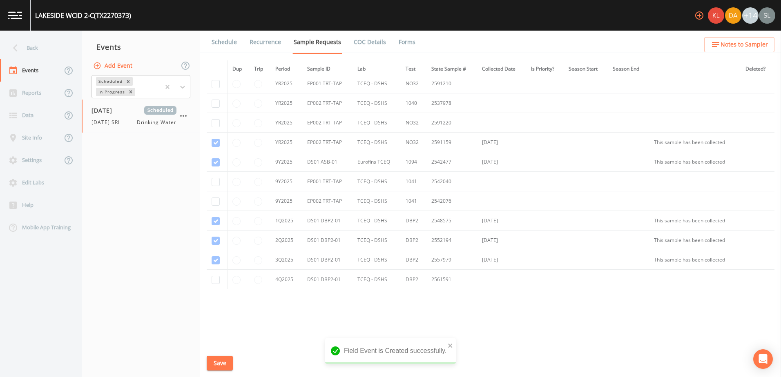
scroll to position [171, 0]
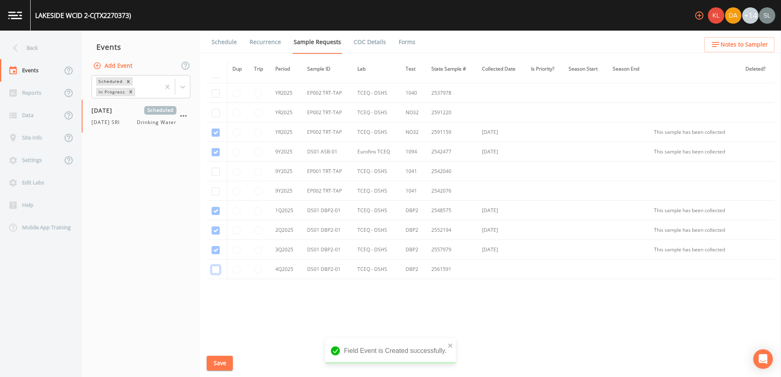
click at [216, 271] on input "checkbox" at bounding box center [216, 270] width 8 height 8
checkbox input "true"
click at [222, 360] on button "Save" at bounding box center [220, 363] width 26 height 15
drag, startPoint x: 35, startPoint y: 45, endPoint x: 47, endPoint y: 61, distance: 20.5
click at [35, 45] on div "Back" at bounding box center [37, 48] width 74 height 22
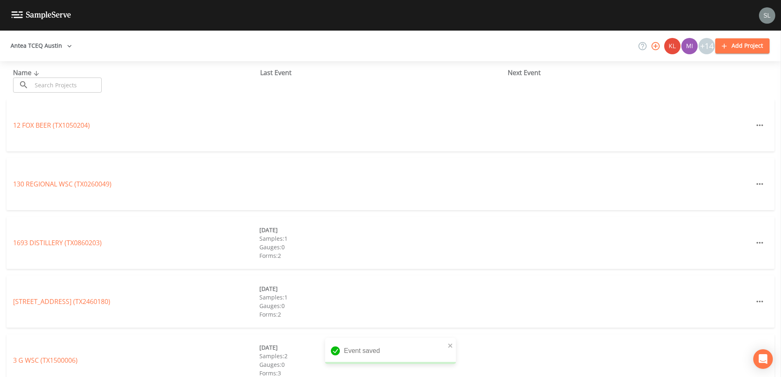
click at [67, 83] on input "text" at bounding box center [67, 85] width 70 height 15
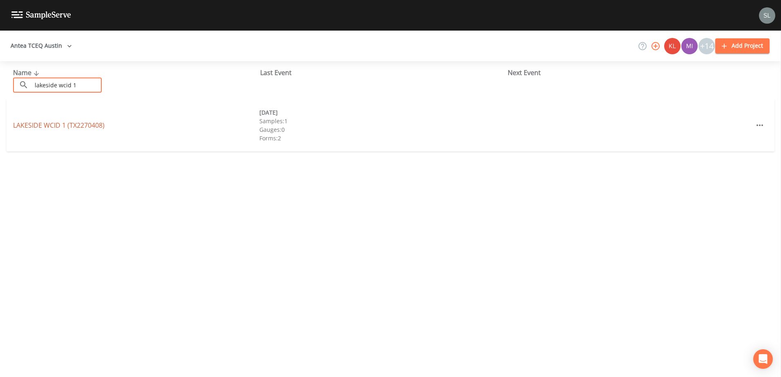
type input "lakeside wcid 1"
click at [76, 124] on link "LAKESIDE WCID 1 (TX2270408)" at bounding box center [58, 125] width 91 height 9
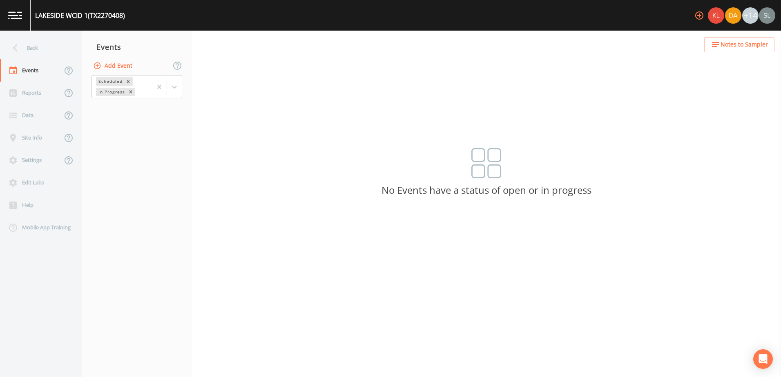
click at [120, 66] on button "Add Event" at bounding box center [113, 65] width 44 height 15
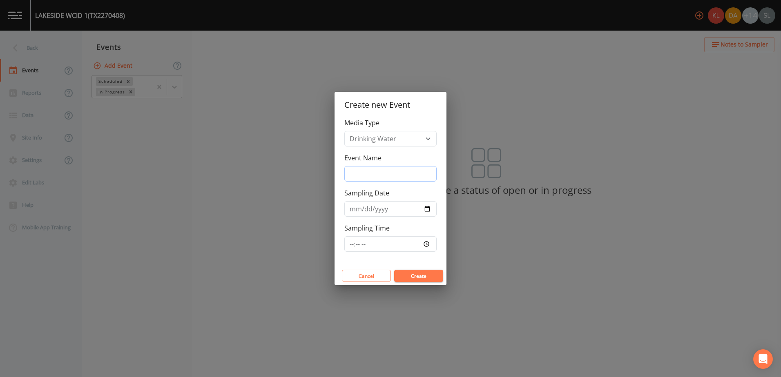
click at [370, 176] on input "Event Name" at bounding box center [390, 174] width 92 height 16
paste input "10/15/25 SRI"
type input "10/15/25 SRI"
click at [428, 208] on input "Sampling Date" at bounding box center [390, 209] width 92 height 16
type input "2025-10-15"
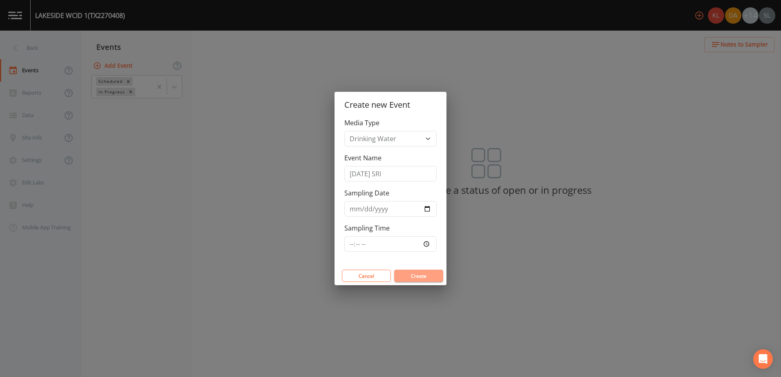
click at [423, 276] on button "Create" at bounding box center [418, 276] width 49 height 12
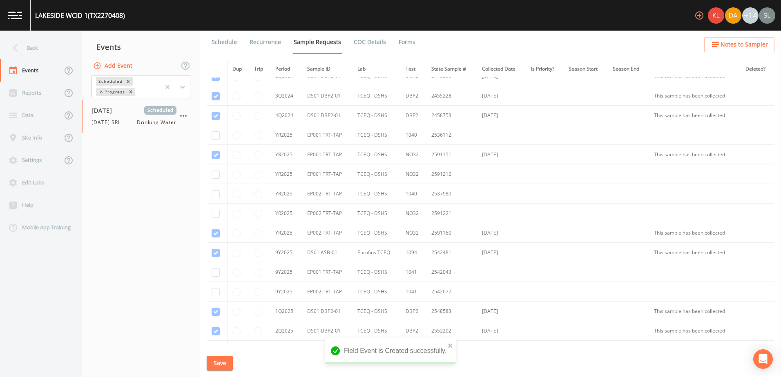
scroll to position [171, 0]
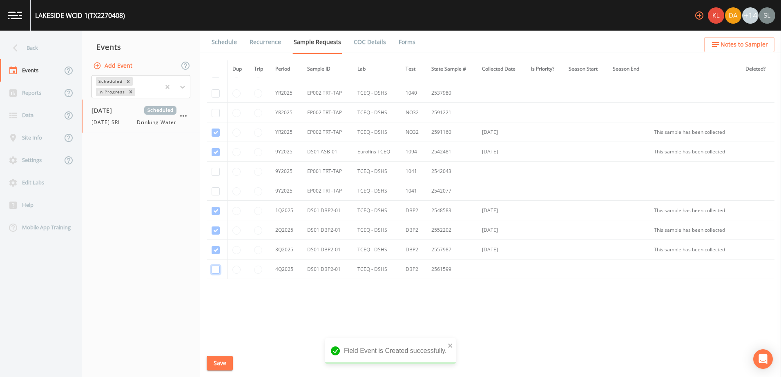
click at [213, 269] on input "checkbox" at bounding box center [216, 270] width 8 height 8
checkbox input "true"
click at [225, 363] on button "Save" at bounding box center [220, 363] width 26 height 15
click at [51, 53] on div "Back" at bounding box center [37, 48] width 74 height 22
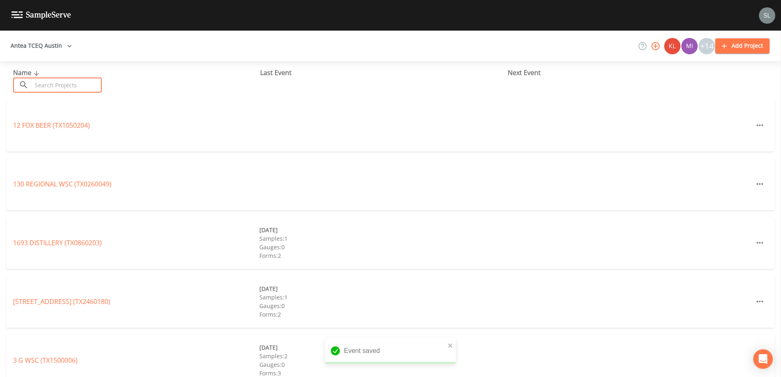
click at [62, 88] on input "text" at bounding box center [67, 85] width 70 height 15
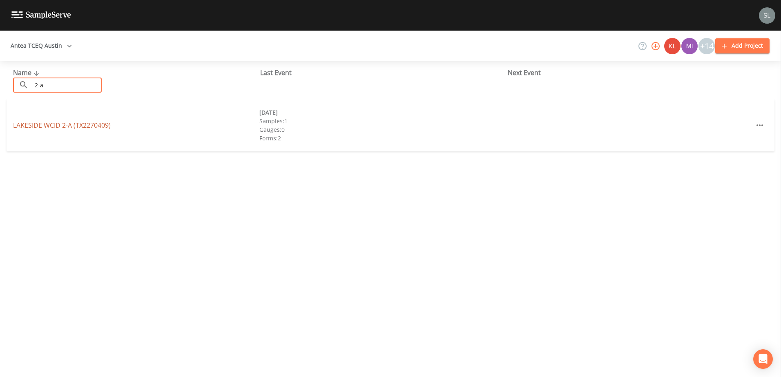
type input "2-a"
click at [76, 127] on link "LAKESIDE WCID 2-A (TX2270409)" at bounding box center [62, 125] width 98 height 9
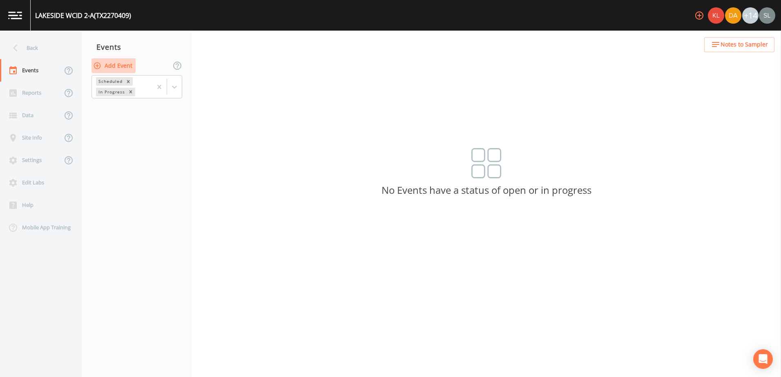
click at [113, 67] on button "Add Event" at bounding box center [113, 65] width 44 height 15
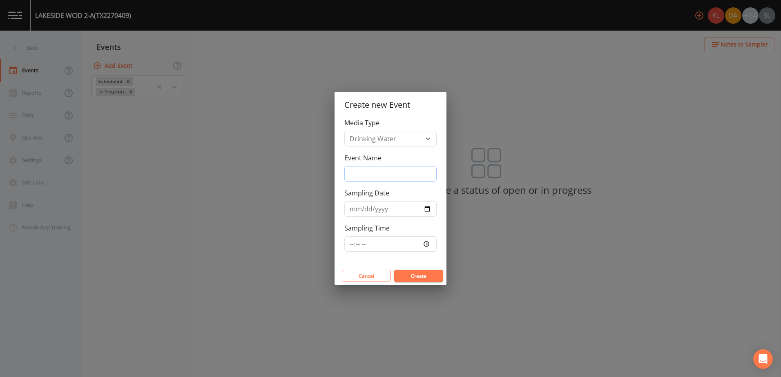
click at [374, 169] on input "Event Name" at bounding box center [390, 174] width 92 height 16
paste input "10/15/25 SRI"
type input "10/15/25 SRI"
click at [426, 209] on input "Sampling Date" at bounding box center [390, 209] width 92 height 16
type input "2025-10-15"
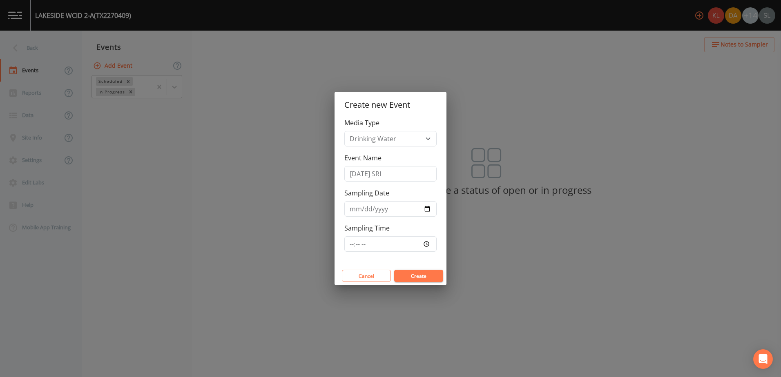
click at [415, 276] on button "Create" at bounding box center [418, 276] width 49 height 12
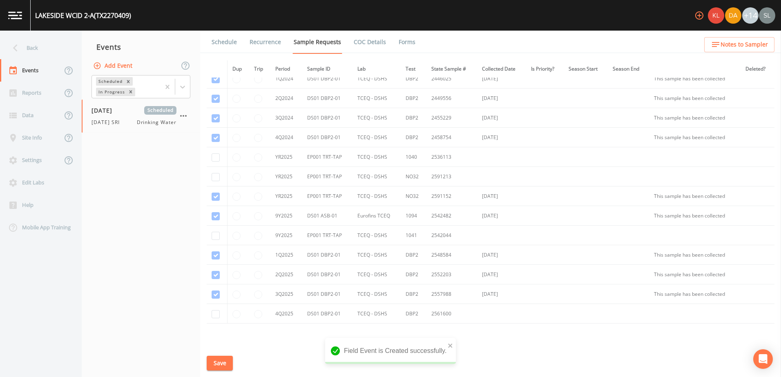
scroll to position [73, 0]
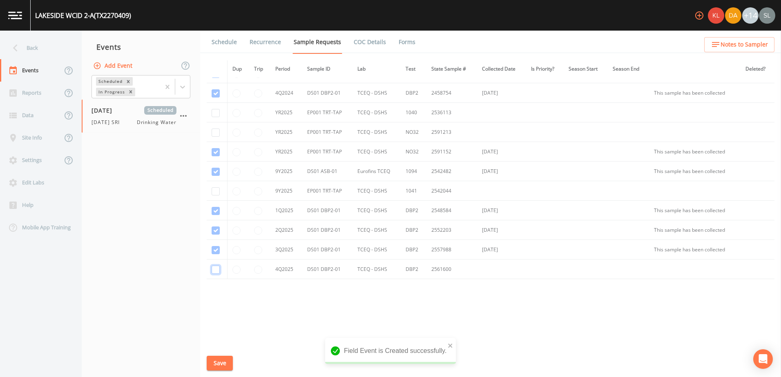
click at [215, 270] on input "checkbox" at bounding box center [216, 270] width 8 height 8
checkbox input "true"
click at [223, 361] on button "Save" at bounding box center [220, 363] width 26 height 15
click at [62, 51] on div "Back" at bounding box center [37, 48] width 74 height 22
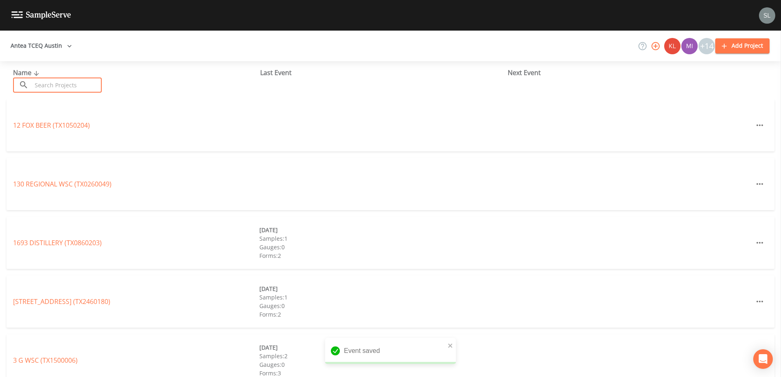
click at [87, 86] on input "text" at bounding box center [67, 85] width 70 height 15
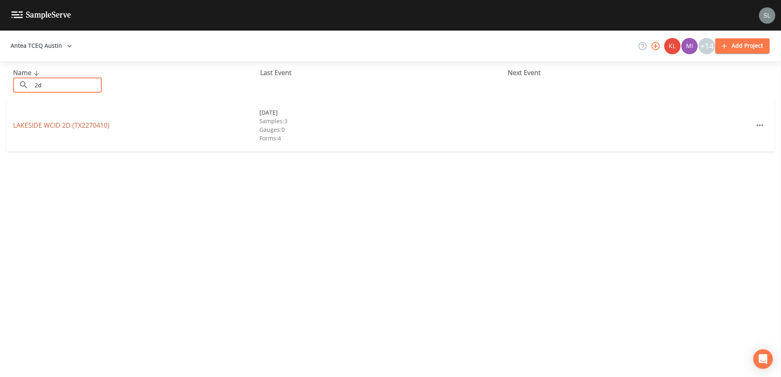
type input "2d"
click at [78, 122] on link "LAKESIDE WCID 2D (TX2270410)" at bounding box center [61, 125] width 96 height 9
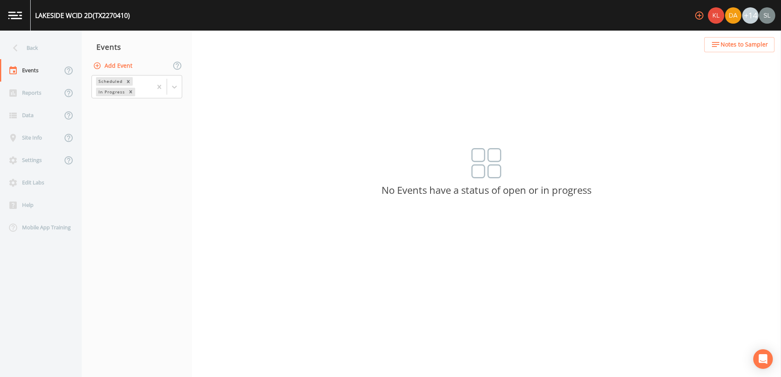
click at [112, 66] on button "Add Event" at bounding box center [113, 65] width 44 height 15
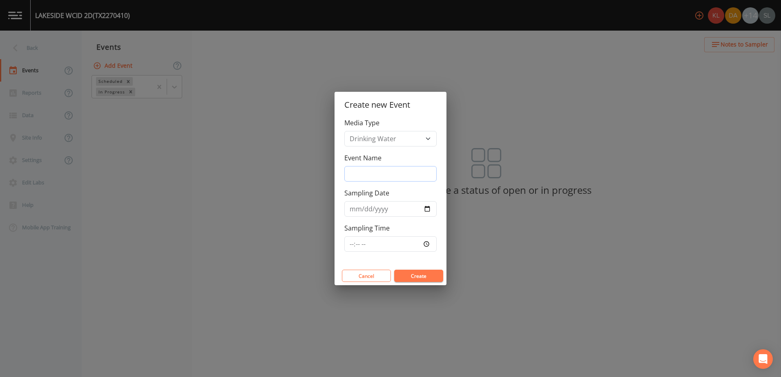
click at [369, 176] on input "Event Name" at bounding box center [390, 174] width 92 height 16
paste input "10/15/25 SRI"
type input "10/15/25 SRI"
click at [427, 210] on input "Sampling Date" at bounding box center [390, 209] width 92 height 16
type input "2025-10-15"
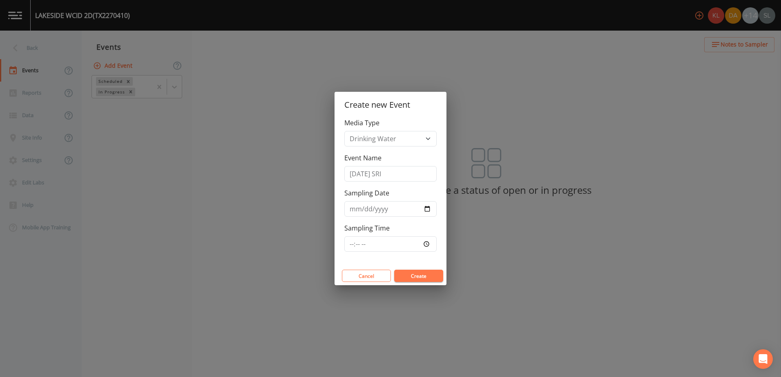
click at [418, 274] on button "Create" at bounding box center [418, 276] width 49 height 12
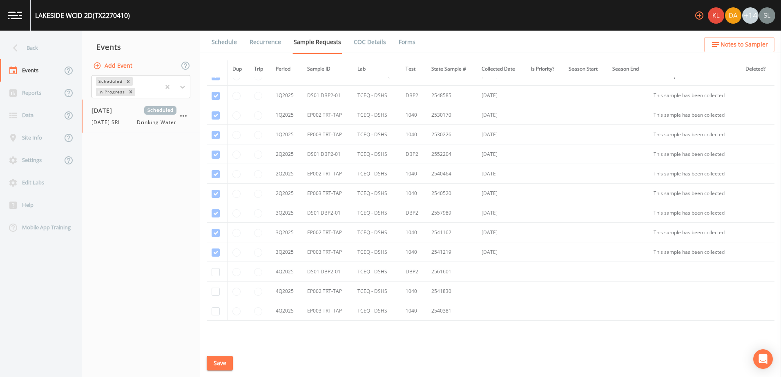
scroll to position [248, 0]
drag, startPoint x: 215, startPoint y: 272, endPoint x: 216, endPoint y: 279, distance: 6.2
click at [215, 272] on input "checkbox" at bounding box center [216, 272] width 8 height 8
checkbox input "true"
click at [216, 292] on input "checkbox" at bounding box center [216, 291] width 8 height 8
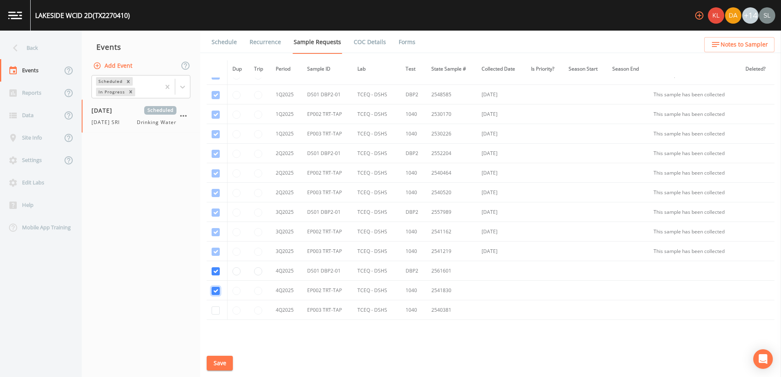
checkbox input "true"
click at [215, 309] on input "checkbox" at bounding box center [216, 311] width 8 height 8
checkbox input "true"
click at [214, 367] on button "Save" at bounding box center [220, 363] width 26 height 15
click at [68, 50] on div "Back" at bounding box center [37, 48] width 74 height 22
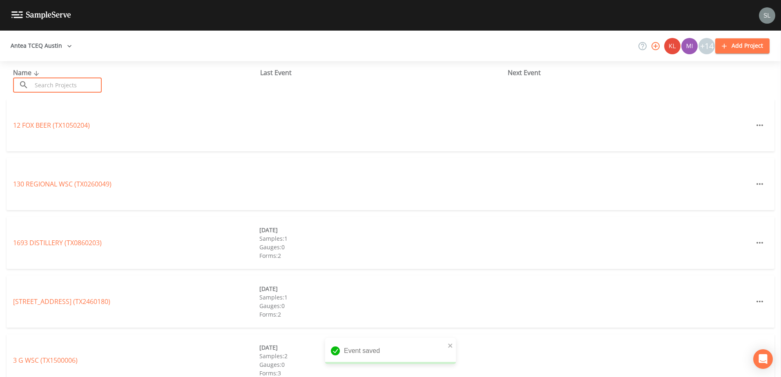
click at [79, 85] on input "text" at bounding box center [67, 85] width 70 height 15
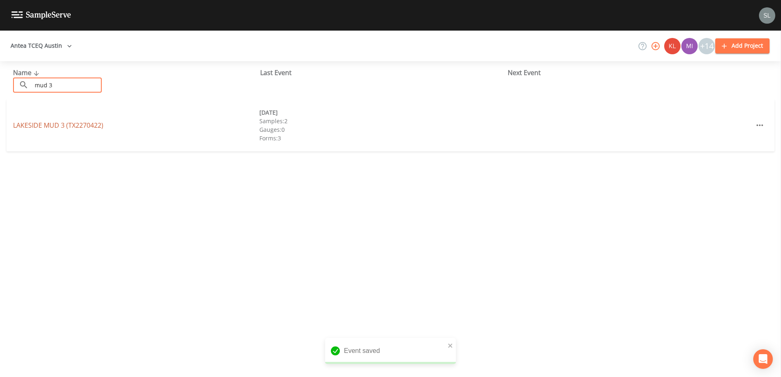
type input "mud 3"
click at [78, 124] on link "LAKESIDE MUD 3 (TX2270422)" at bounding box center [58, 125] width 90 height 9
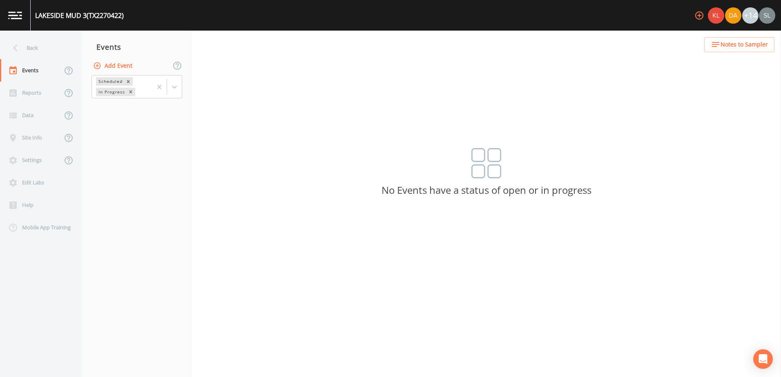
click at [114, 67] on button "Add Event" at bounding box center [113, 65] width 44 height 15
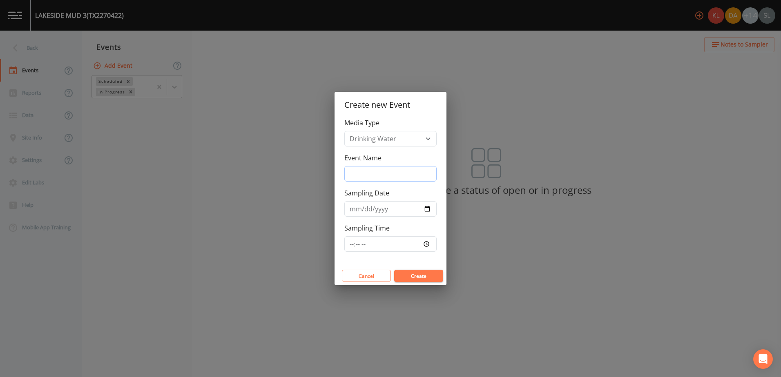
click at [375, 173] on input "Event Name" at bounding box center [390, 174] width 92 height 16
paste input "10/15/25 SRI"
type input "10/15/25 SRI"
click at [426, 209] on input "Sampling Date" at bounding box center [390, 209] width 92 height 16
type input "2025-10-15"
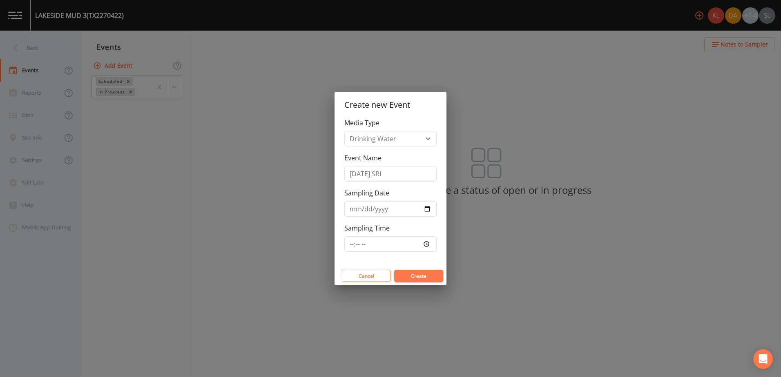
click at [422, 276] on button "Create" at bounding box center [418, 276] width 49 height 12
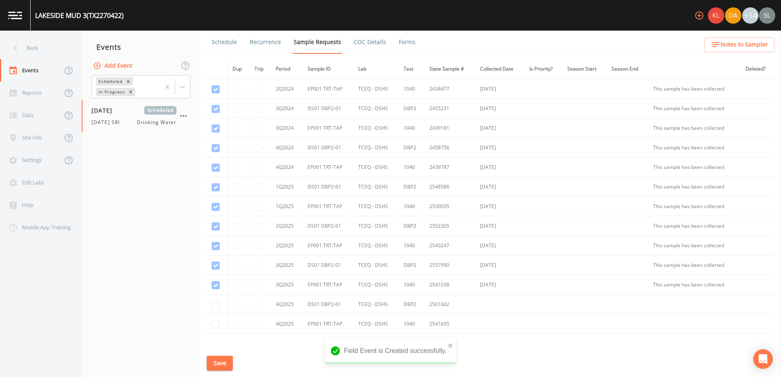
scroll to position [112, 0]
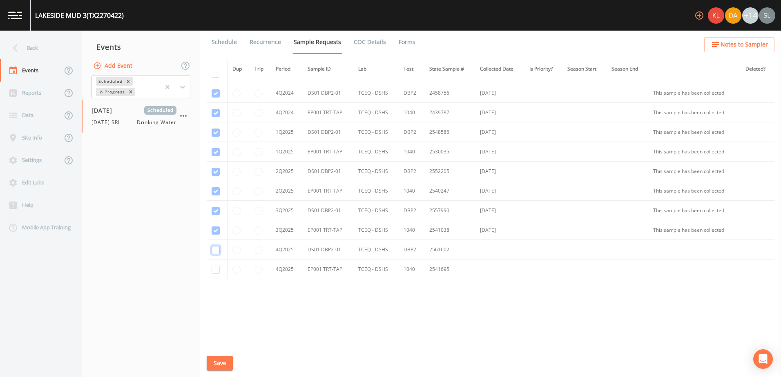
click at [217, 248] on input "checkbox" at bounding box center [216, 250] width 8 height 8
checkbox input "true"
click at [216, 269] on input "checkbox" at bounding box center [216, 270] width 8 height 8
checkbox input "true"
click at [228, 359] on button "Save" at bounding box center [220, 363] width 26 height 15
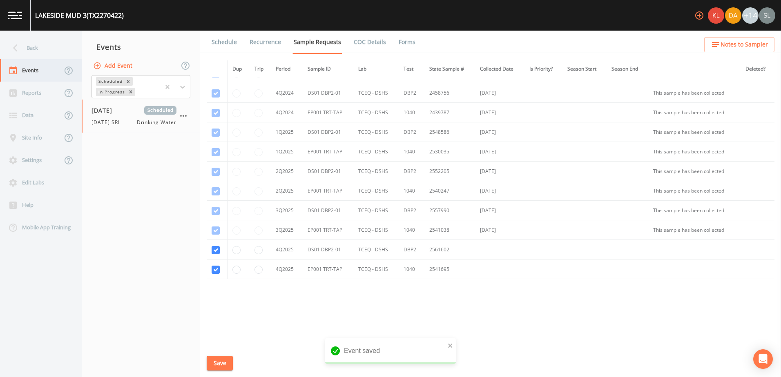
drag, startPoint x: 44, startPoint y: 45, endPoint x: 56, endPoint y: 65, distance: 24.0
click at [44, 45] on div "Back" at bounding box center [37, 48] width 74 height 22
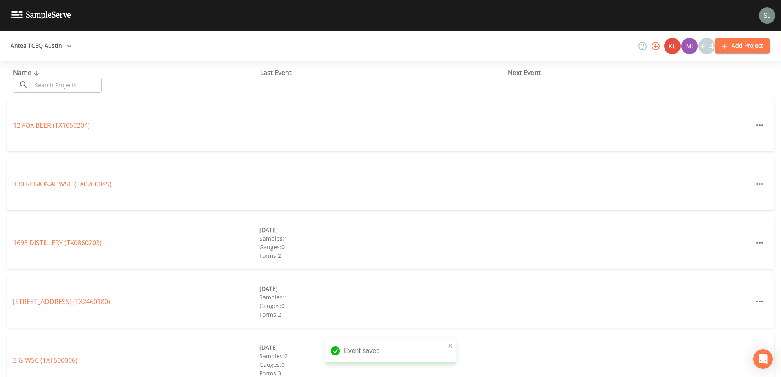
click at [66, 81] on input "text" at bounding box center [67, 85] width 70 height 15
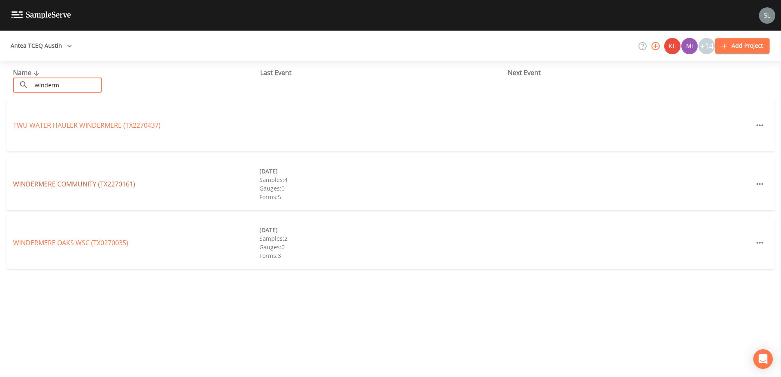
type input "winderm"
click at [96, 185] on link "WINDERMERE COMMUNITY (TX2270161)" at bounding box center [74, 184] width 122 height 9
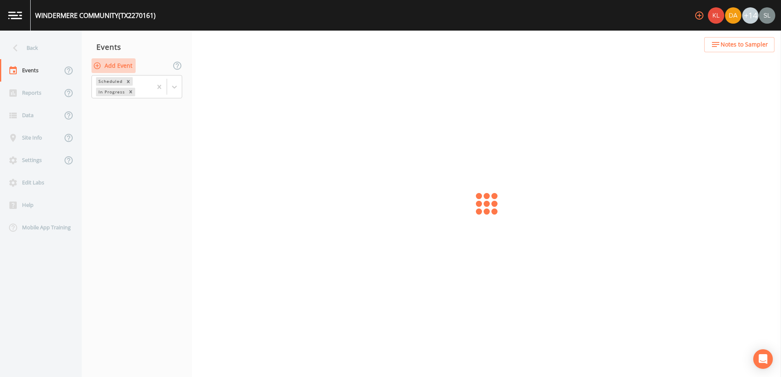
click at [126, 68] on button "Add Event" at bounding box center [113, 65] width 44 height 15
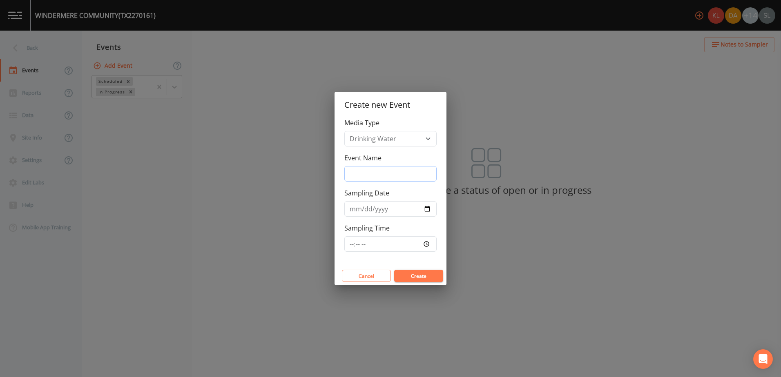
click at [366, 172] on input "Event Name" at bounding box center [390, 174] width 92 height 16
paste input "10/15/25 SRI"
type input "10/15/25 SRI"
click at [424, 210] on input "Sampling Date" at bounding box center [390, 209] width 92 height 16
type input "2025-10-15"
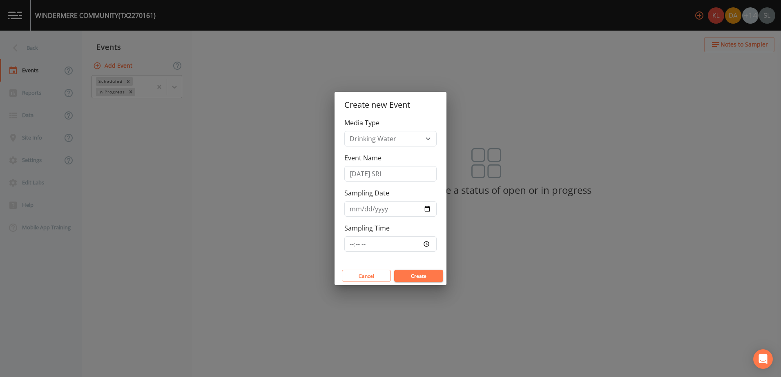
click at [419, 279] on button "Create" at bounding box center [418, 276] width 49 height 12
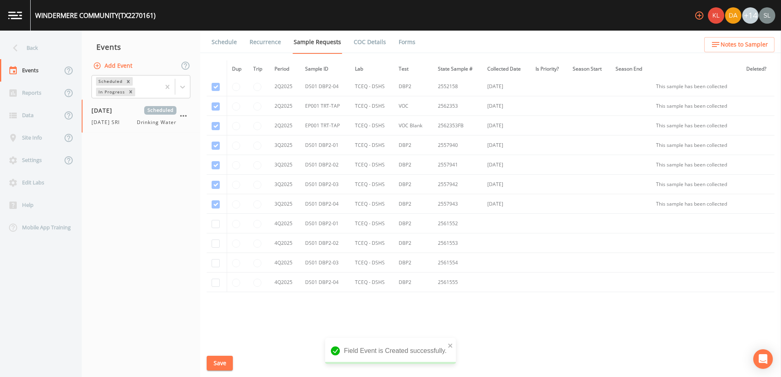
scroll to position [2112, 0]
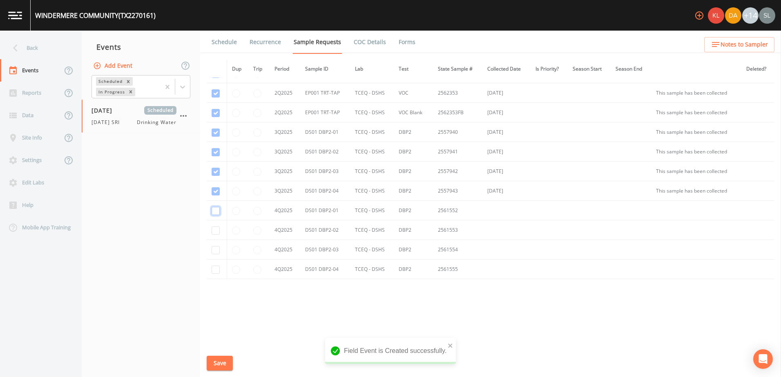
click at [215, 212] on input "checkbox" at bounding box center [216, 211] width 8 height 8
checkbox input "true"
click at [215, 232] on input "checkbox" at bounding box center [216, 231] width 8 height 8
checkbox input "true"
click at [216, 249] on input "checkbox" at bounding box center [216, 250] width 8 height 8
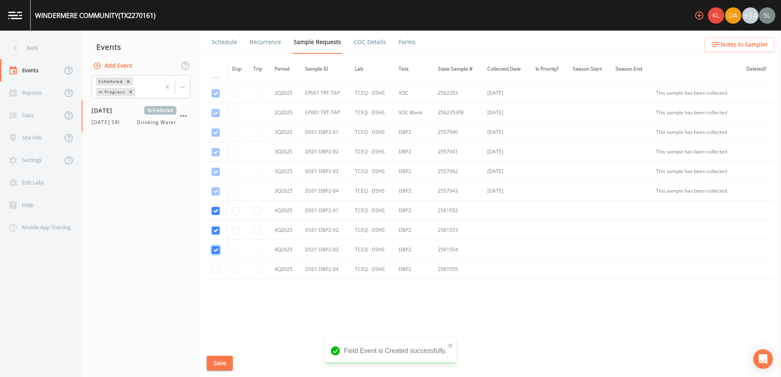
checkbox input "true"
drag, startPoint x: 217, startPoint y: 271, endPoint x: 223, endPoint y: 304, distance: 33.1
click at [217, 272] on input "checkbox" at bounding box center [216, 270] width 8 height 8
checkbox input "true"
click at [224, 363] on button "Save" at bounding box center [220, 363] width 26 height 15
